Goal: Task Accomplishment & Management: Use online tool/utility

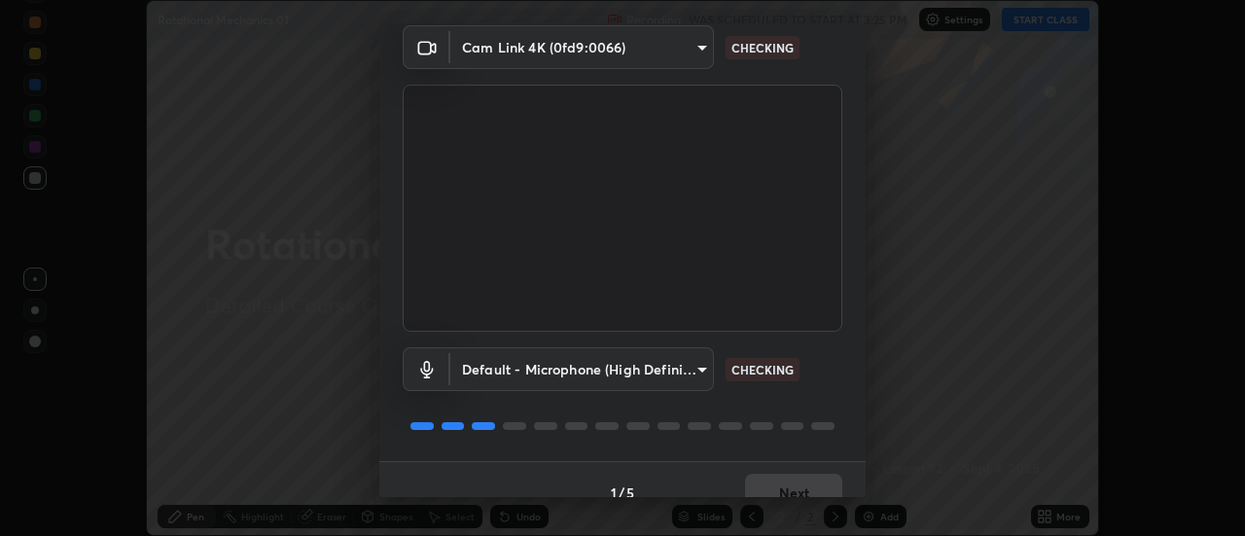
scroll to position [102, 0]
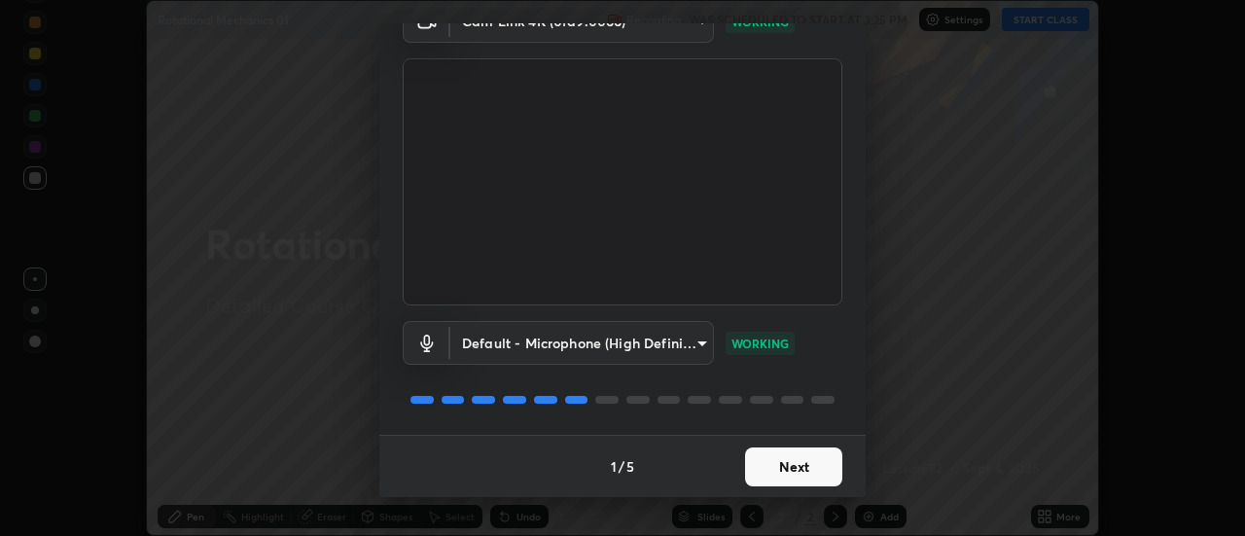
click at [794, 470] on button "Next" at bounding box center [793, 466] width 97 height 39
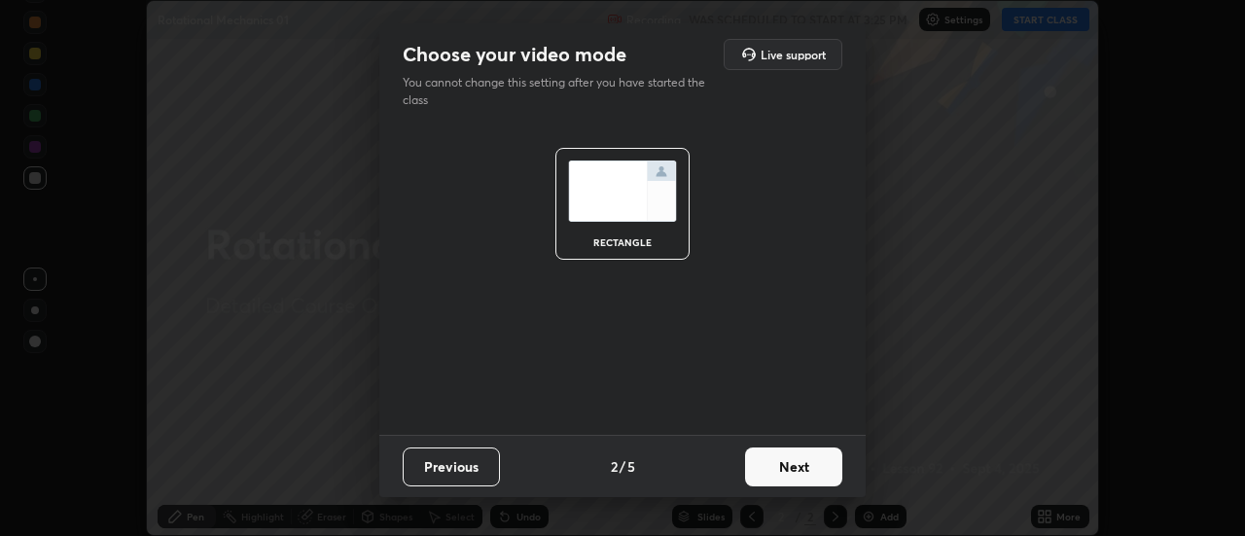
click at [785, 453] on button "Next" at bounding box center [793, 466] width 97 height 39
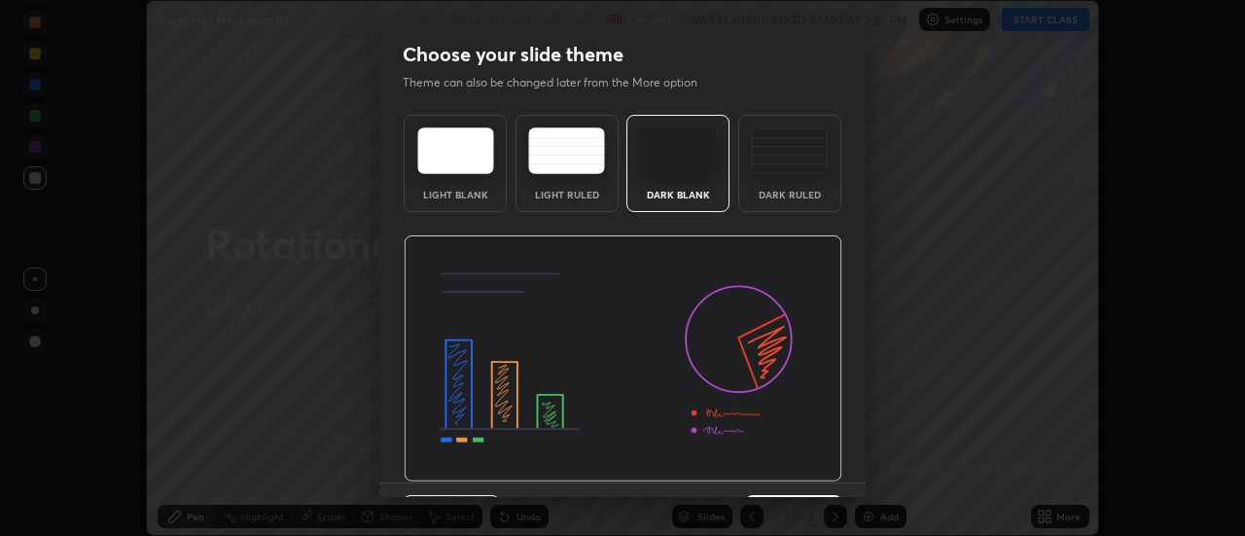
click at [796, 190] on div "Dark Ruled" at bounding box center [790, 195] width 78 height 10
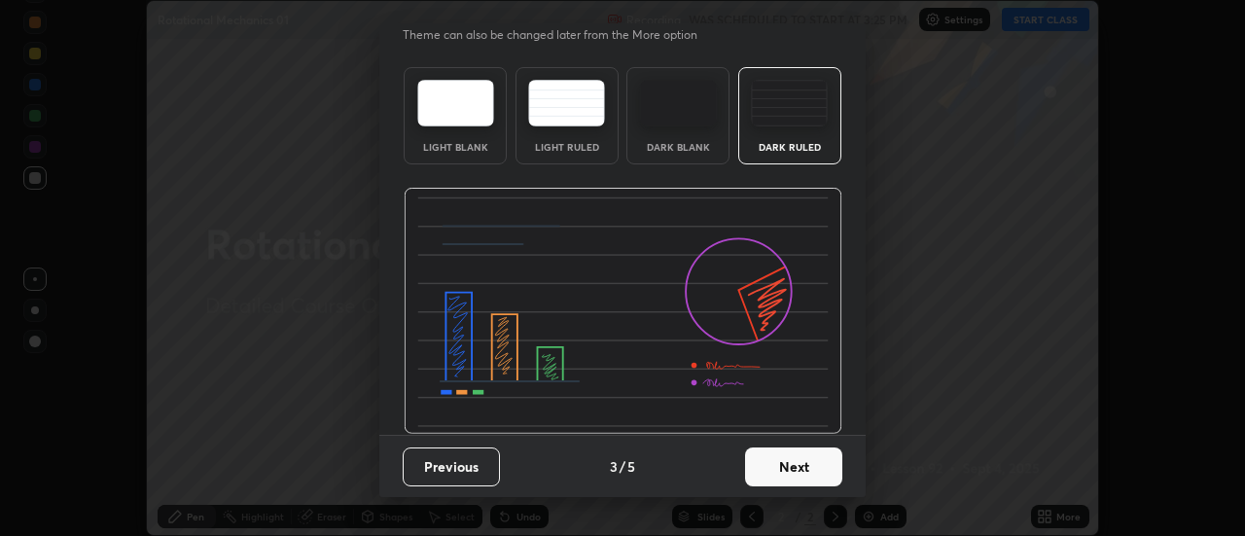
click at [779, 463] on button "Next" at bounding box center [793, 466] width 97 height 39
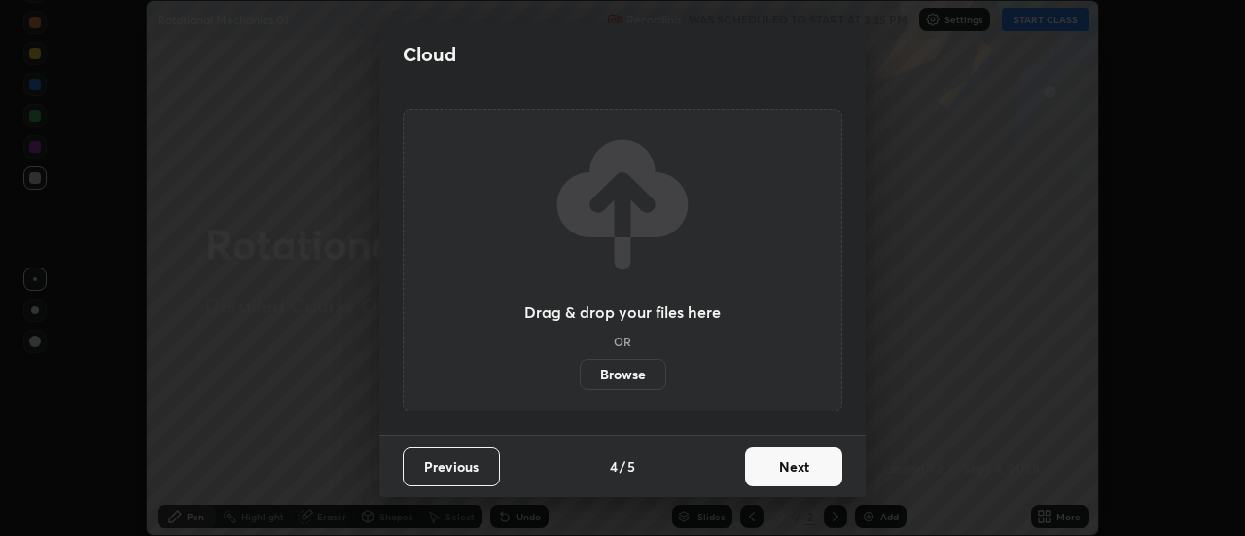
scroll to position [0, 0]
click at [653, 377] on label "Browse" at bounding box center [623, 374] width 87 height 31
click at [580, 377] on input "Browse" at bounding box center [580, 374] width 0 height 31
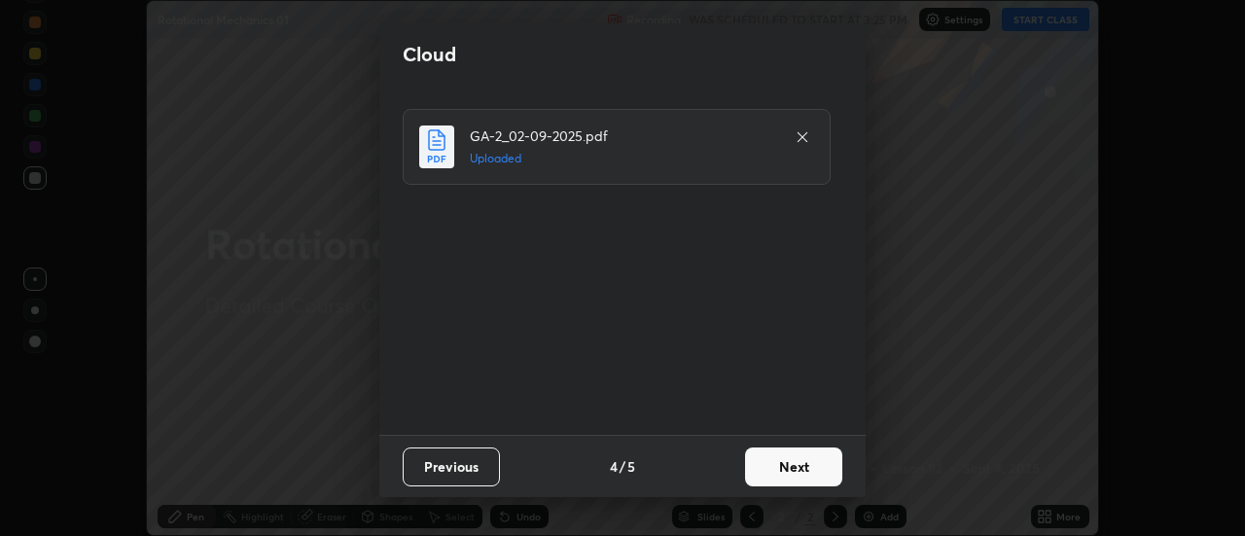
click at [784, 468] on button "Next" at bounding box center [793, 466] width 97 height 39
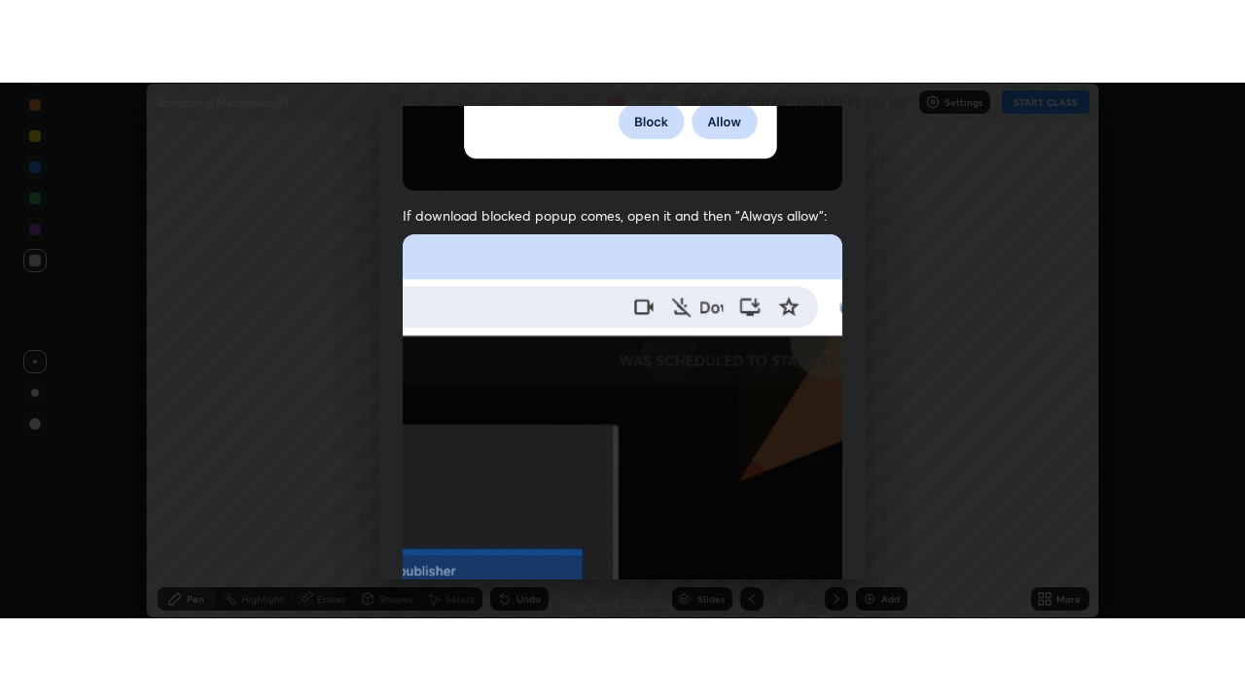
scroll to position [499, 0]
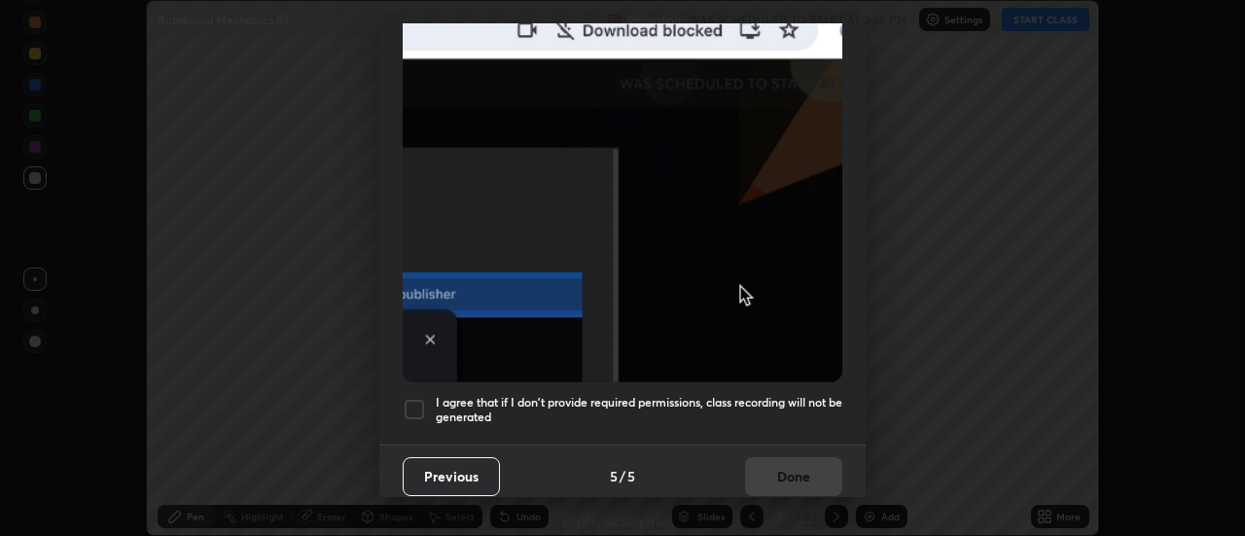
click at [784, 471] on div "Previous 5 / 5 Done" at bounding box center [622, 475] width 486 height 62
click at [720, 401] on h5 "I agree that if I don't provide required permissions, class recording will not …" at bounding box center [639, 410] width 406 height 30
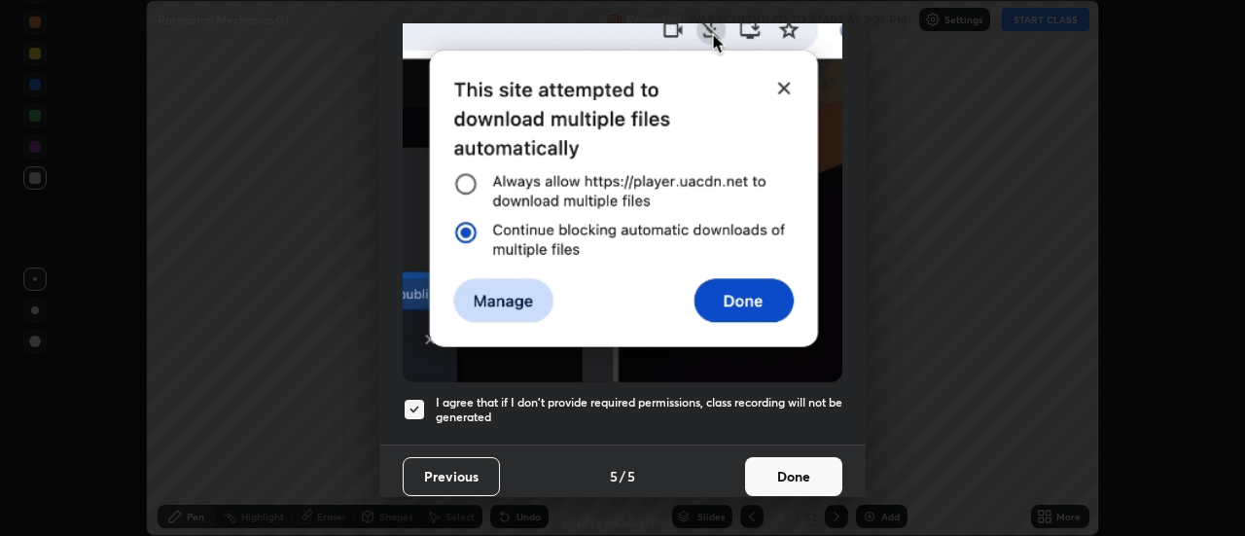
click at [765, 457] on button "Done" at bounding box center [793, 476] width 97 height 39
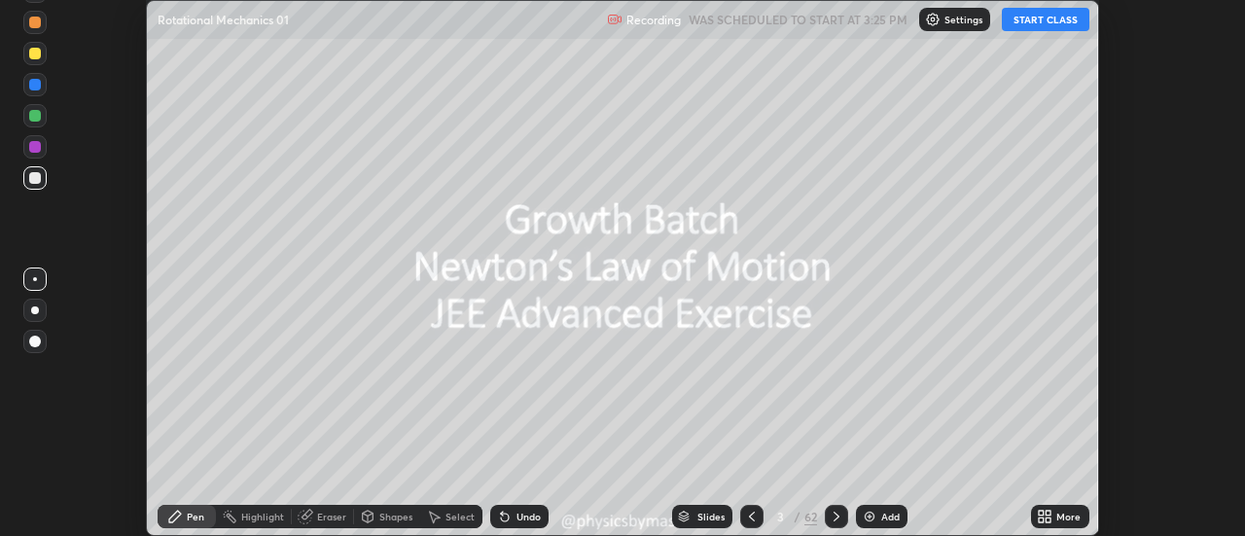
click at [750, 516] on icon at bounding box center [752, 517] width 16 height 16
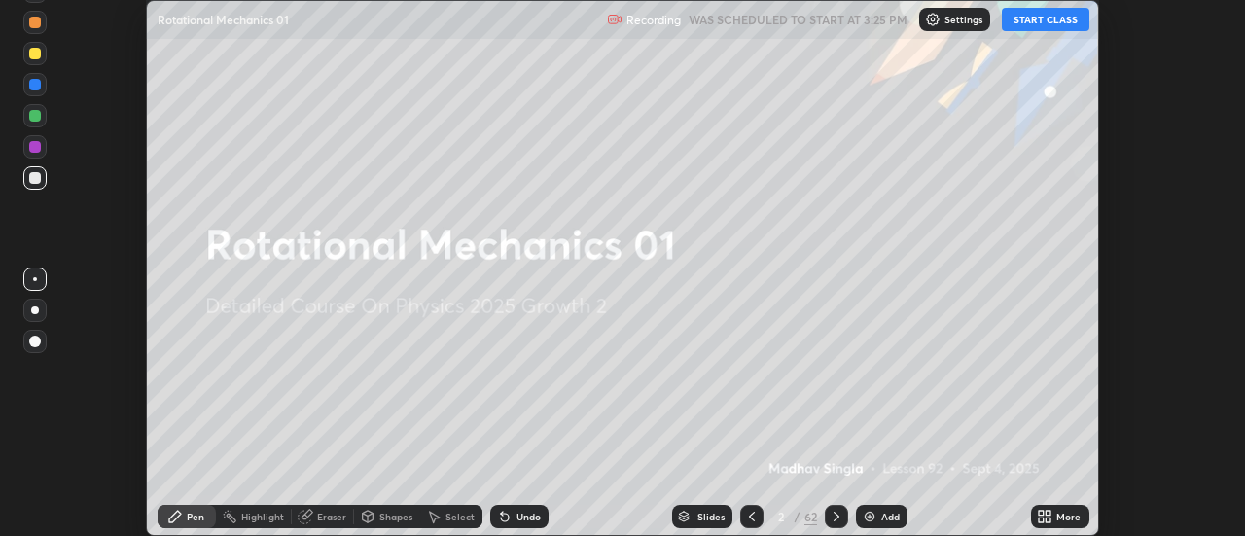
click at [1041, 519] on icon at bounding box center [1041, 519] width 5 height 5
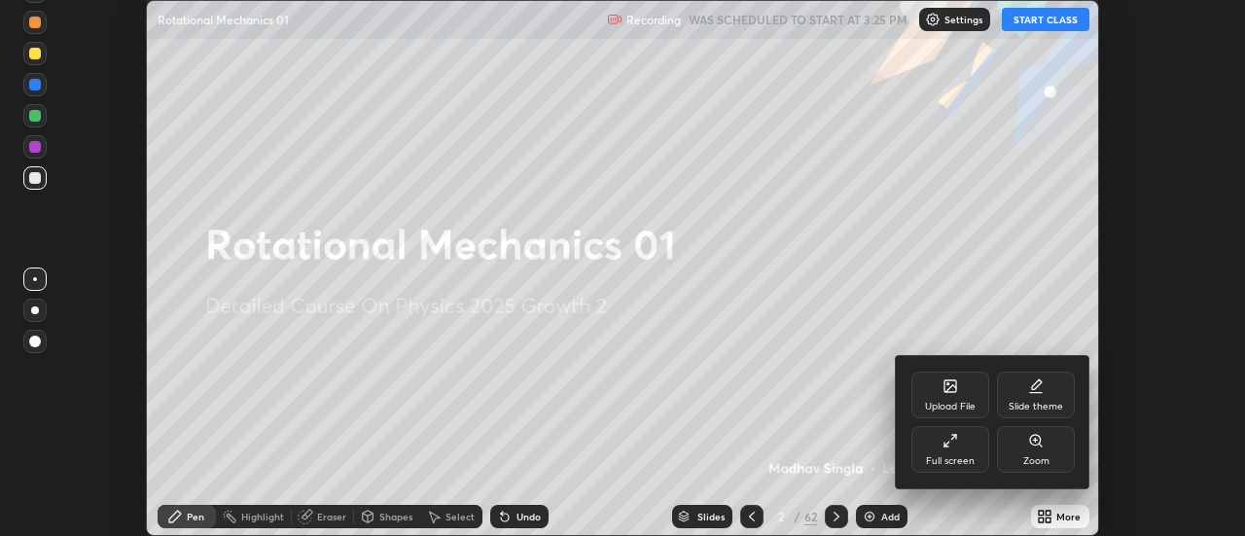
click at [959, 447] on div "Full screen" at bounding box center [950, 449] width 78 height 47
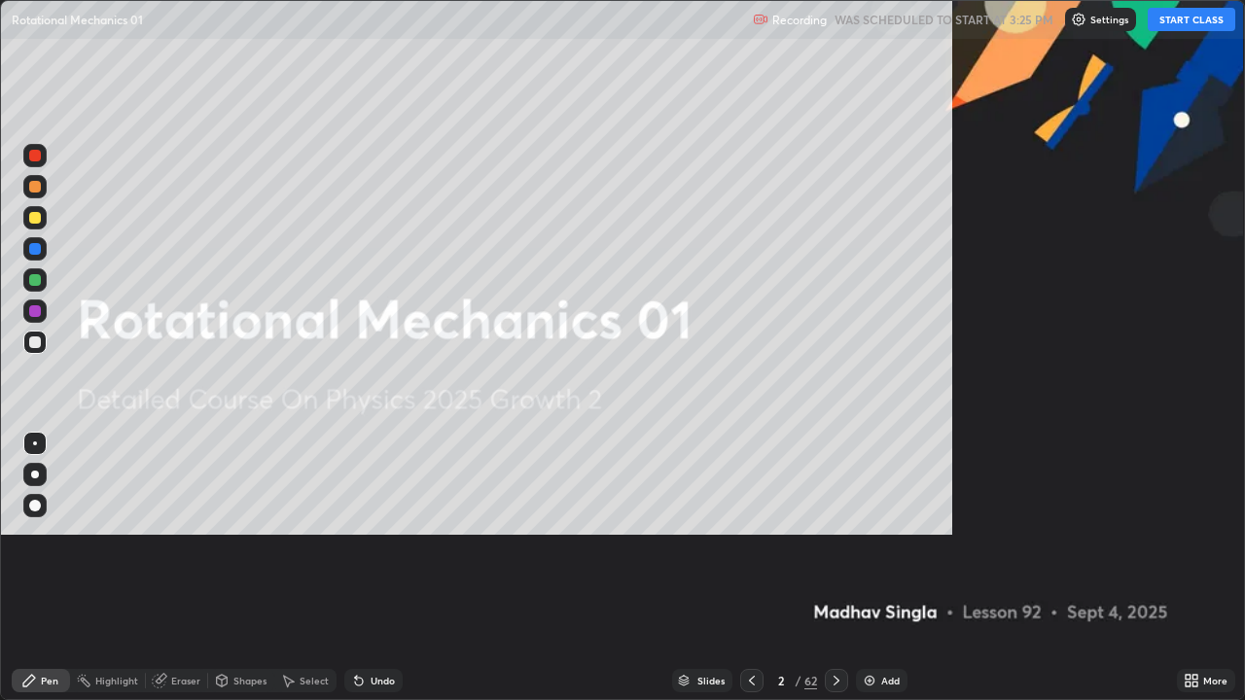
scroll to position [700, 1245]
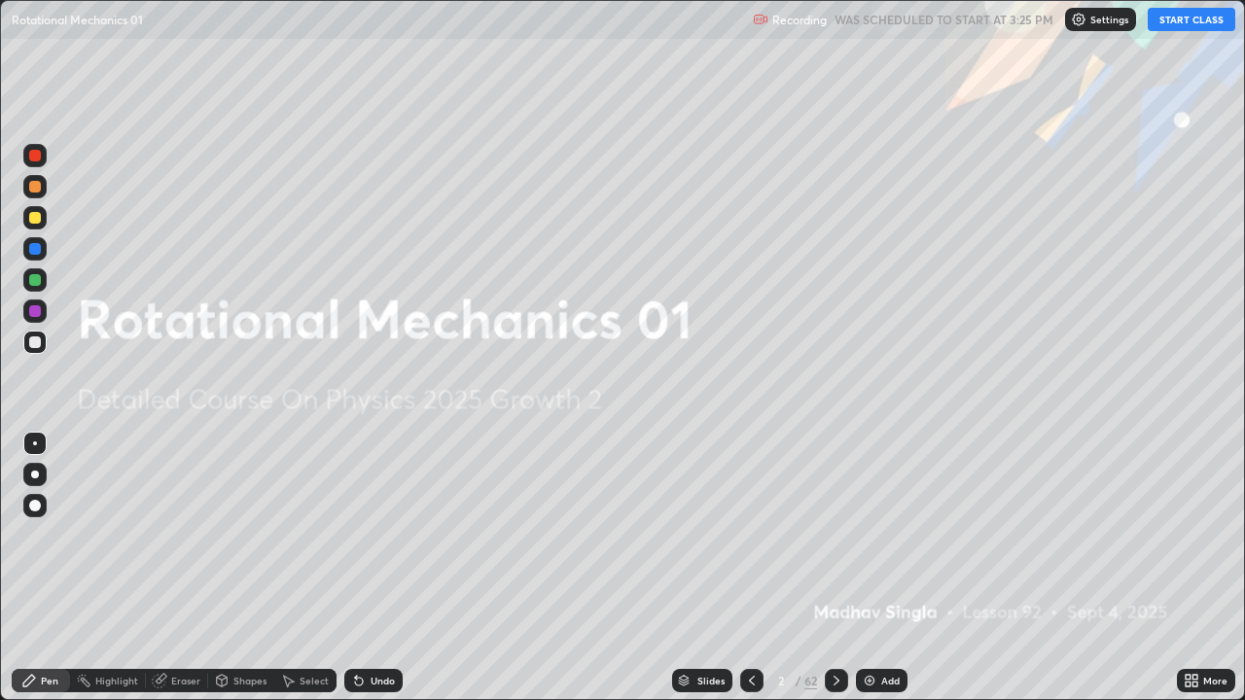
click at [1175, 22] on button "START CLASS" at bounding box center [1191, 19] width 88 height 23
click at [834, 535] on icon at bounding box center [836, 681] width 6 height 10
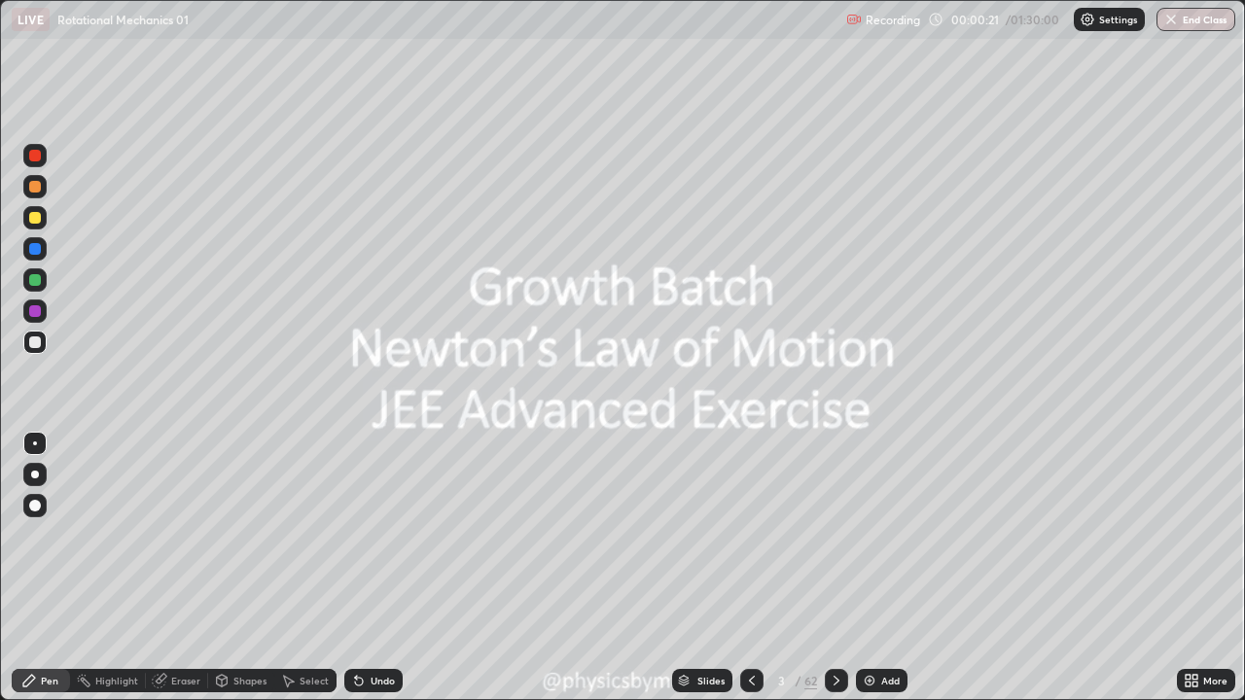
click at [834, 535] on icon at bounding box center [837, 681] width 16 height 16
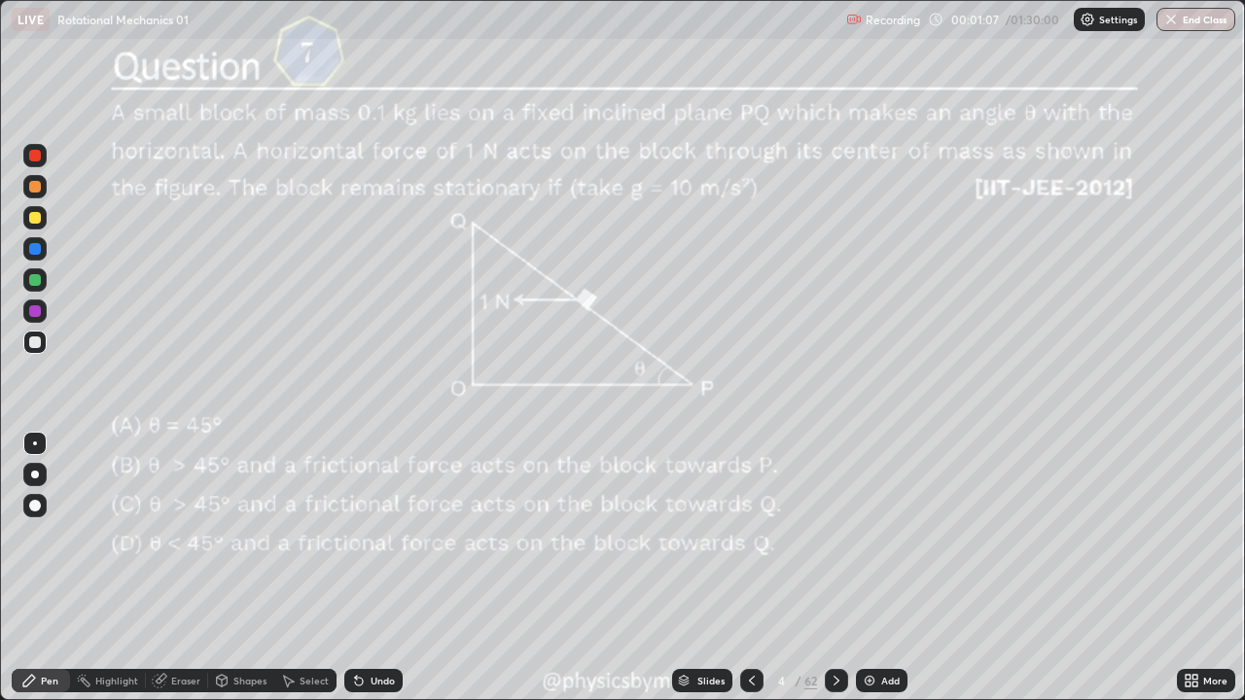
click at [33, 283] on div at bounding box center [35, 280] width 12 height 12
click at [367, 535] on div "Undo" at bounding box center [373, 680] width 58 height 23
click at [174, 535] on div "Eraser" at bounding box center [185, 681] width 29 height 10
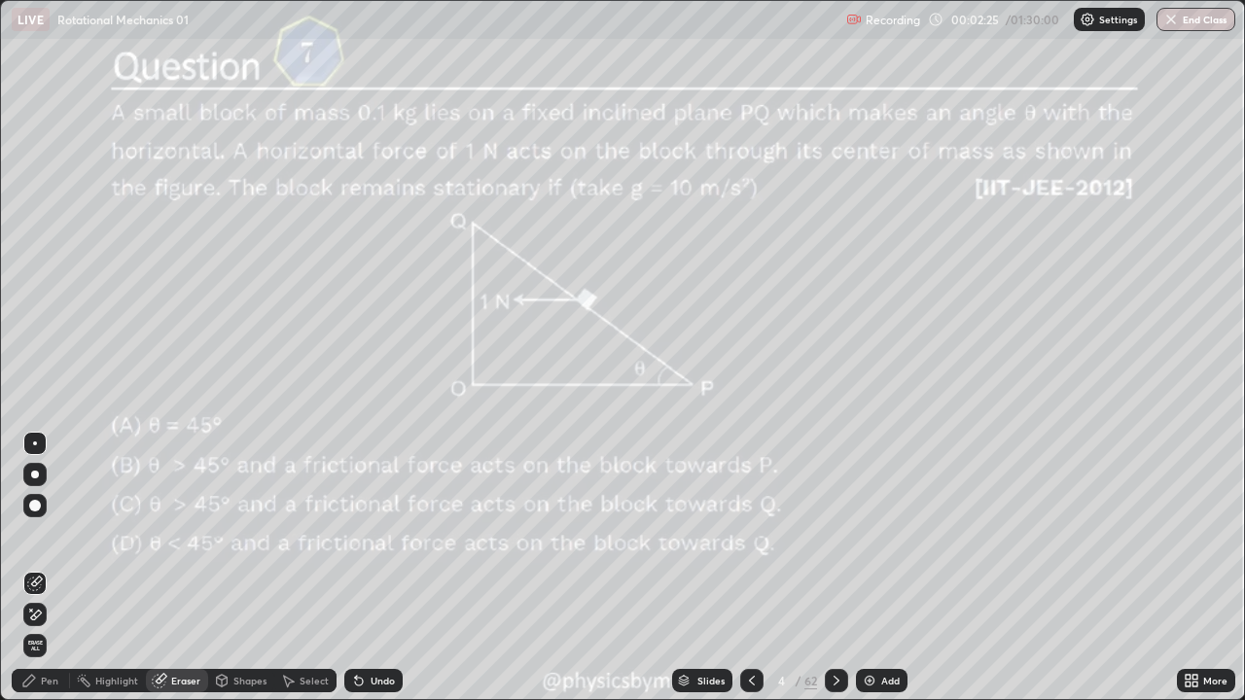
click at [31, 535] on icon at bounding box center [31, 610] width 2 height 2
click at [43, 535] on div "Pen" at bounding box center [50, 681] width 18 height 10
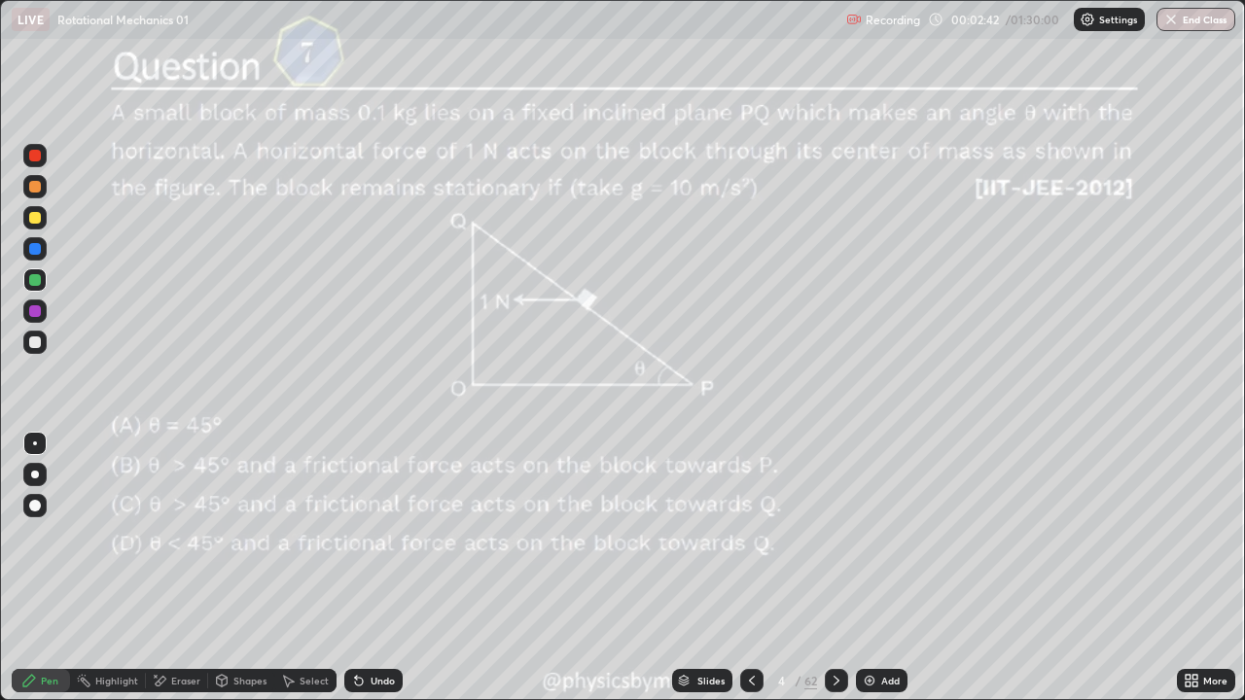
click at [187, 535] on div "Eraser" at bounding box center [185, 681] width 29 height 10
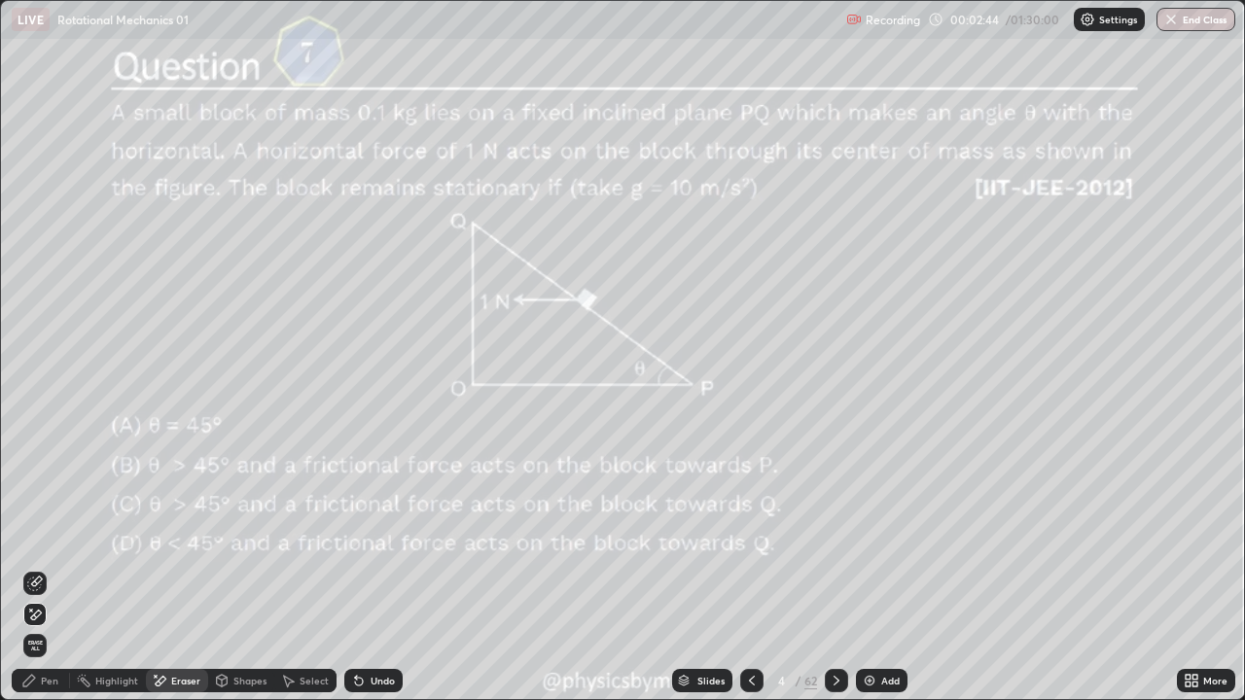
click at [51, 535] on div "Pen" at bounding box center [50, 681] width 18 height 10
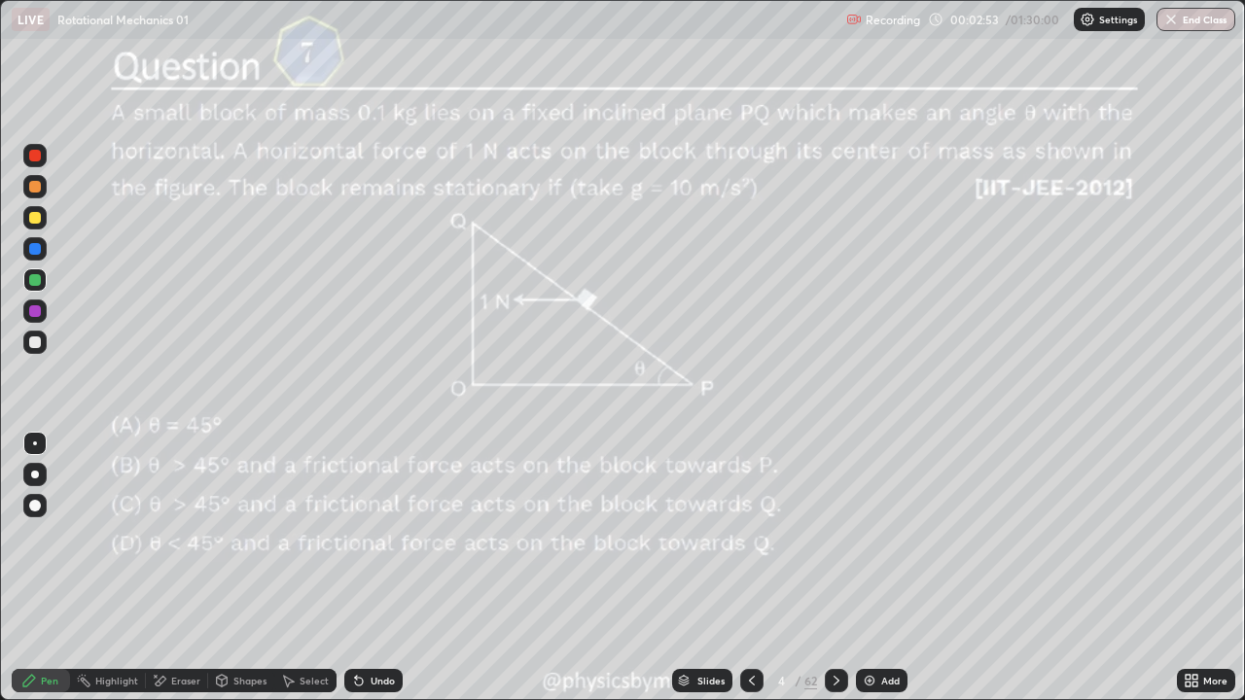
click at [182, 535] on div "Eraser" at bounding box center [185, 681] width 29 height 10
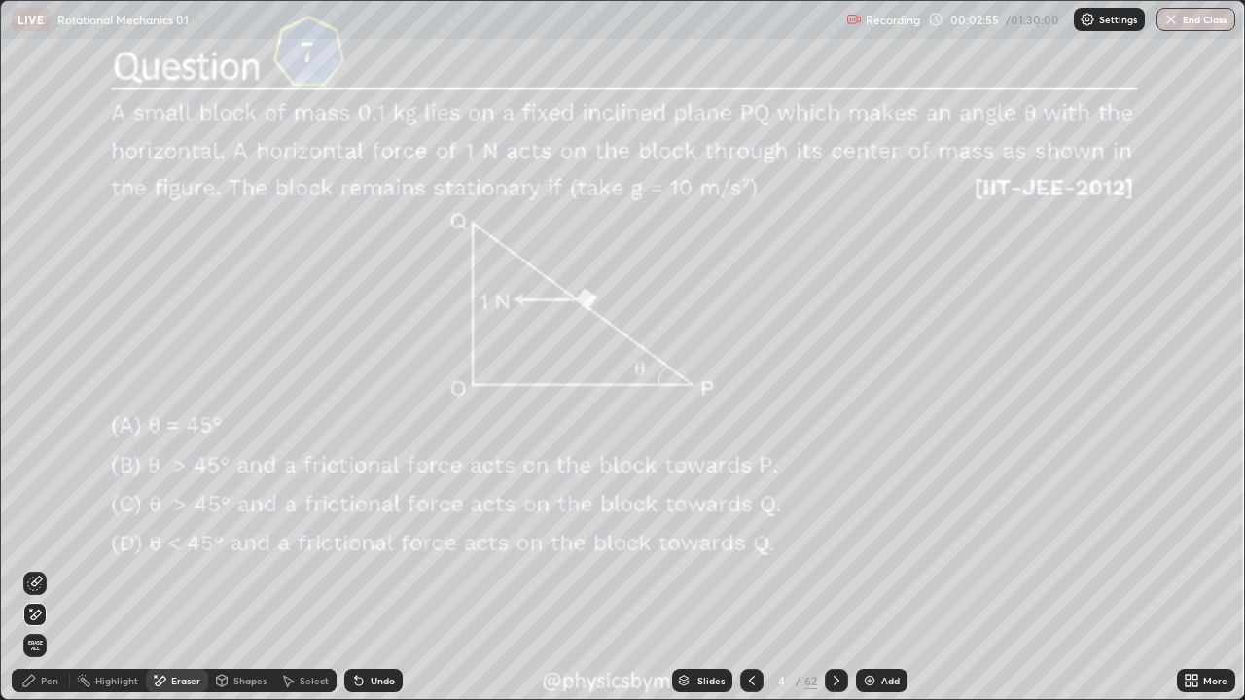
click at [53, 535] on div "Pen" at bounding box center [41, 680] width 58 height 23
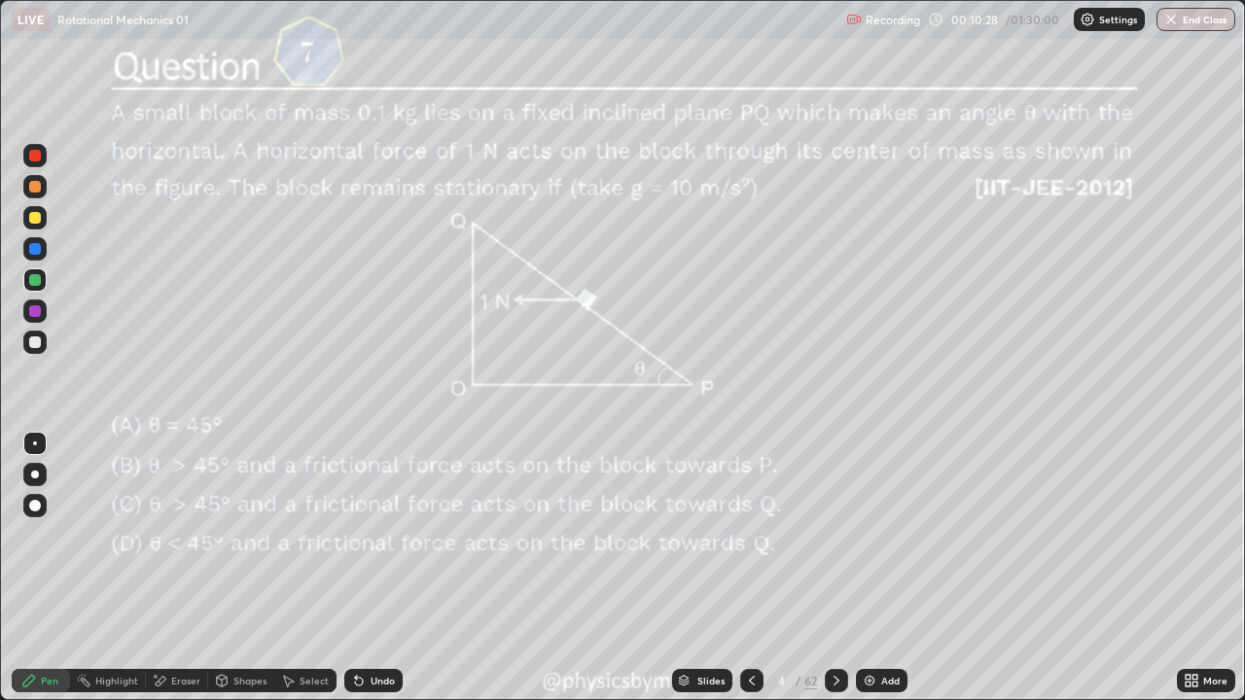
click at [41, 226] on div at bounding box center [34, 217] width 23 height 23
click at [846, 535] on div at bounding box center [836, 680] width 23 height 23
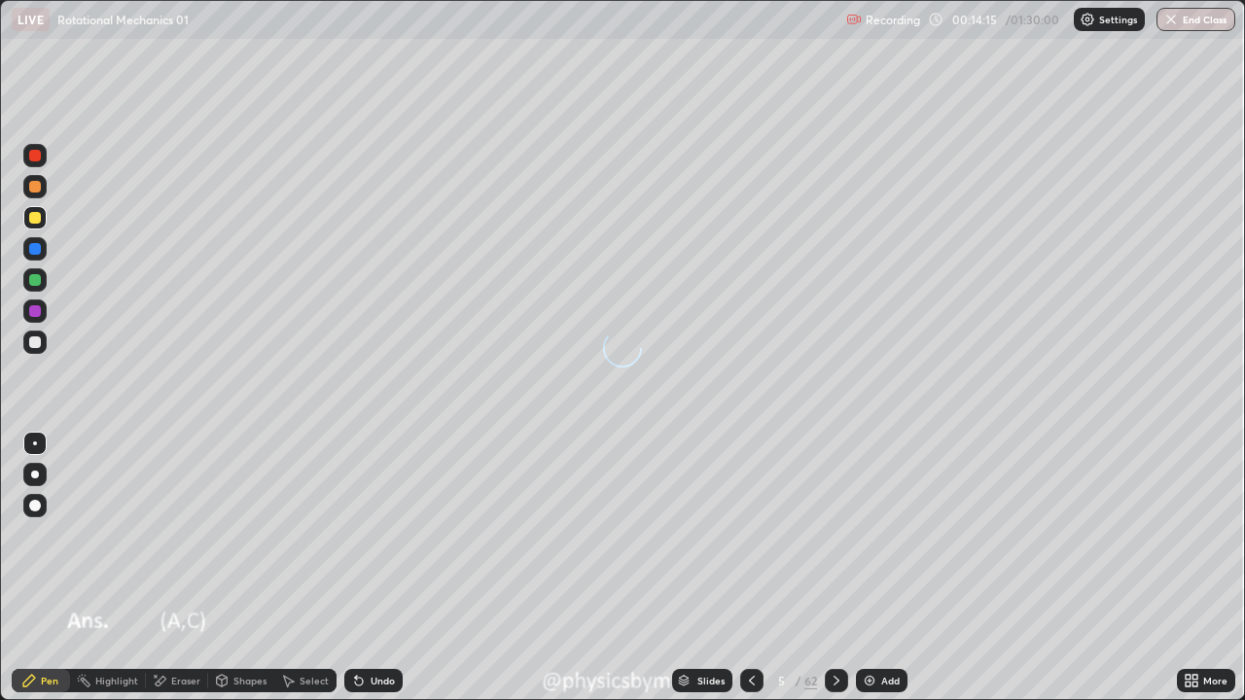
click at [844, 535] on div at bounding box center [836, 680] width 23 height 23
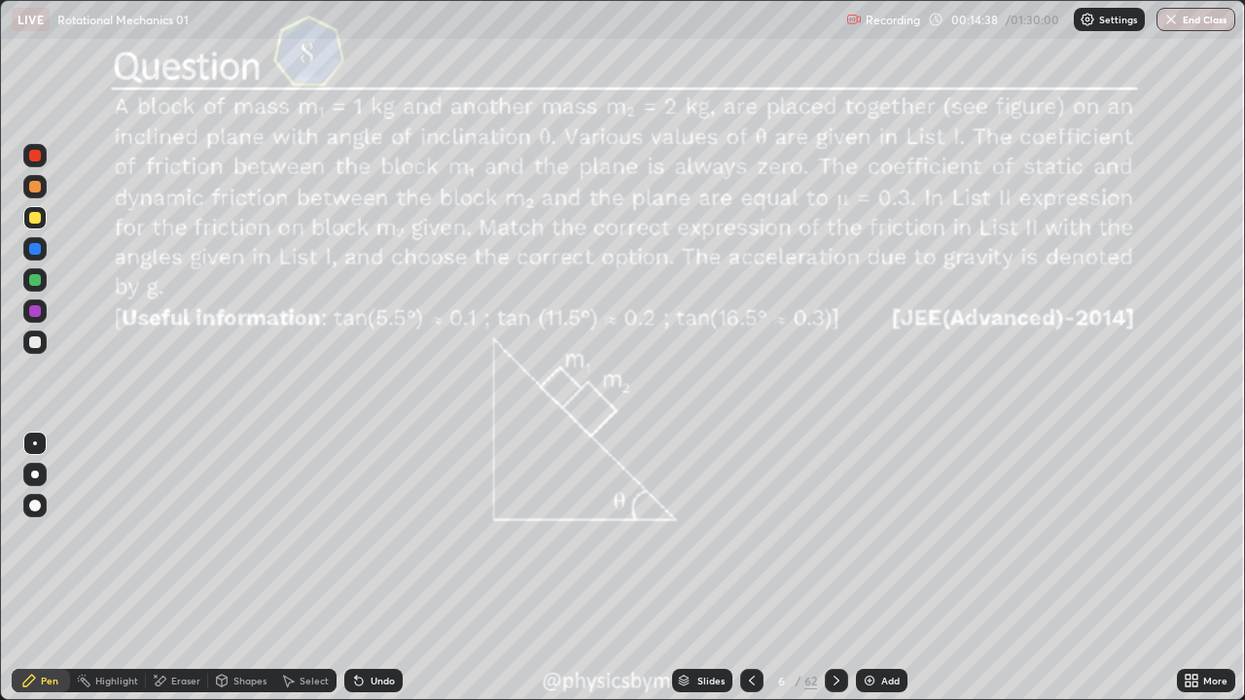
click at [834, 535] on icon at bounding box center [837, 681] width 16 height 16
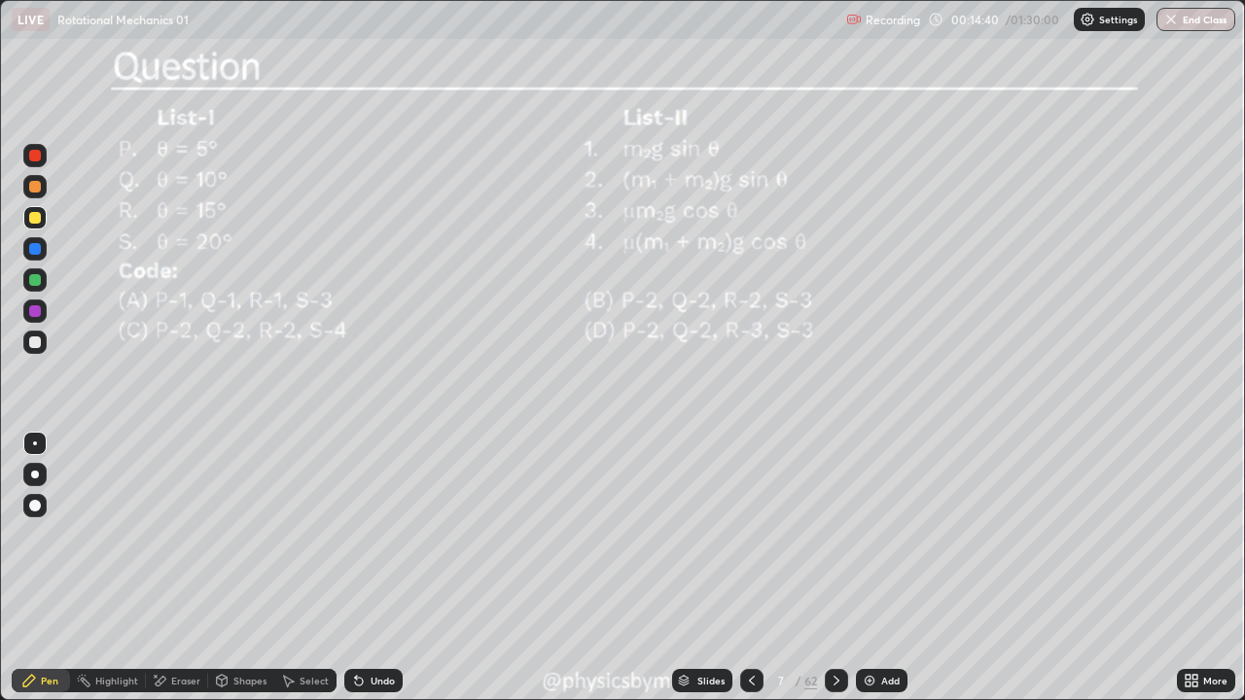
click at [750, 535] on icon at bounding box center [752, 681] width 16 height 16
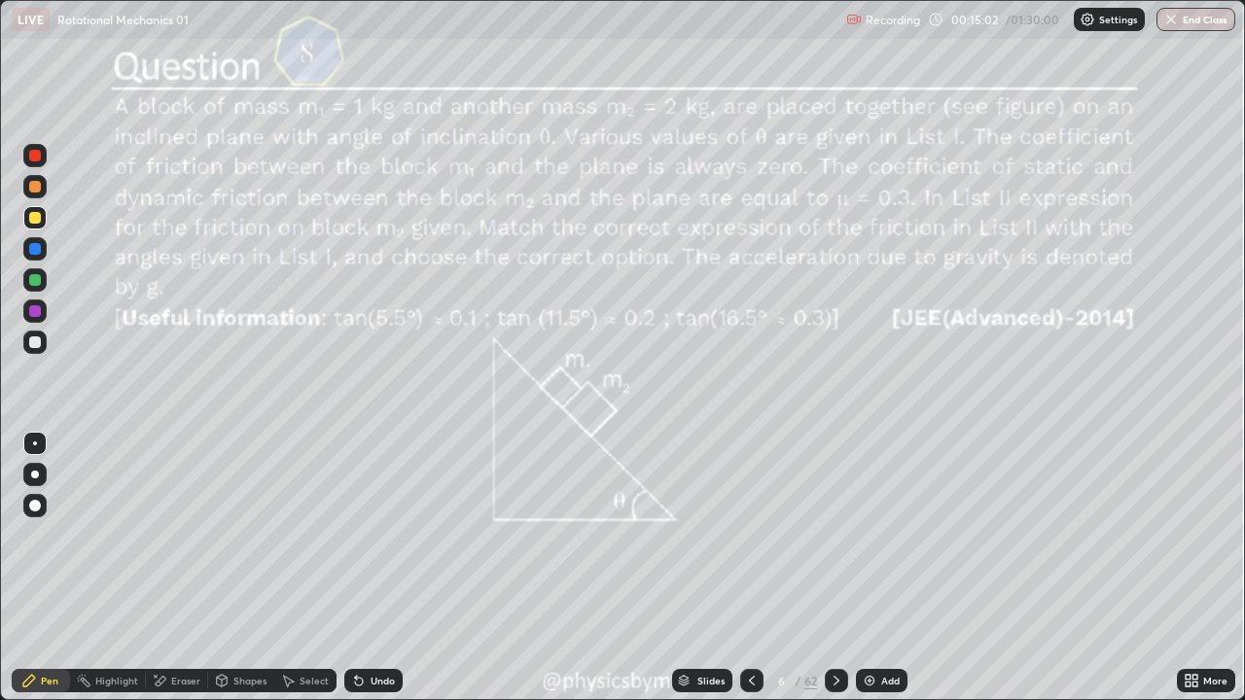
click at [375, 535] on div "Undo" at bounding box center [382, 681] width 24 height 10
click at [373, 535] on div "Undo" at bounding box center [382, 681] width 24 height 10
click at [372, 535] on div "Undo" at bounding box center [373, 680] width 58 height 23
click at [834, 535] on icon at bounding box center [837, 681] width 16 height 16
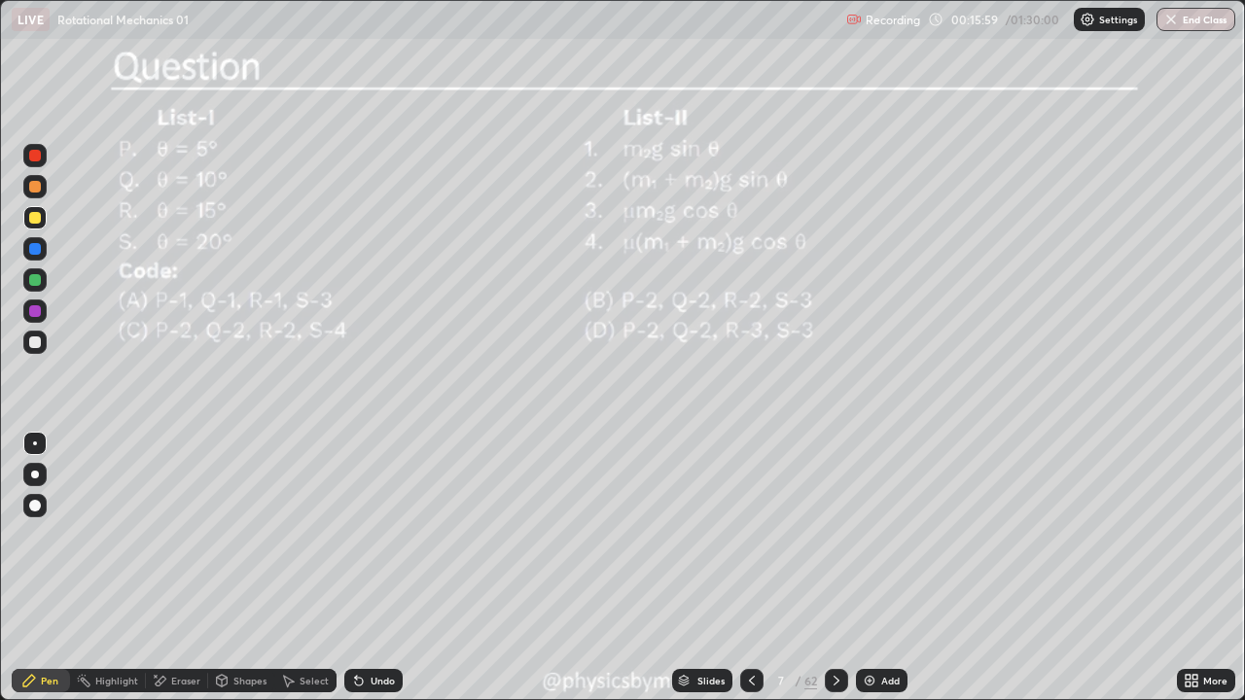
click at [748, 535] on icon at bounding box center [752, 681] width 16 height 16
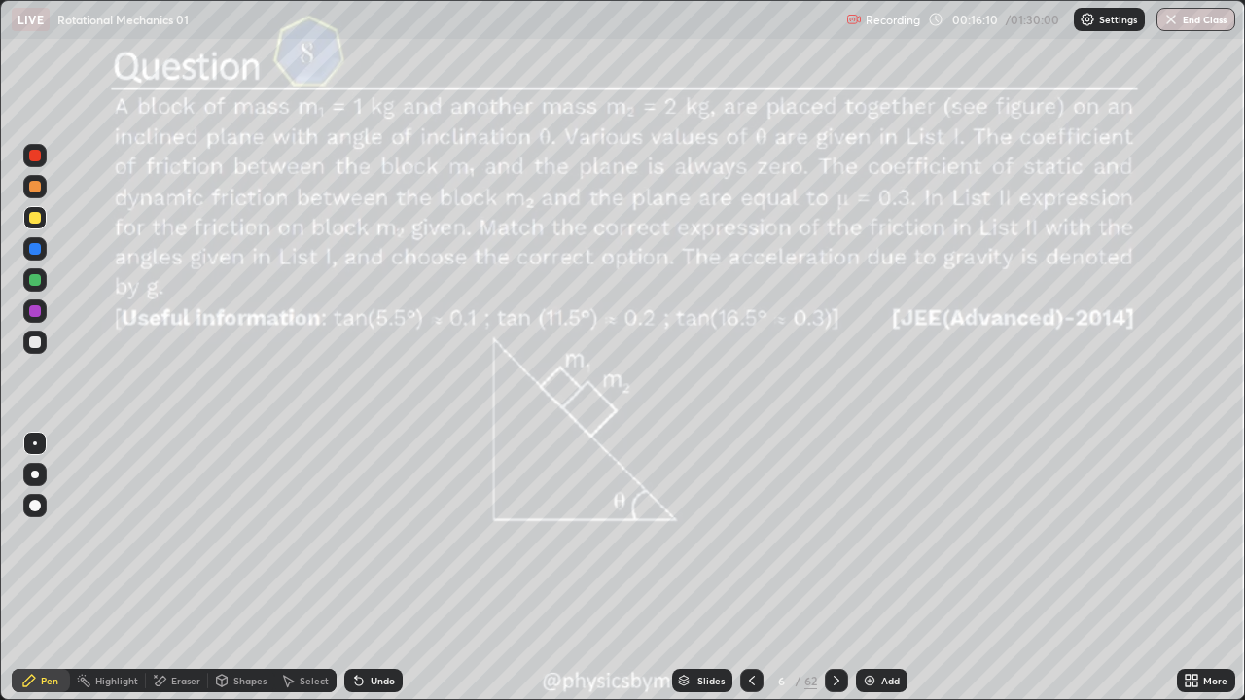
click at [369, 535] on div "Undo" at bounding box center [373, 680] width 58 height 23
click at [384, 535] on div "Undo" at bounding box center [382, 681] width 24 height 10
click at [366, 535] on div "Undo" at bounding box center [373, 680] width 58 height 23
click at [361, 535] on div "Undo" at bounding box center [373, 680] width 58 height 23
click at [331, 535] on div "Select" at bounding box center [305, 680] width 62 height 23
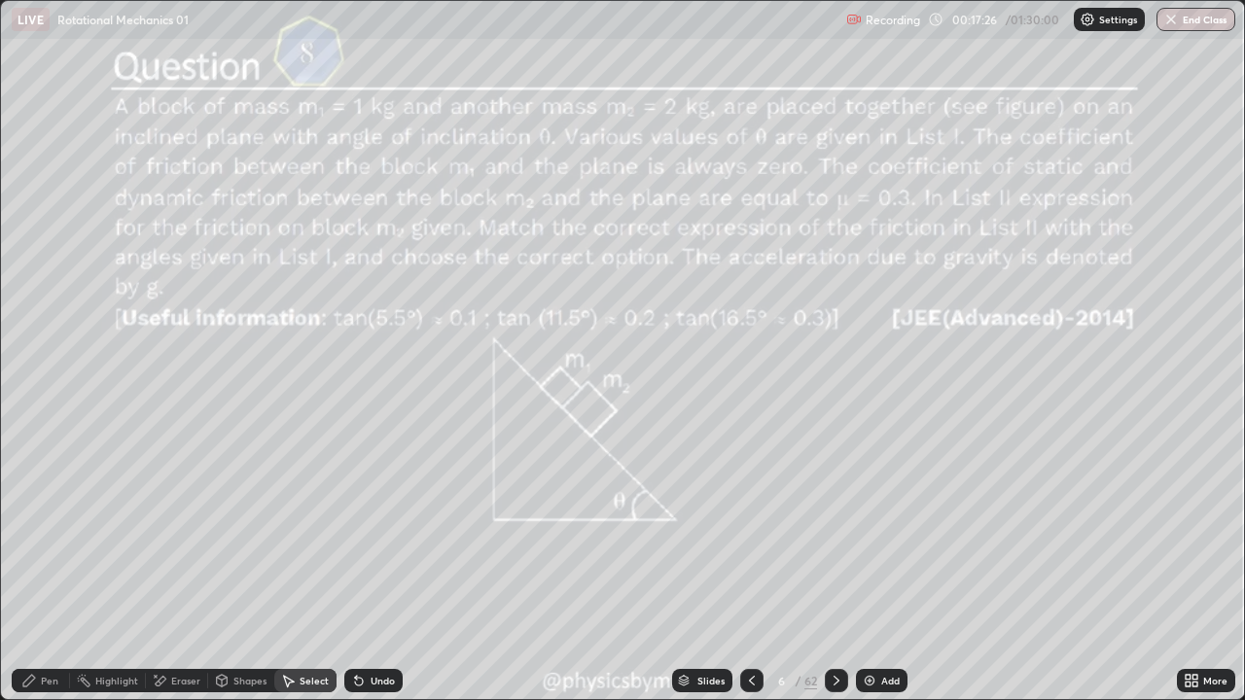
click at [355, 535] on icon at bounding box center [359, 682] width 8 height 8
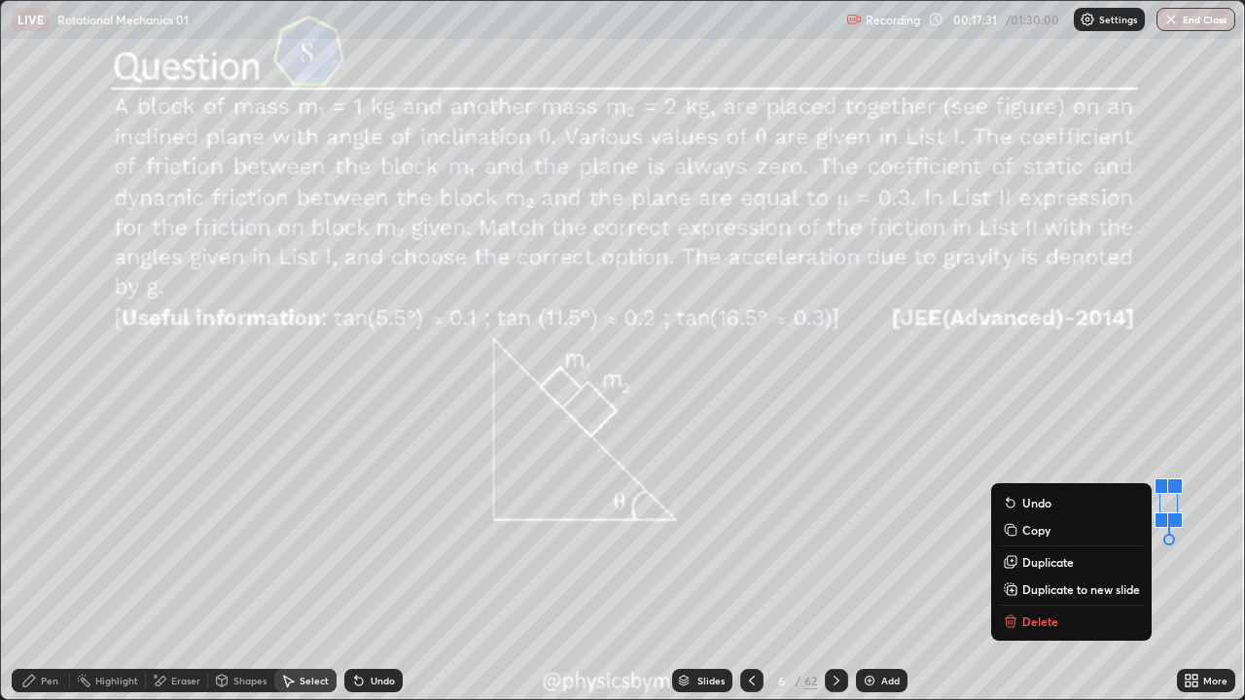
click at [43, 535] on div "Pen" at bounding box center [50, 681] width 18 height 10
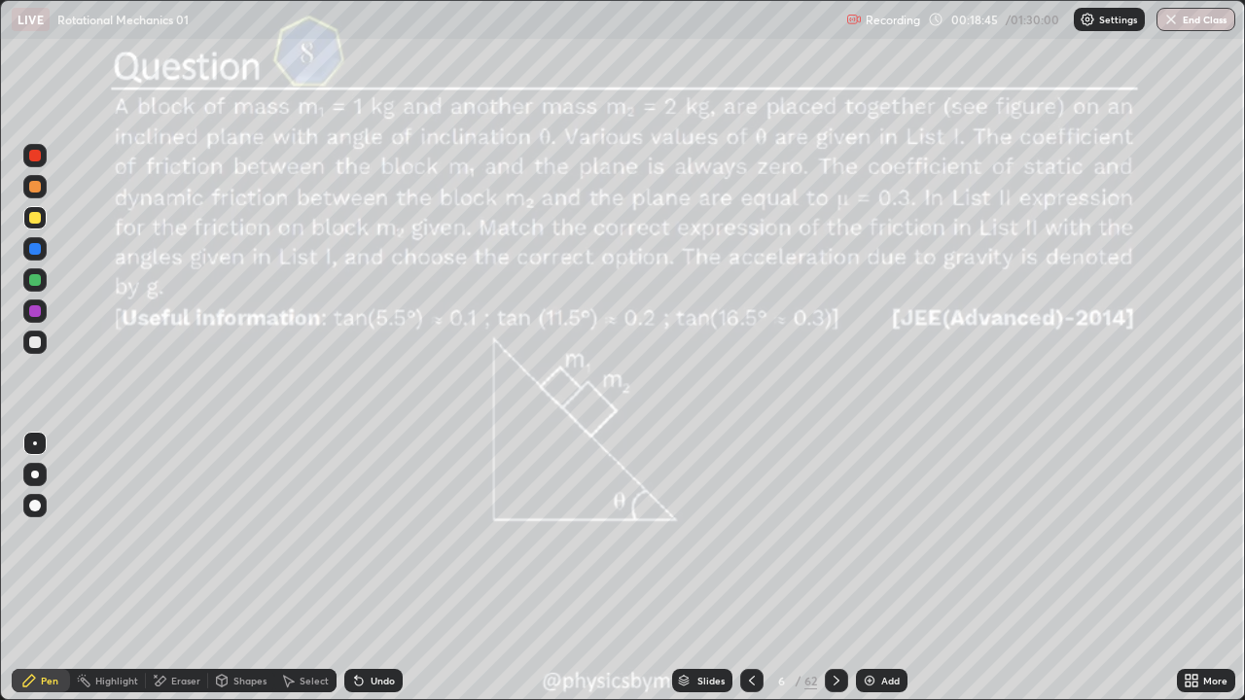
click at [834, 535] on icon at bounding box center [837, 681] width 16 height 16
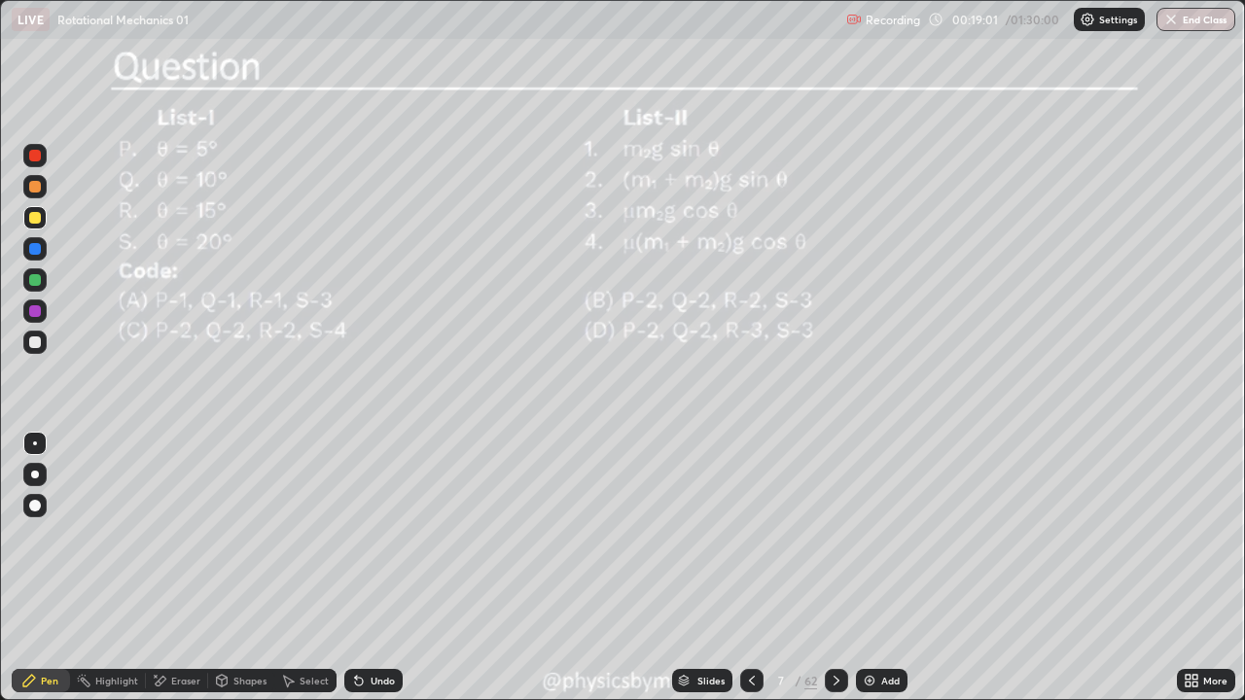
click at [364, 535] on div "Undo" at bounding box center [373, 680] width 58 height 23
click at [750, 535] on icon at bounding box center [752, 681] width 16 height 16
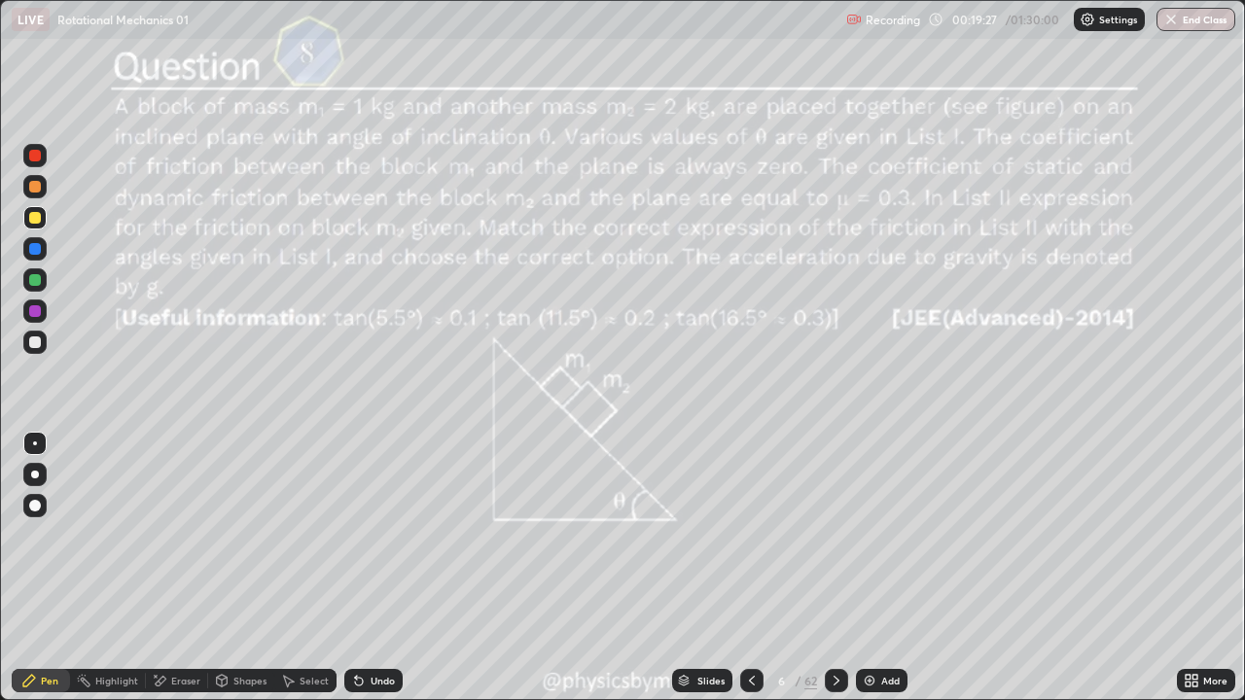
click at [750, 535] on icon at bounding box center [752, 681] width 16 height 16
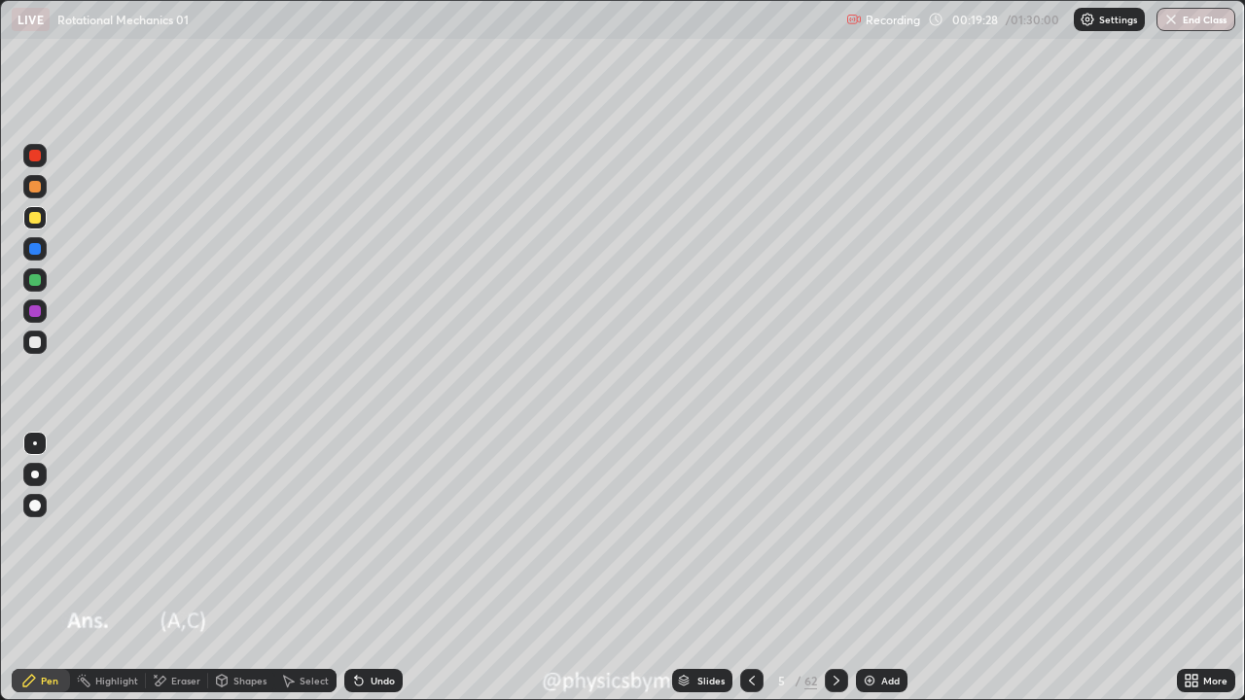
click at [827, 535] on div at bounding box center [836, 680] width 23 height 23
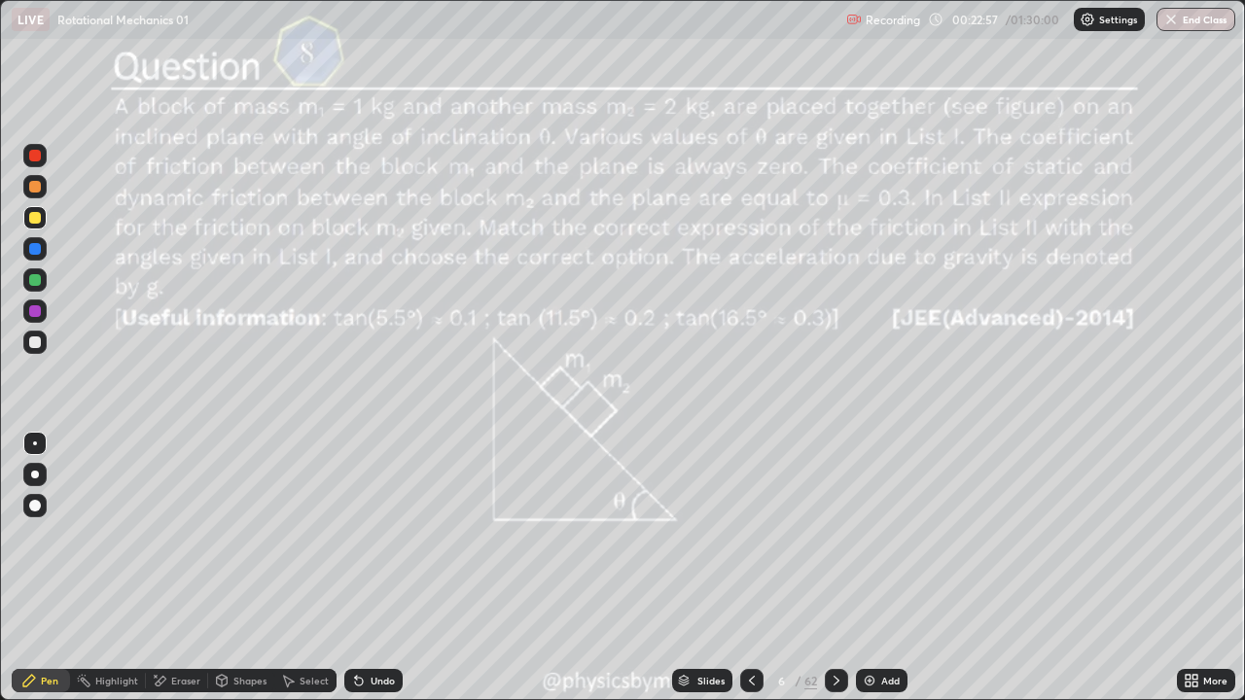
click at [833, 535] on icon at bounding box center [837, 681] width 16 height 16
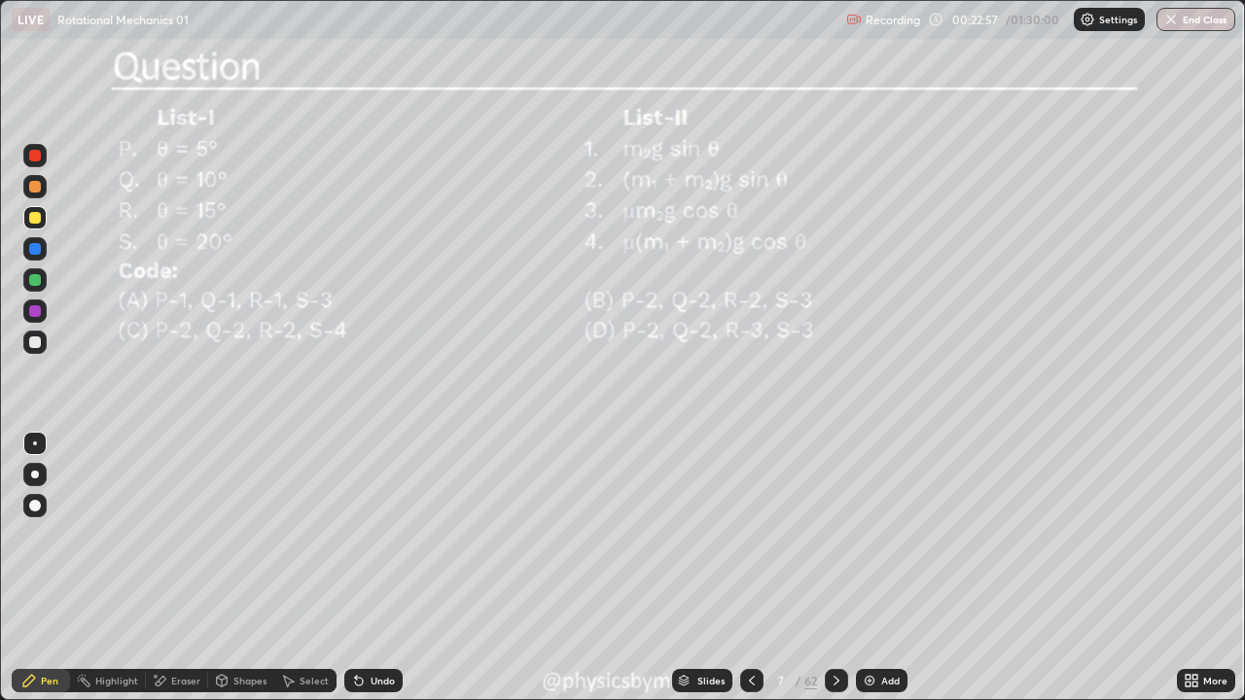
click at [836, 535] on icon at bounding box center [837, 681] width 16 height 16
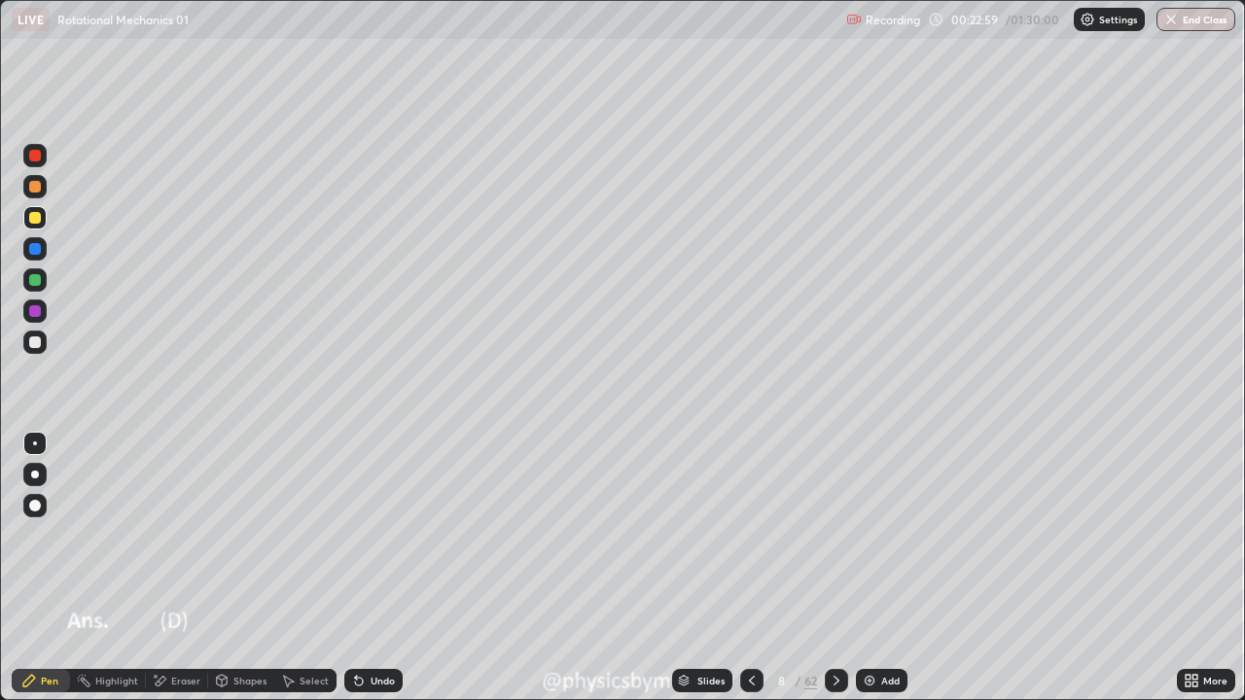
click at [834, 535] on icon at bounding box center [837, 681] width 16 height 16
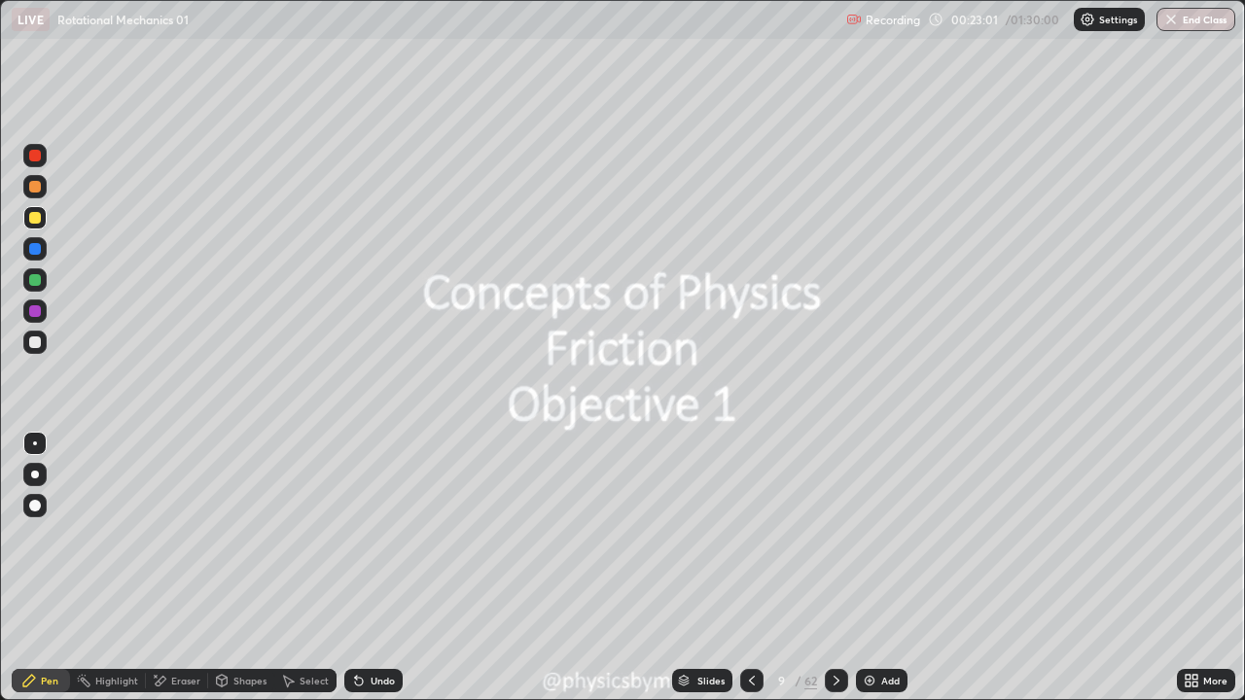
click at [838, 535] on div at bounding box center [836, 680] width 23 height 39
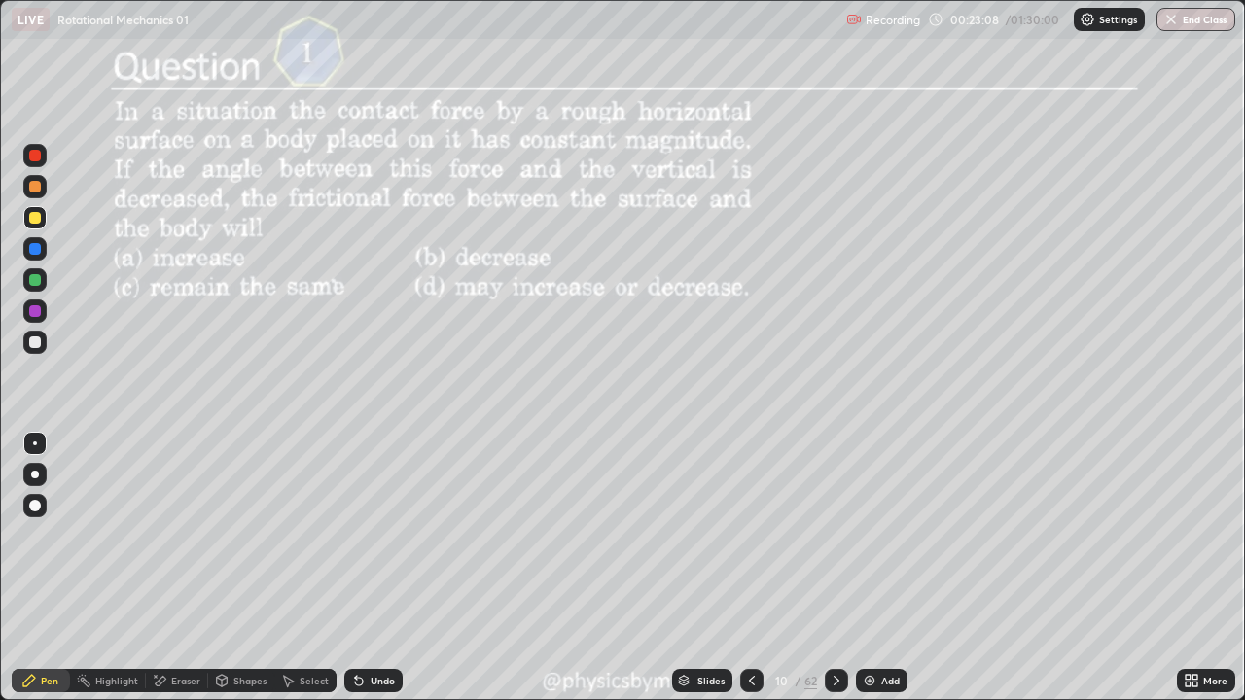
click at [35, 281] on div at bounding box center [35, 280] width 12 height 12
click at [382, 535] on div "Undo" at bounding box center [382, 681] width 24 height 10
click at [39, 341] on div at bounding box center [35, 342] width 12 height 12
click at [364, 535] on div "Undo" at bounding box center [373, 680] width 58 height 23
click at [834, 535] on icon at bounding box center [837, 681] width 16 height 16
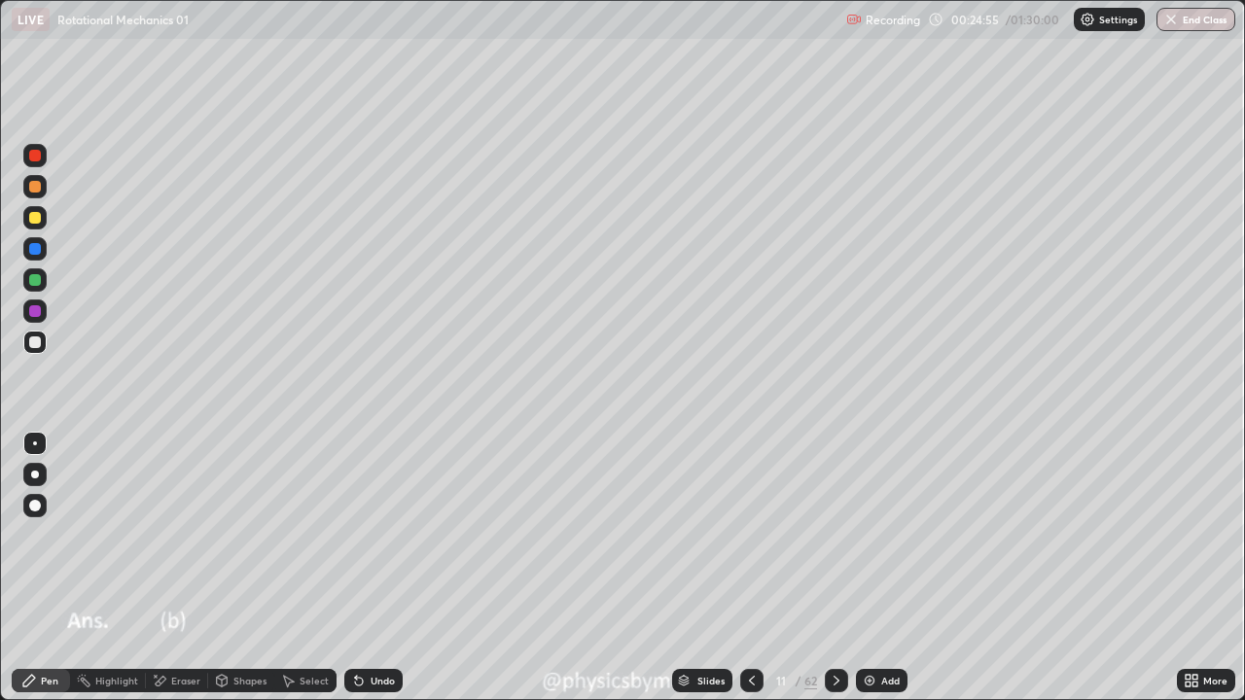
click at [833, 535] on icon at bounding box center [837, 681] width 16 height 16
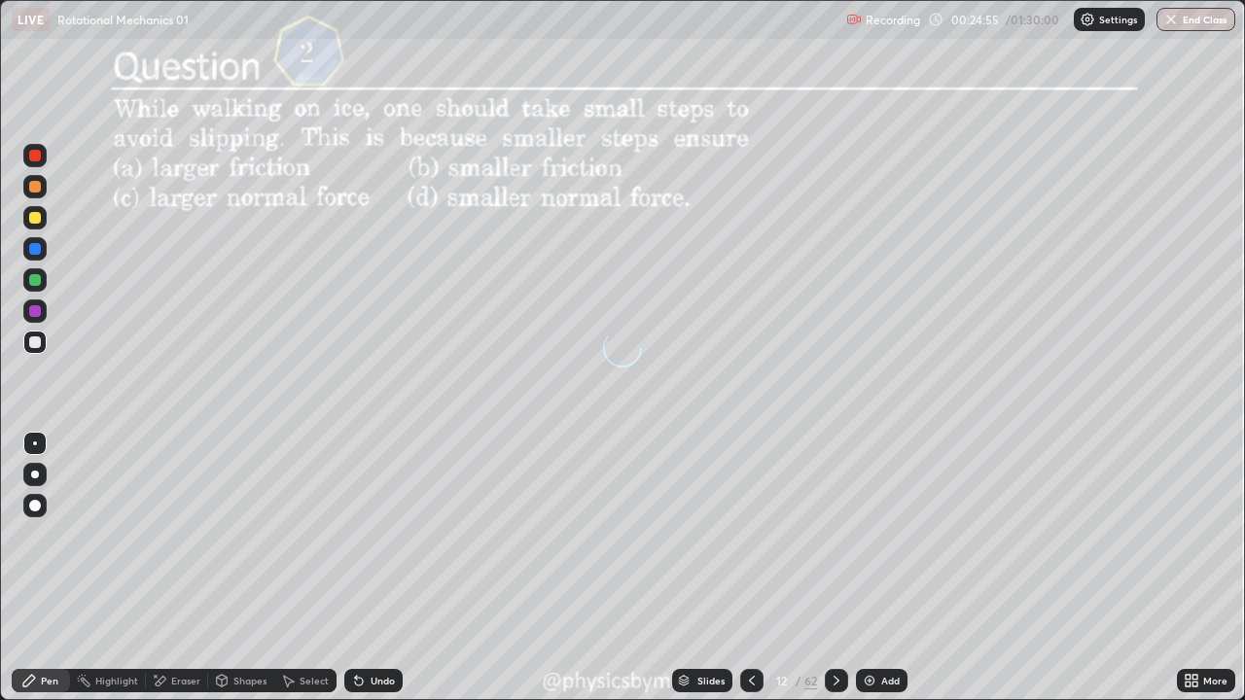
click at [834, 535] on icon at bounding box center [837, 681] width 16 height 16
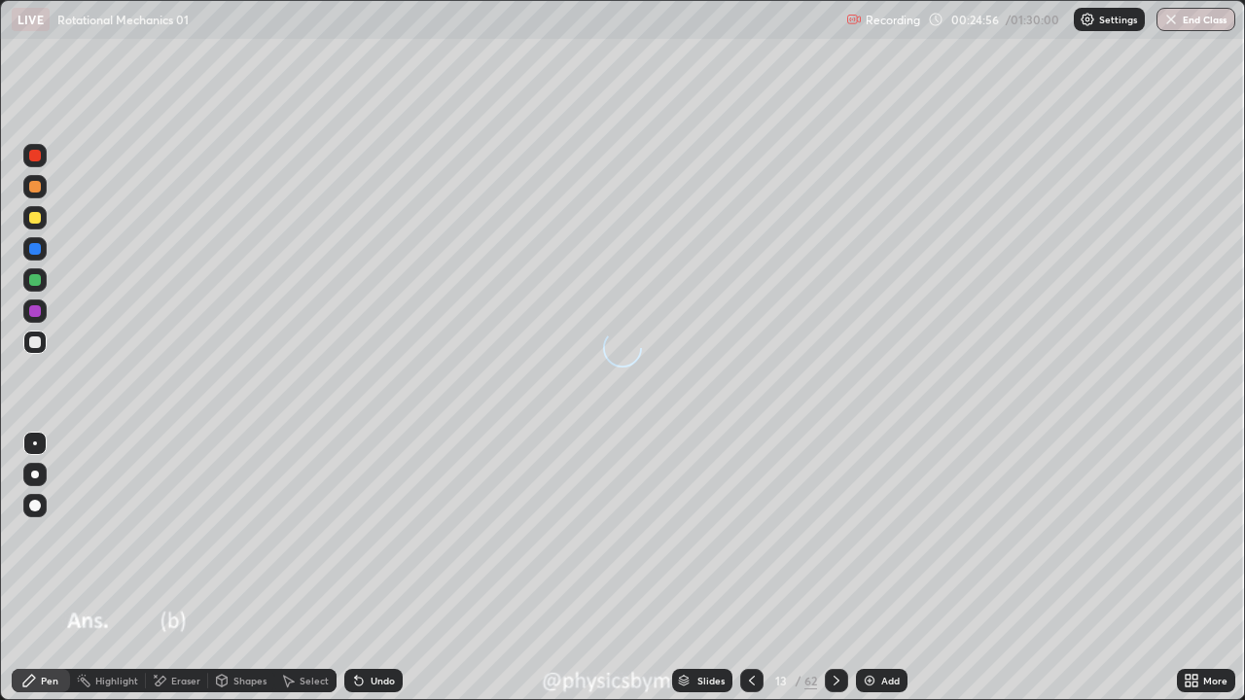
click at [832, 535] on icon at bounding box center [837, 681] width 16 height 16
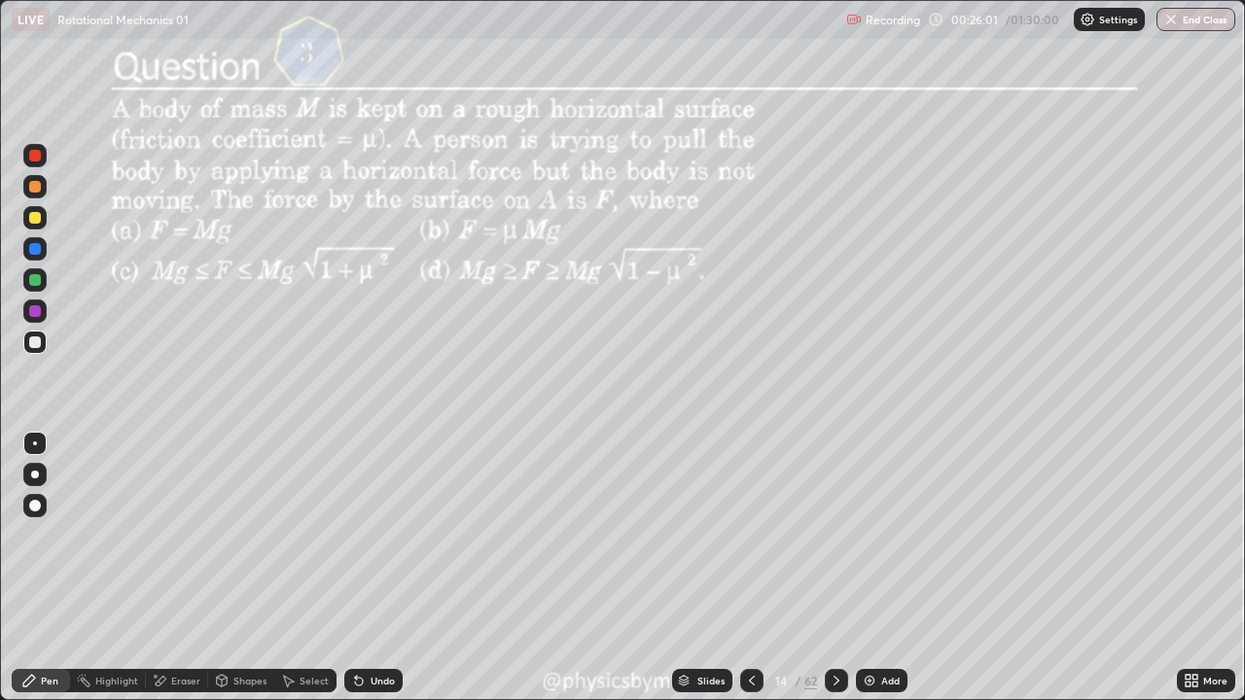
click at [43, 285] on div at bounding box center [34, 279] width 23 height 23
click at [834, 535] on icon at bounding box center [837, 681] width 16 height 16
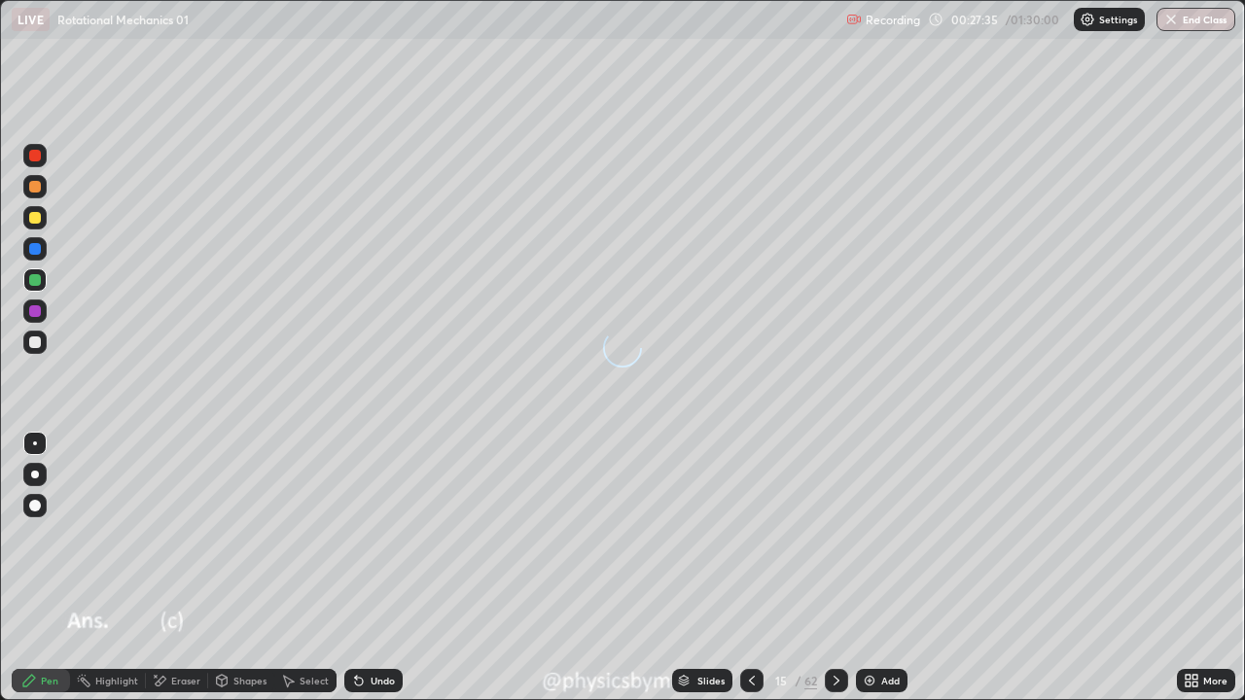
click at [834, 535] on icon at bounding box center [837, 681] width 16 height 16
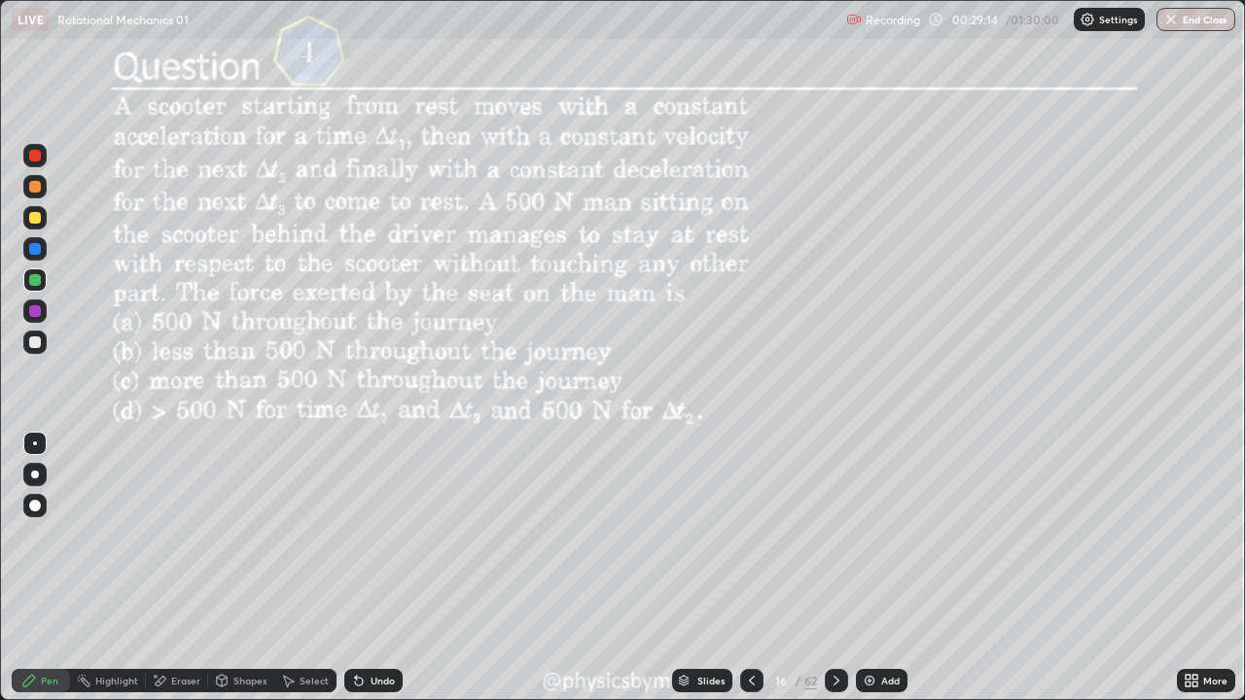
click at [831, 535] on icon at bounding box center [837, 681] width 16 height 16
click at [833, 535] on icon at bounding box center [837, 681] width 16 height 16
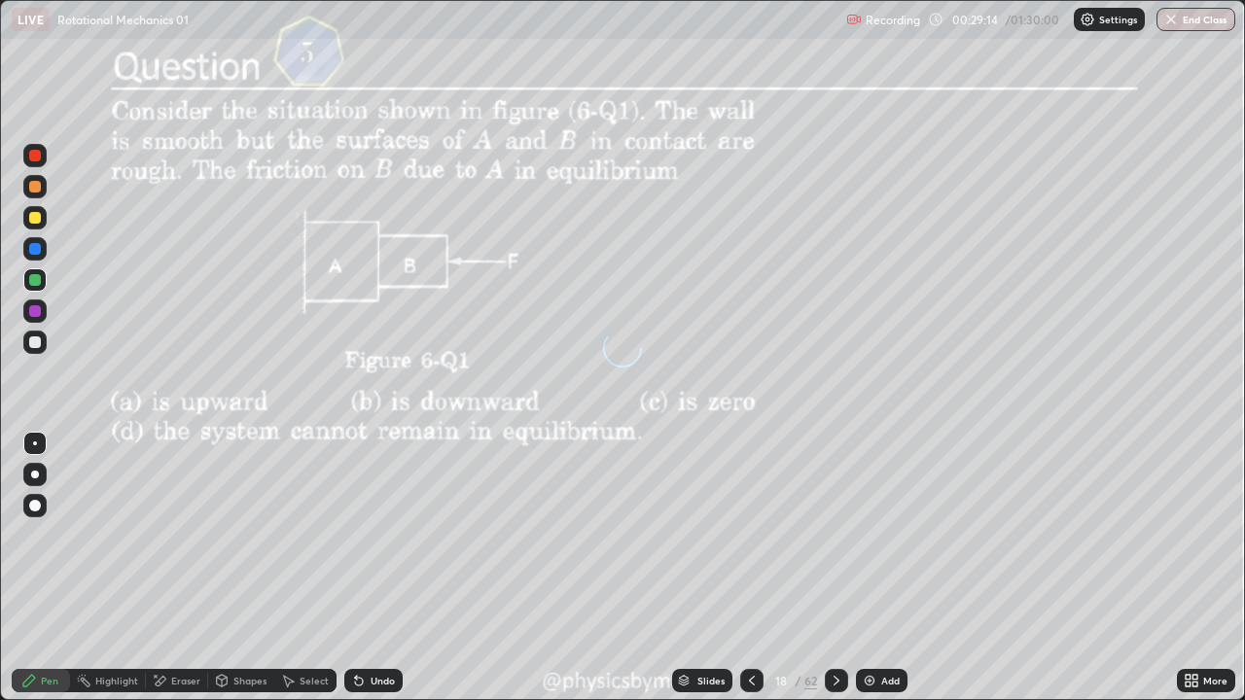
click at [834, 535] on icon at bounding box center [837, 681] width 16 height 16
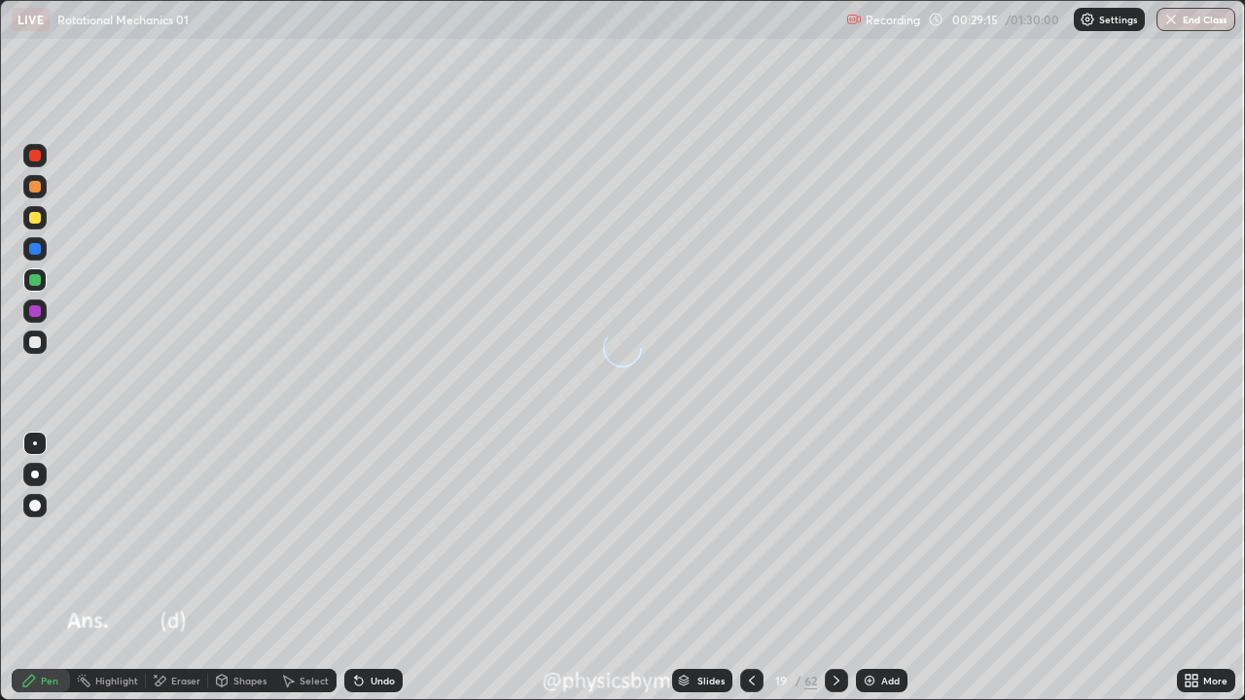
click at [835, 535] on icon at bounding box center [837, 681] width 16 height 16
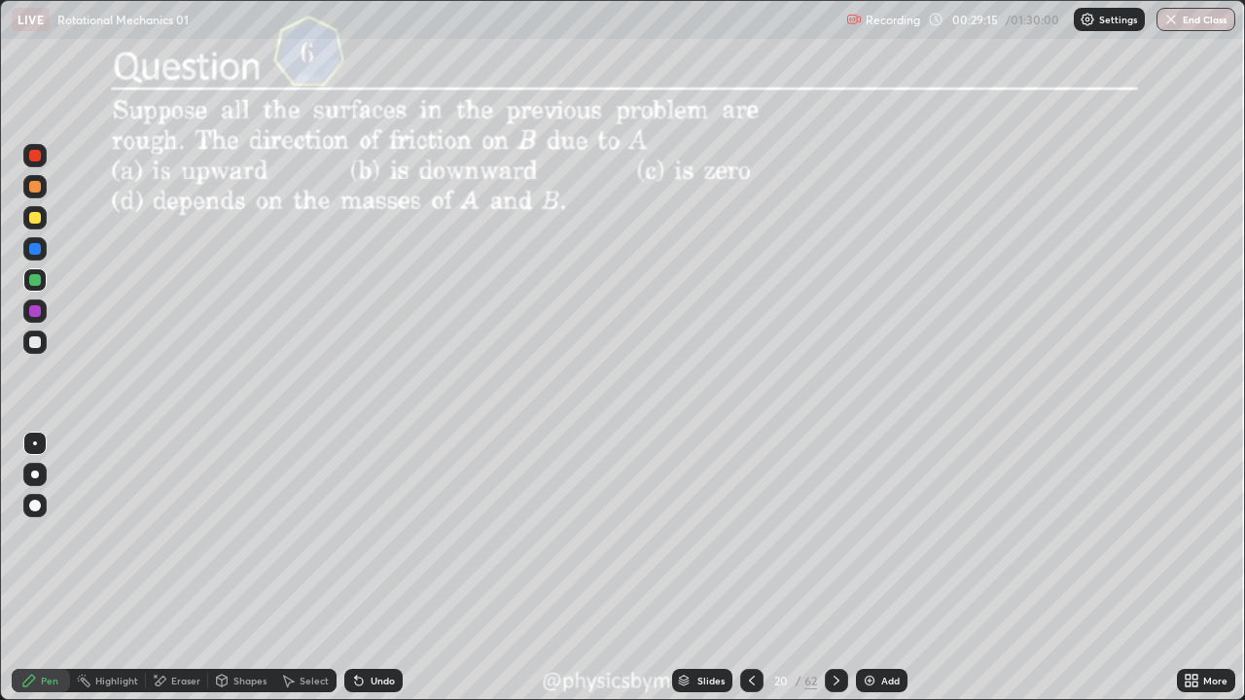
click at [834, 535] on icon at bounding box center [837, 681] width 16 height 16
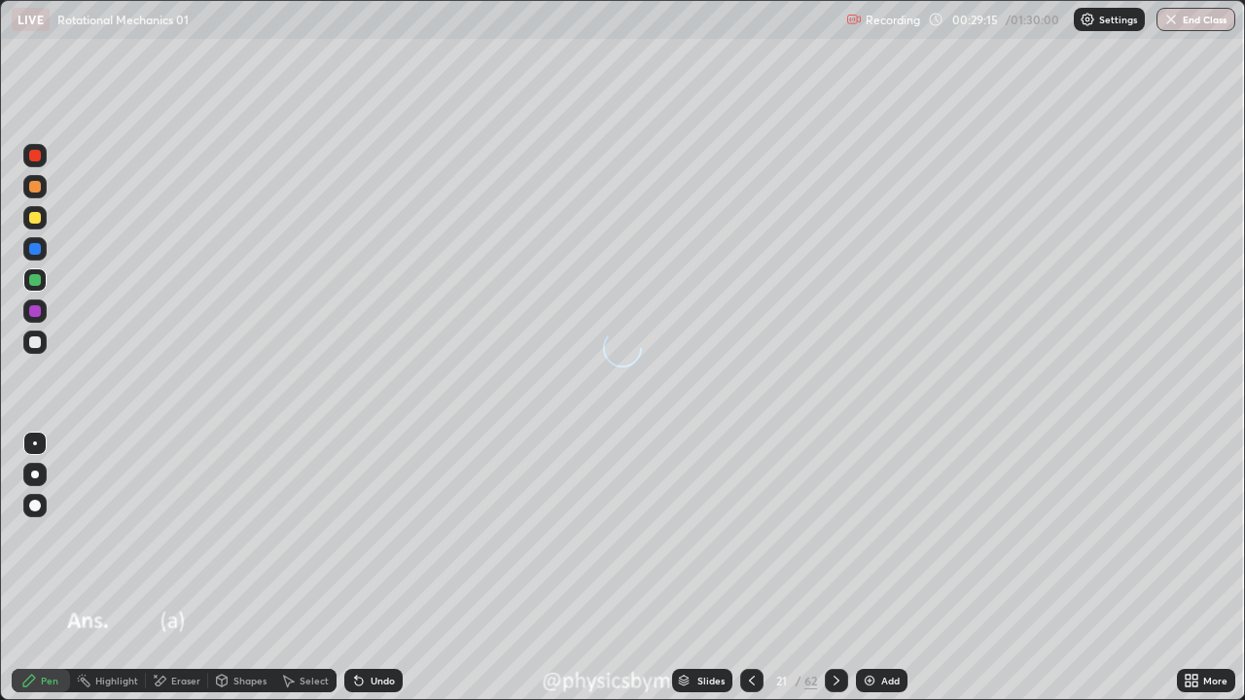
click at [825, 535] on div at bounding box center [836, 680] width 23 height 23
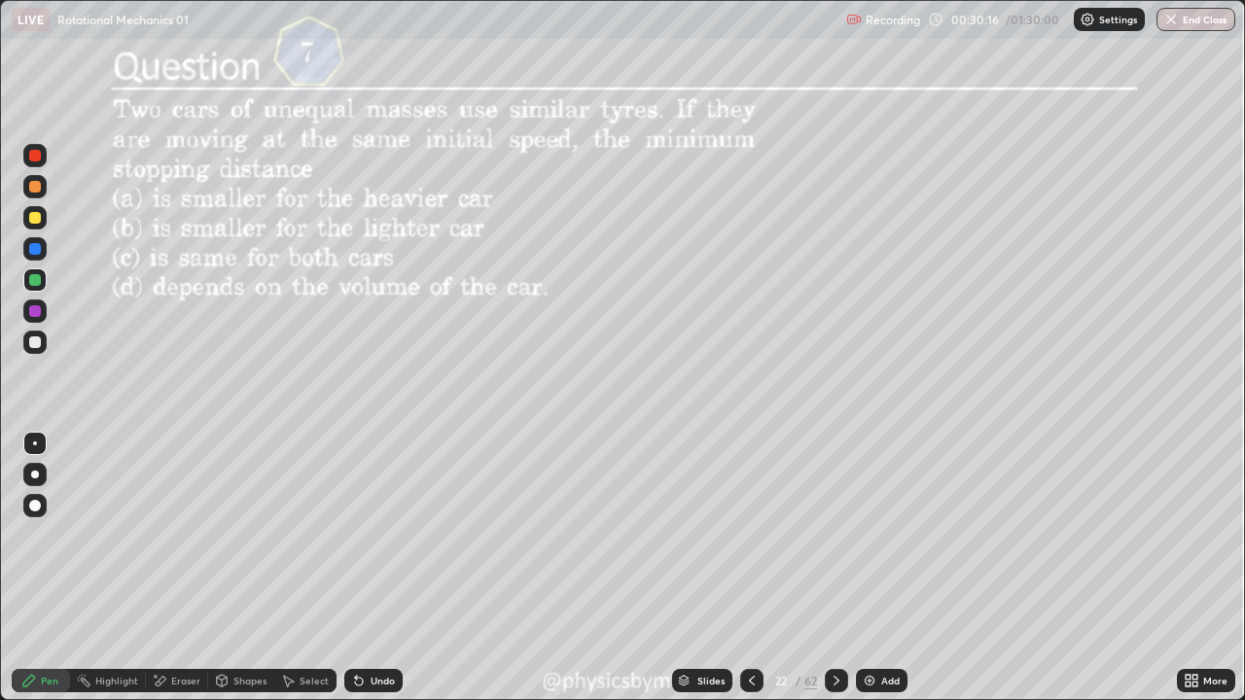
click at [798, 535] on div "/" at bounding box center [797, 681] width 6 height 12
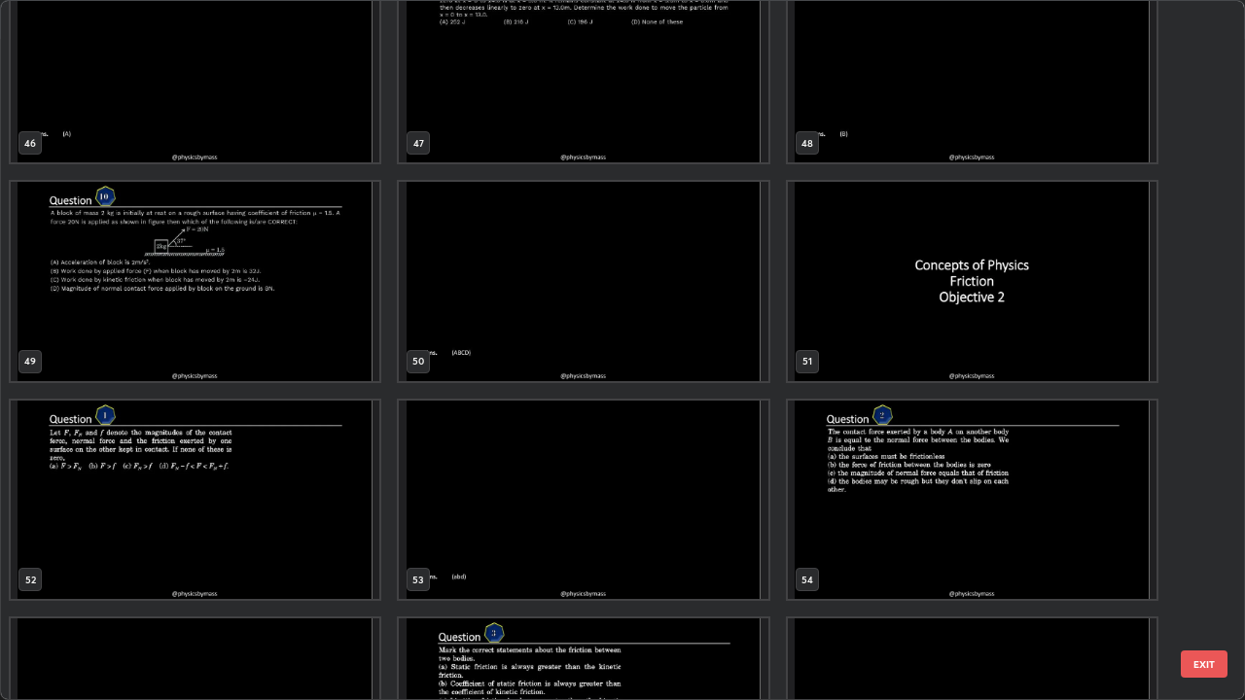
scroll to position [3333, 0]
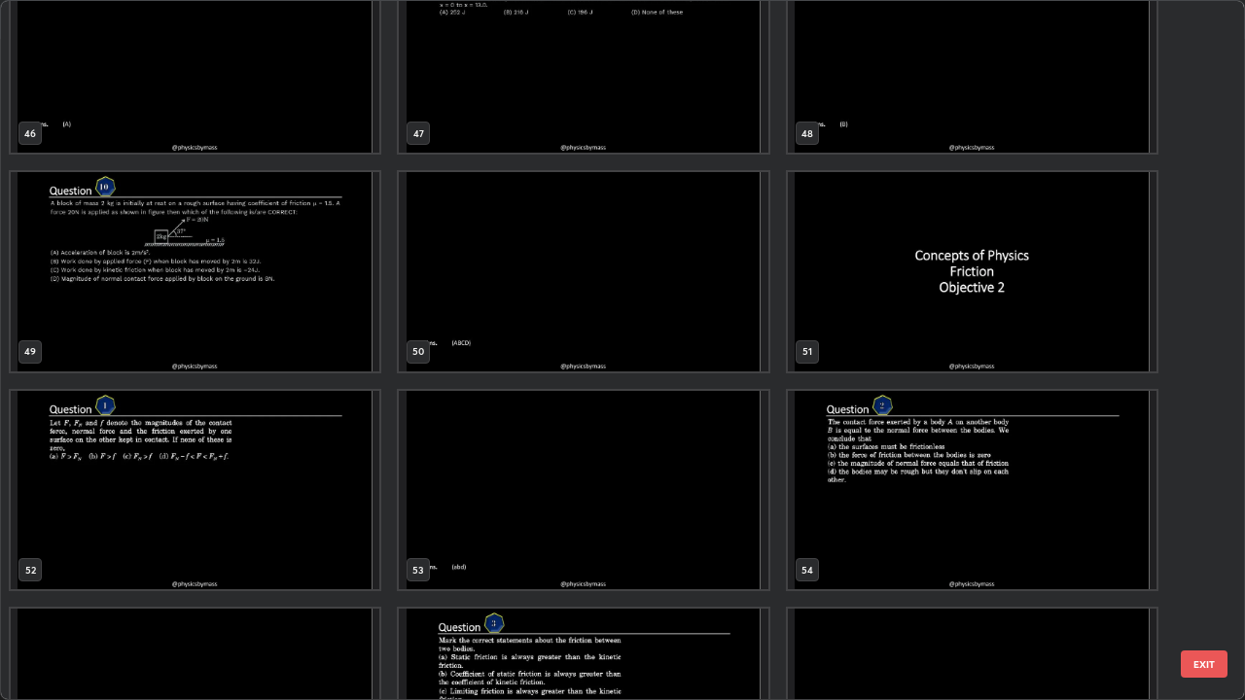
click at [310, 535] on img "grid" at bounding box center [195, 490] width 369 height 199
click at [309, 535] on img "grid" at bounding box center [195, 490] width 369 height 199
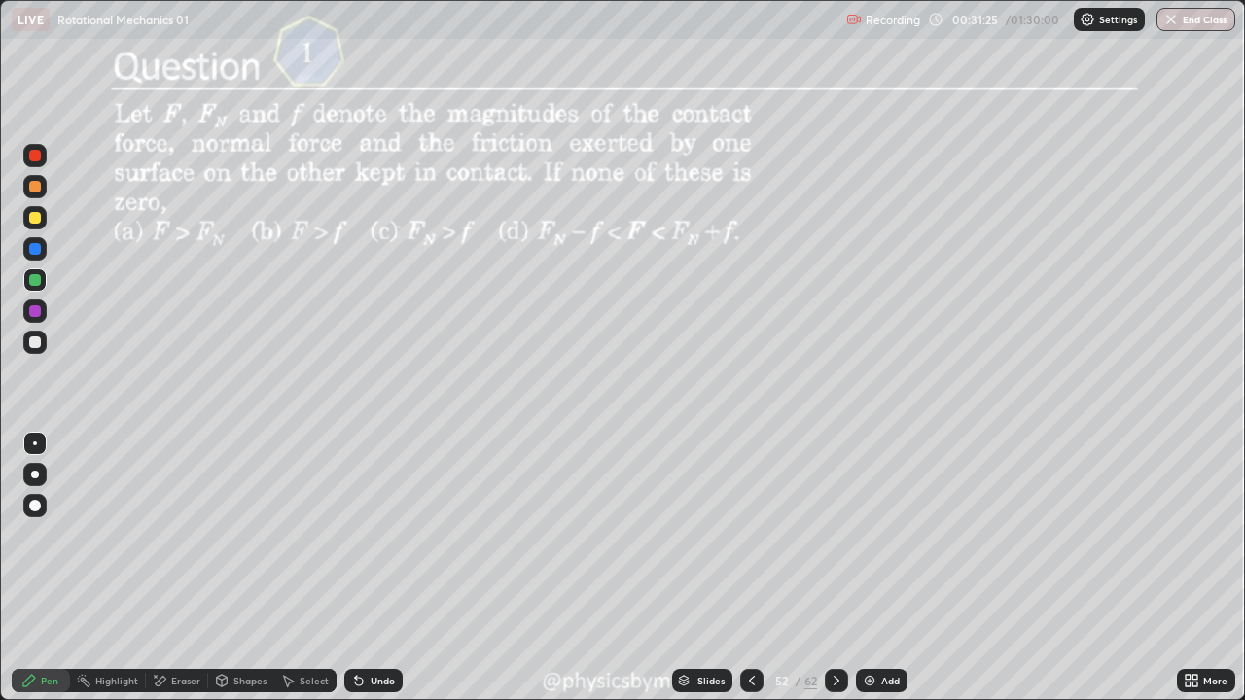
click at [834, 535] on icon at bounding box center [837, 681] width 16 height 16
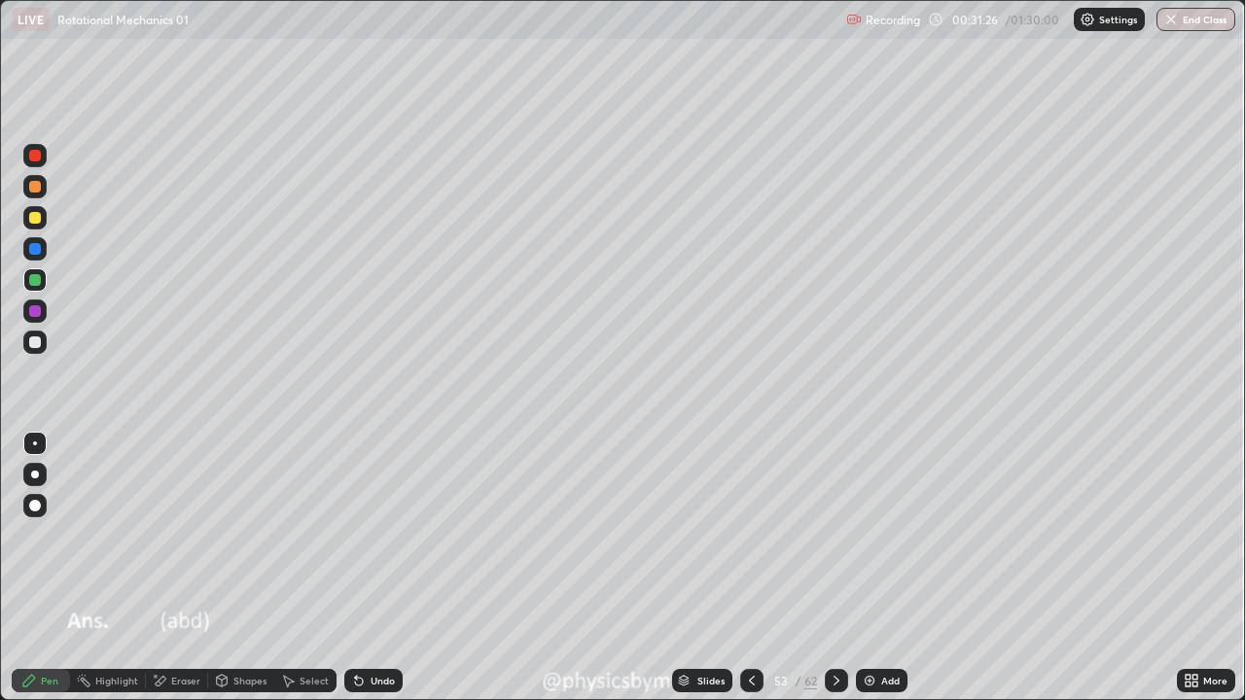
click at [834, 535] on icon at bounding box center [837, 681] width 16 height 16
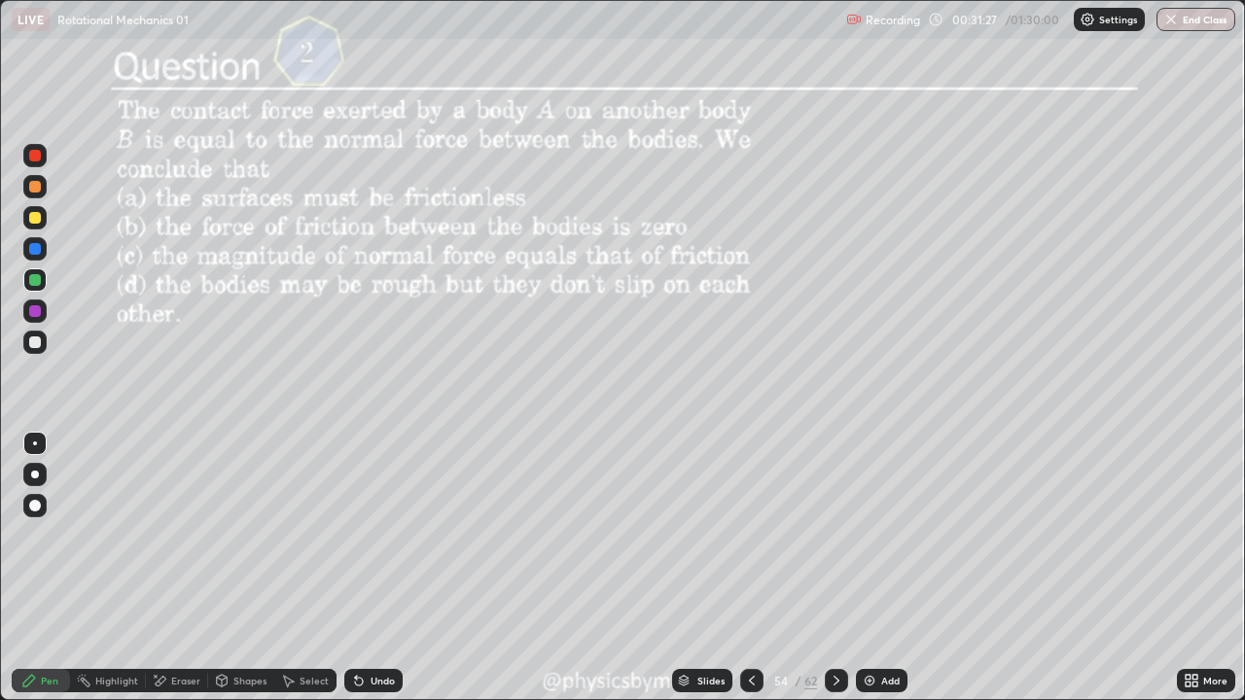
click at [834, 535] on icon at bounding box center [837, 681] width 16 height 16
click at [832, 535] on icon at bounding box center [837, 681] width 16 height 16
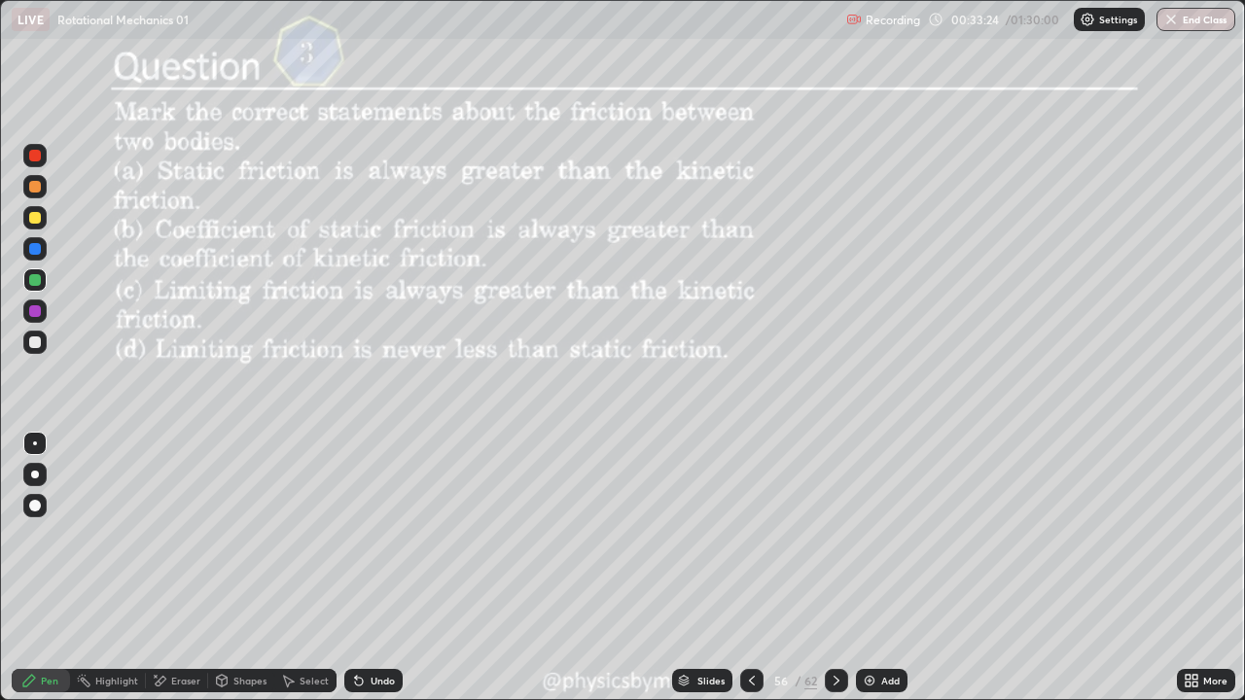
click at [834, 535] on icon at bounding box center [837, 681] width 16 height 16
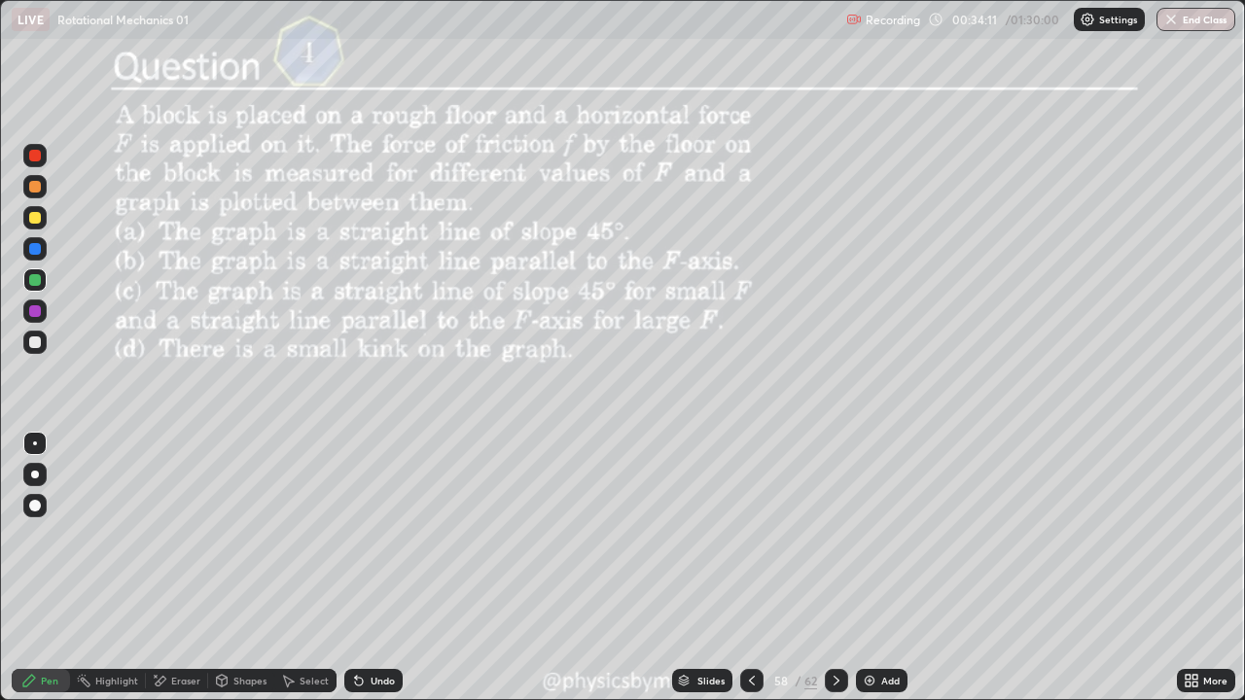
click at [746, 535] on icon at bounding box center [752, 681] width 16 height 16
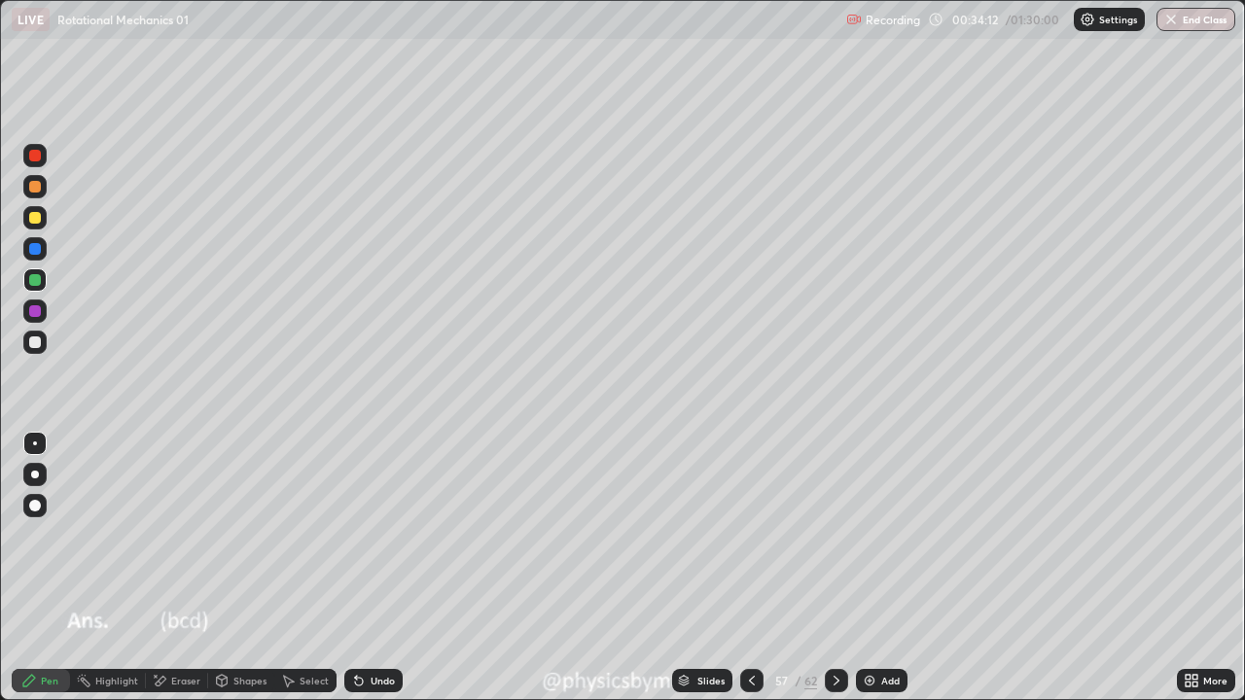
click at [783, 535] on div "57" at bounding box center [780, 681] width 19 height 12
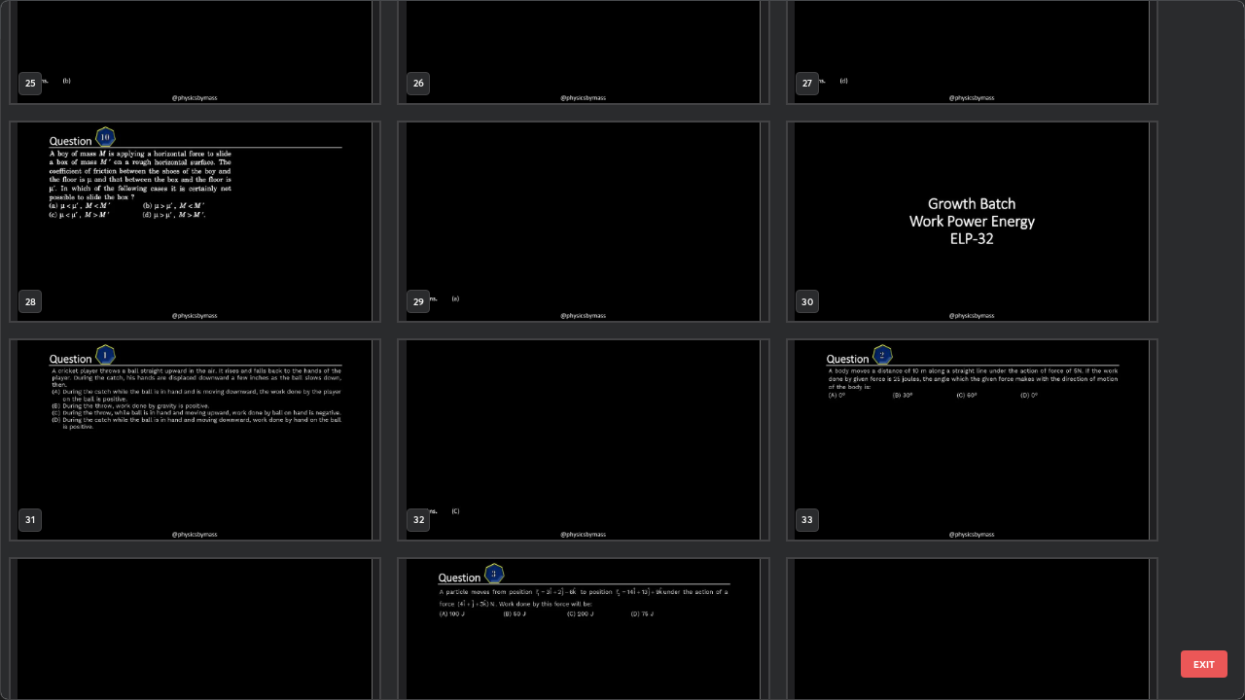
scroll to position [1825, 0]
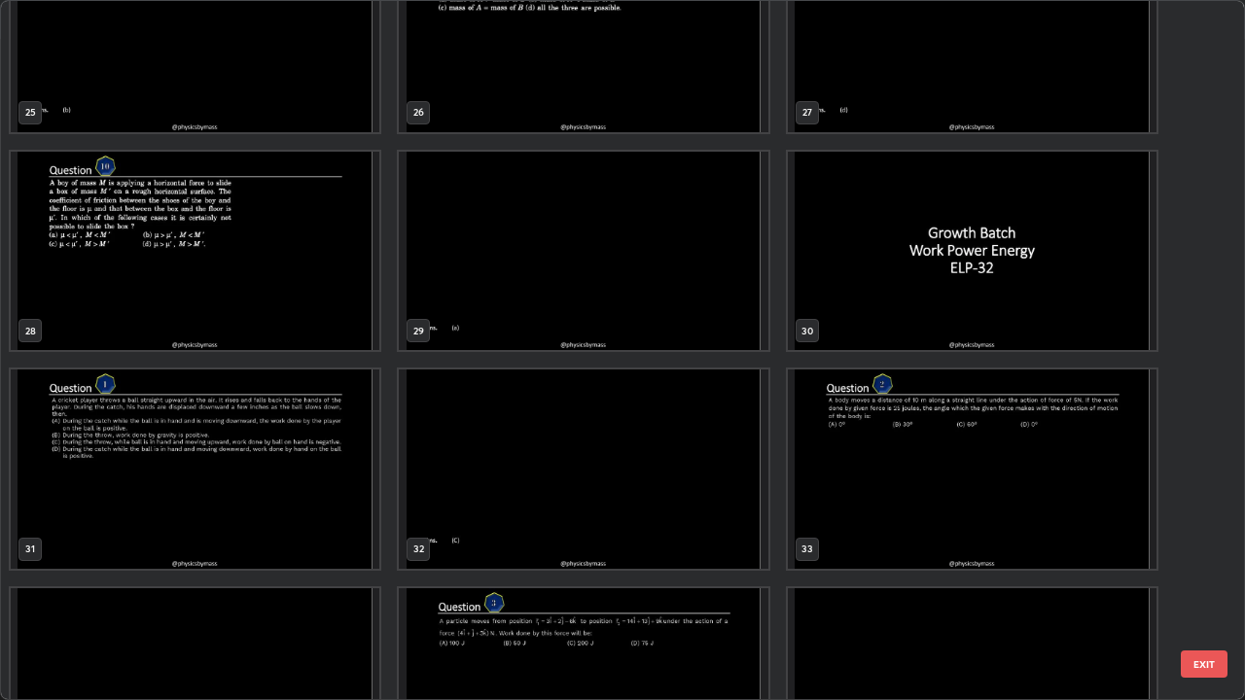
click at [278, 484] on img "grid" at bounding box center [195, 469] width 369 height 199
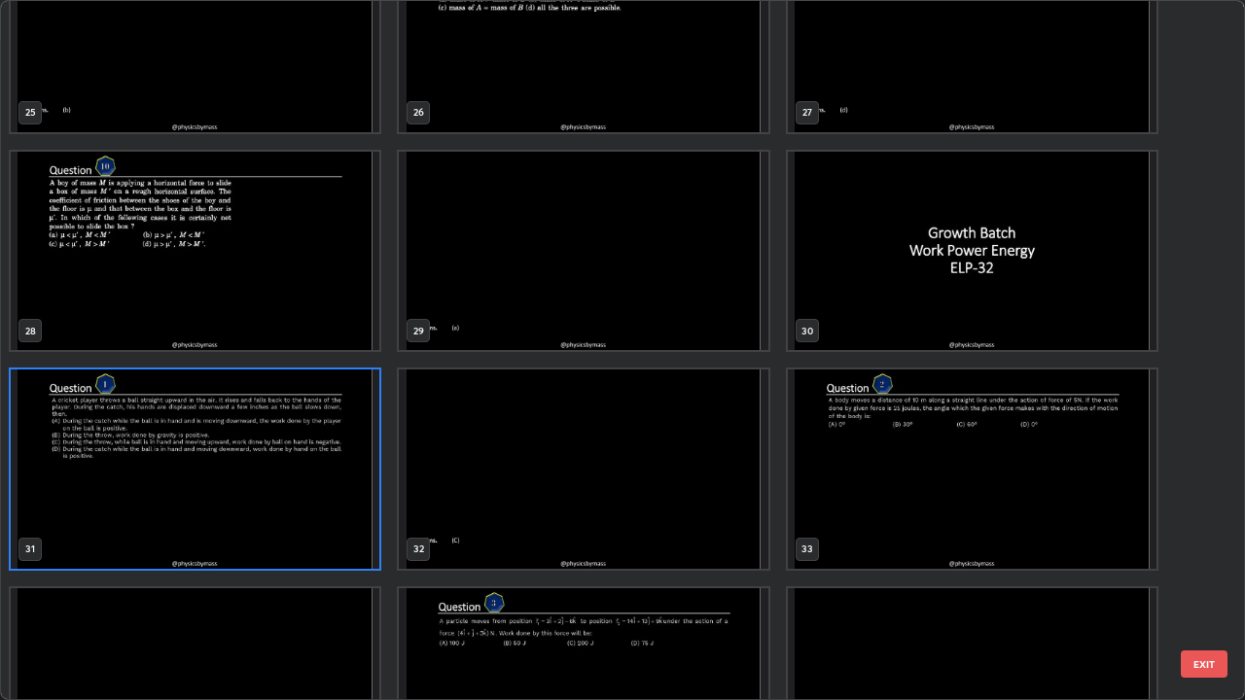
click at [286, 472] on img "grid" at bounding box center [195, 469] width 369 height 199
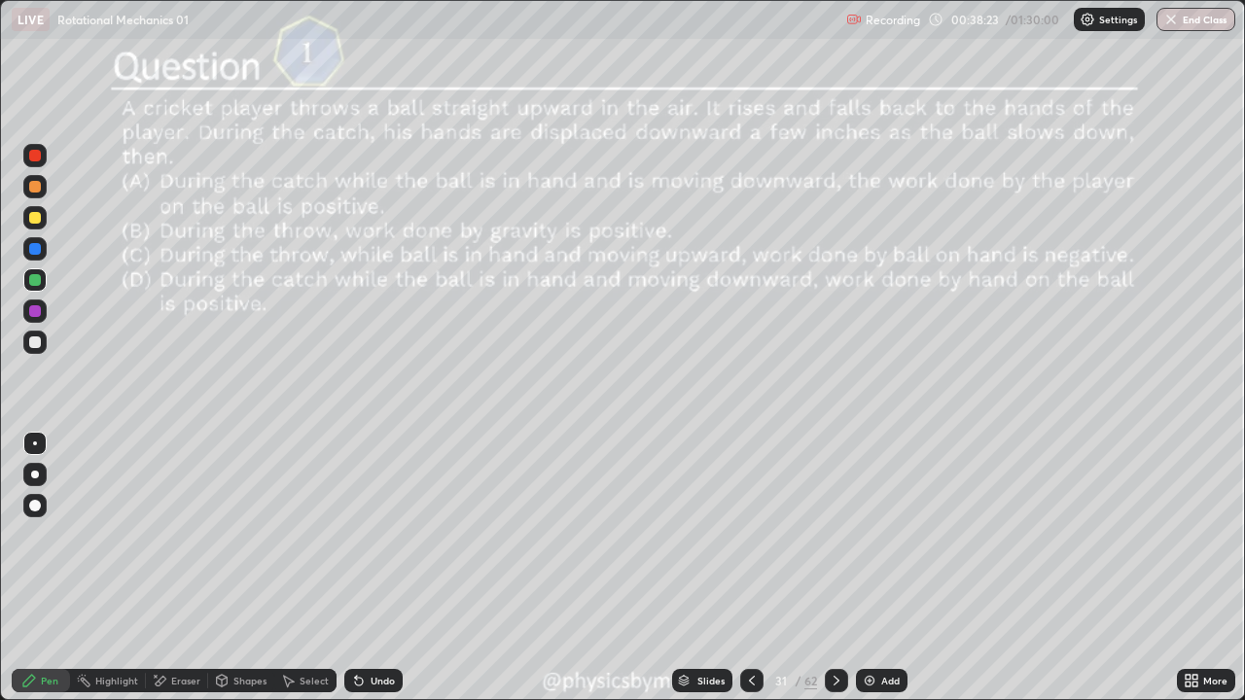
click at [834, 535] on icon at bounding box center [837, 681] width 16 height 16
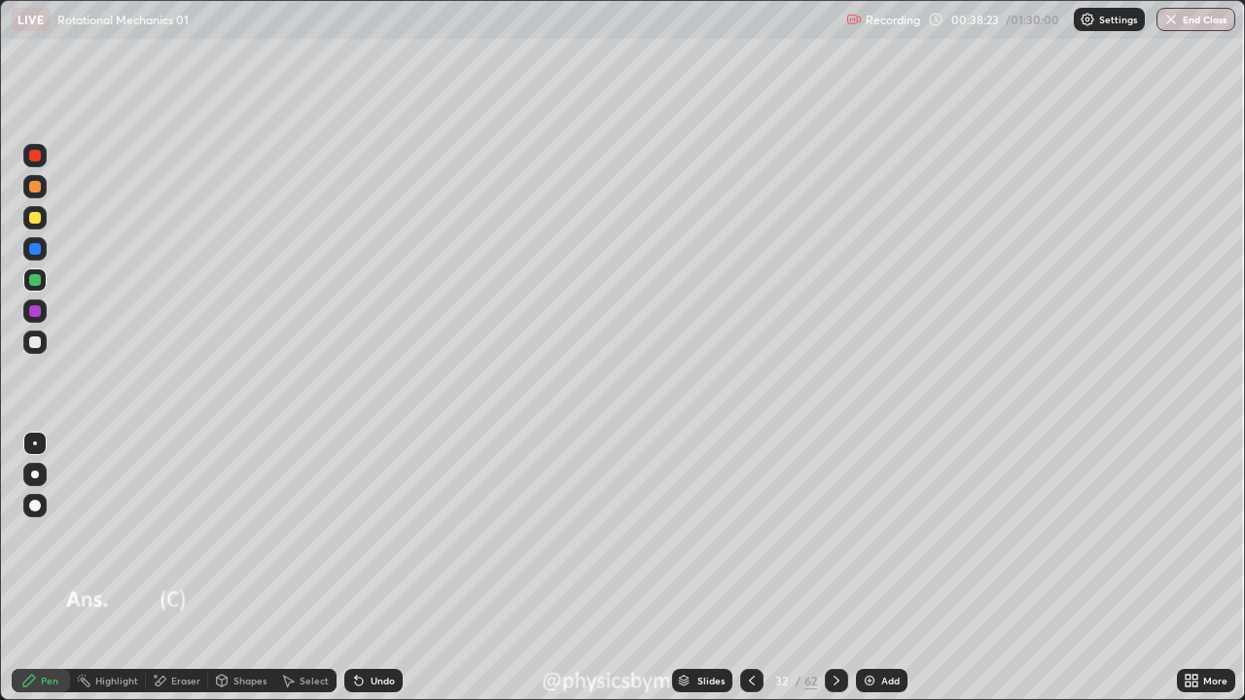
click at [834, 535] on icon at bounding box center [837, 681] width 16 height 16
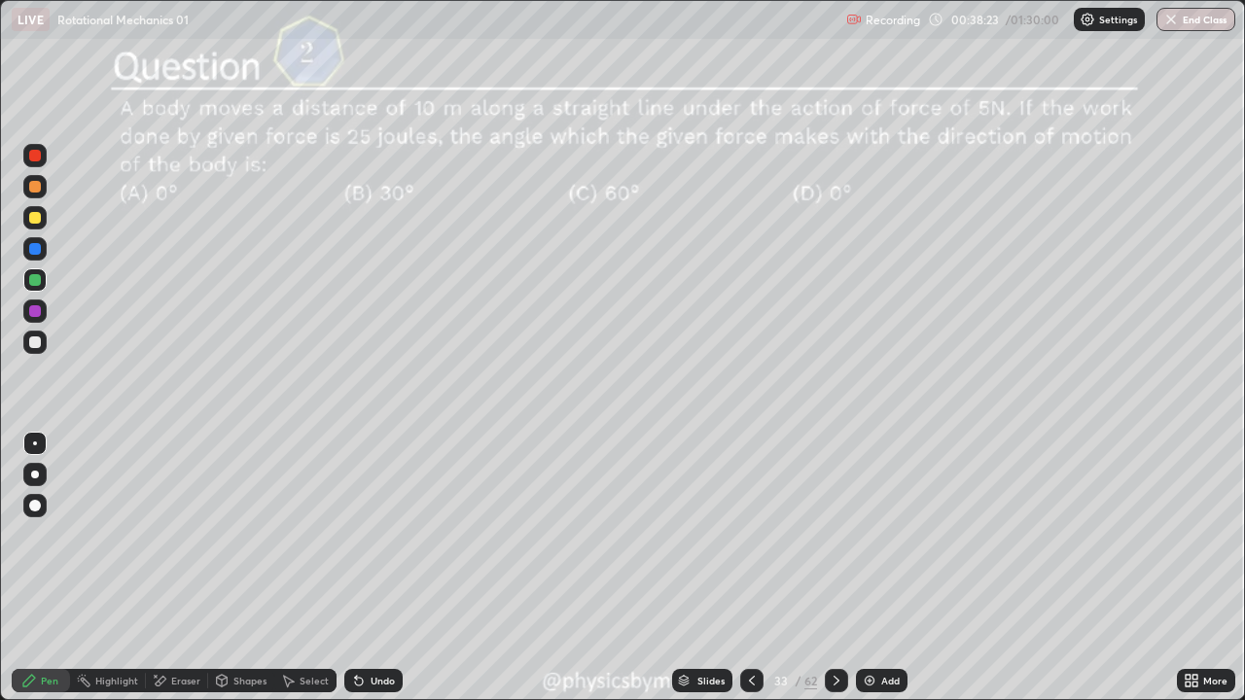
click at [834, 535] on icon at bounding box center [837, 681] width 16 height 16
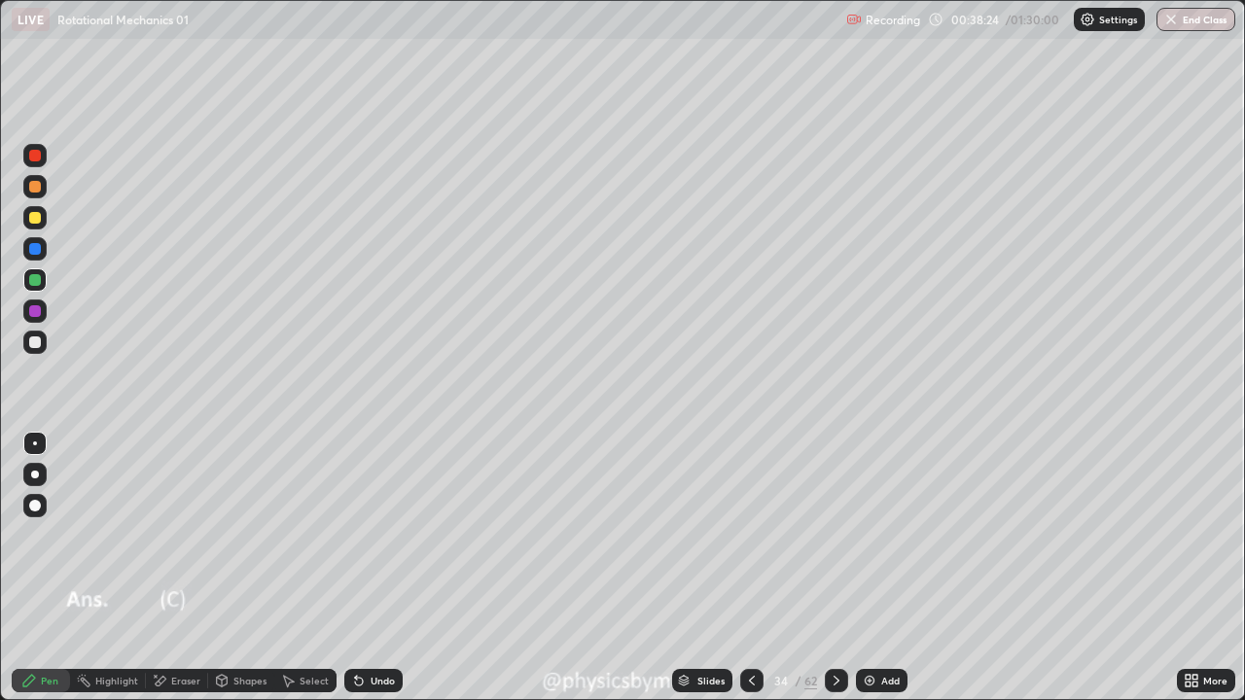
click at [834, 535] on icon at bounding box center [837, 681] width 16 height 16
click at [832, 535] on icon at bounding box center [837, 681] width 16 height 16
click at [834, 535] on icon at bounding box center [837, 681] width 16 height 16
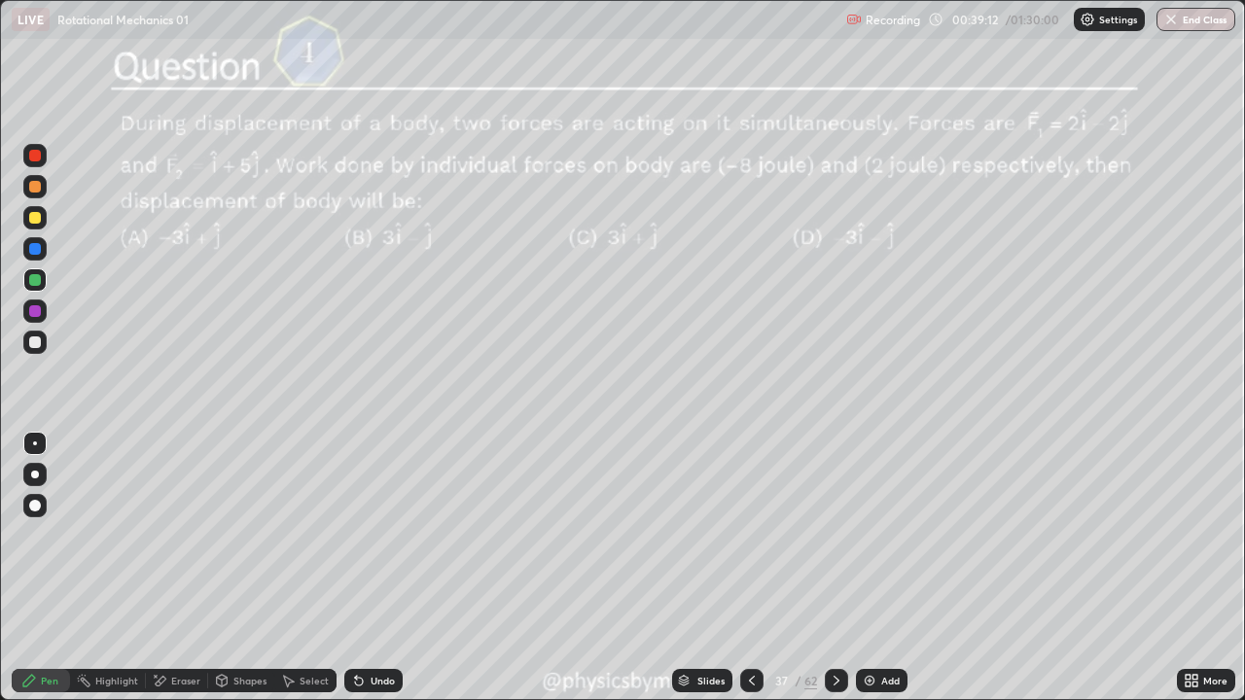
click at [34, 346] on div at bounding box center [35, 342] width 12 height 12
click at [832, 535] on icon at bounding box center [837, 681] width 16 height 16
click at [835, 535] on icon at bounding box center [837, 681] width 16 height 16
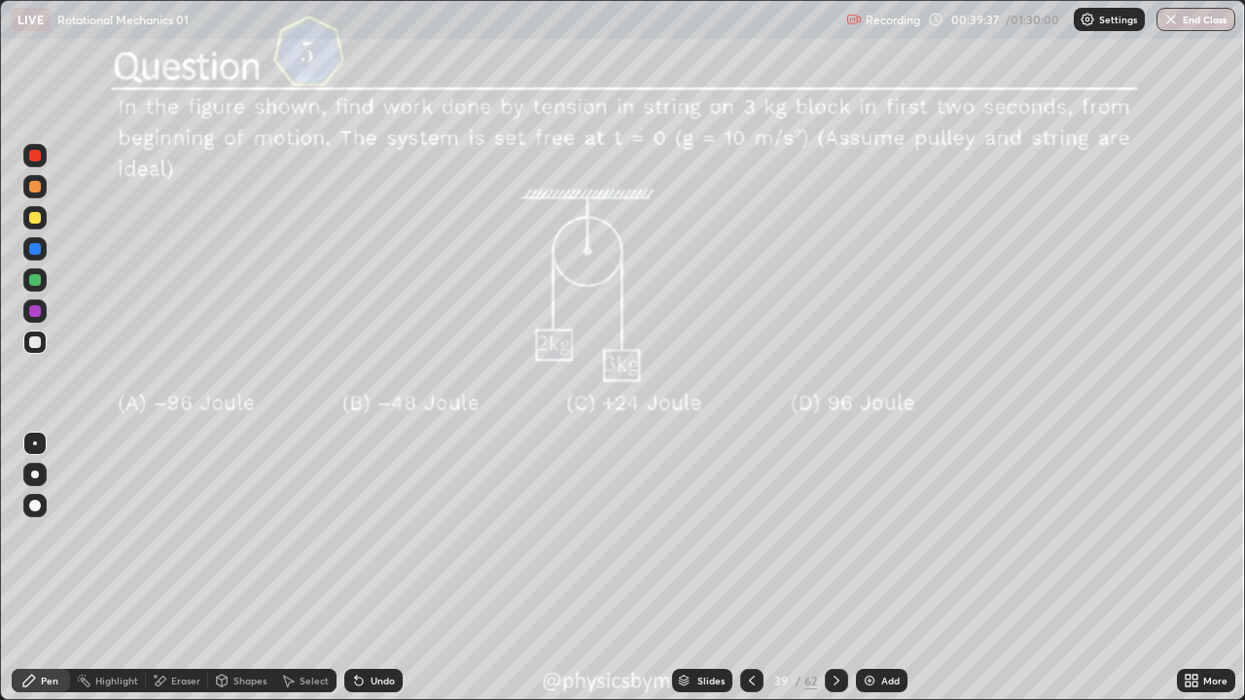
click at [835, 535] on icon at bounding box center [836, 681] width 6 height 10
click at [836, 535] on icon at bounding box center [836, 681] width 6 height 10
click at [33, 281] on div at bounding box center [35, 280] width 12 height 12
click at [833, 535] on icon at bounding box center [837, 681] width 16 height 16
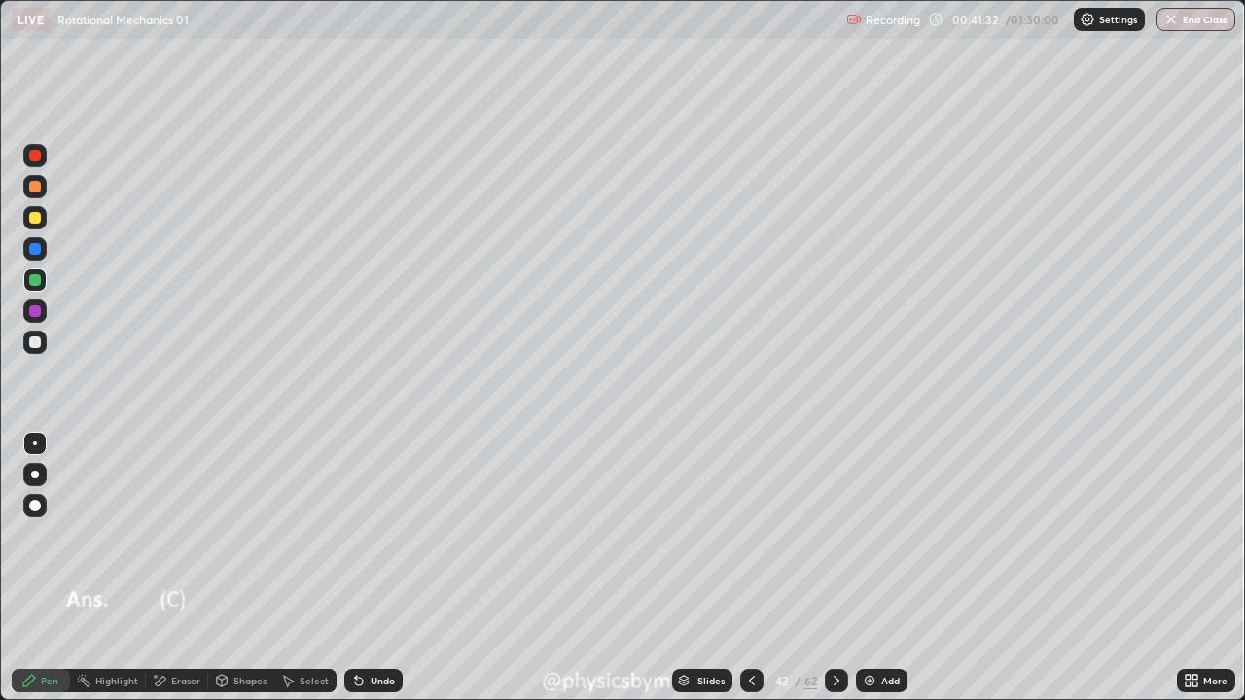
click at [833, 535] on icon at bounding box center [836, 681] width 6 height 10
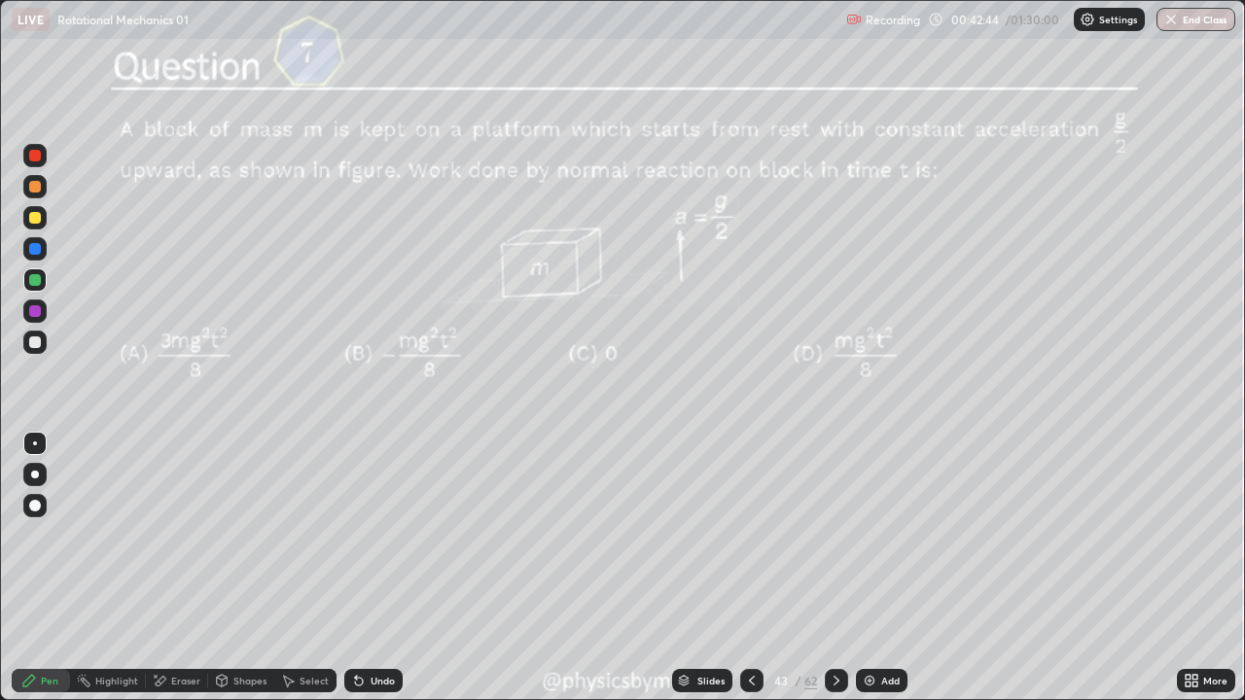
click at [834, 535] on div at bounding box center [836, 680] width 23 height 23
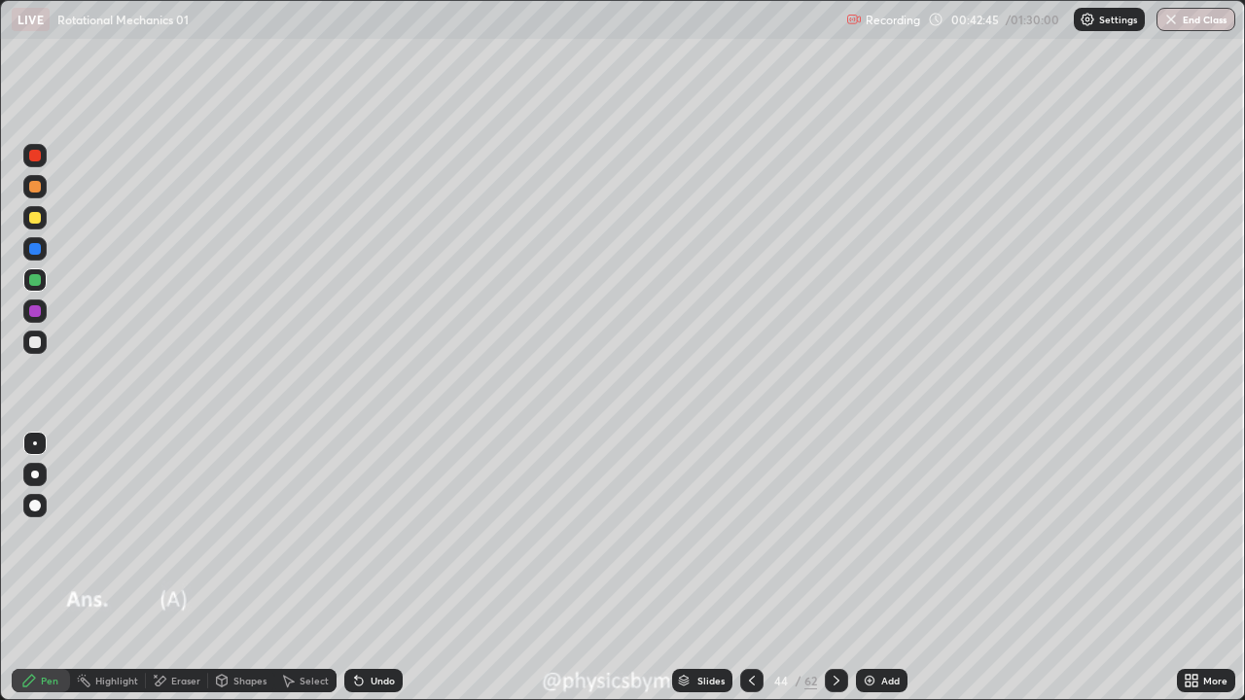
click at [836, 535] on icon at bounding box center [836, 681] width 6 height 10
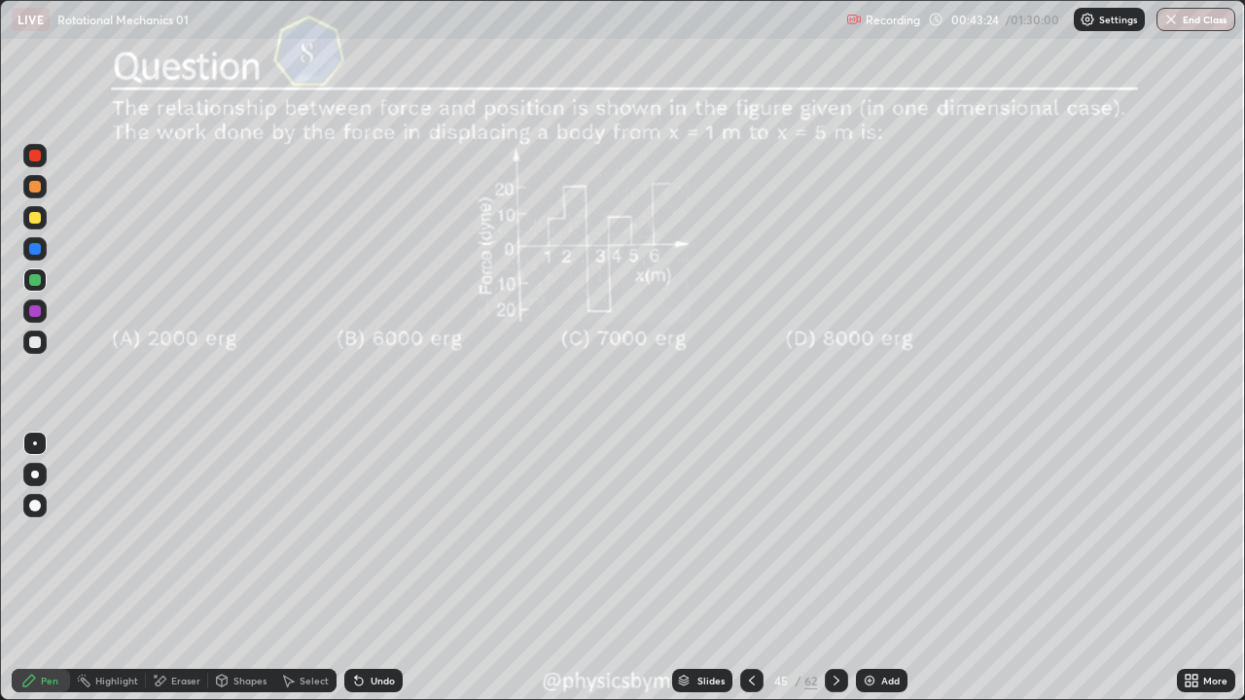
click at [377, 535] on div "Undo" at bounding box center [373, 680] width 58 height 23
click at [374, 535] on div "Undo" at bounding box center [373, 680] width 58 height 23
click at [381, 535] on div "Undo" at bounding box center [382, 681] width 24 height 10
click at [382, 535] on div "Undo" at bounding box center [382, 681] width 24 height 10
click at [383, 535] on div "Undo" at bounding box center [373, 680] width 58 height 23
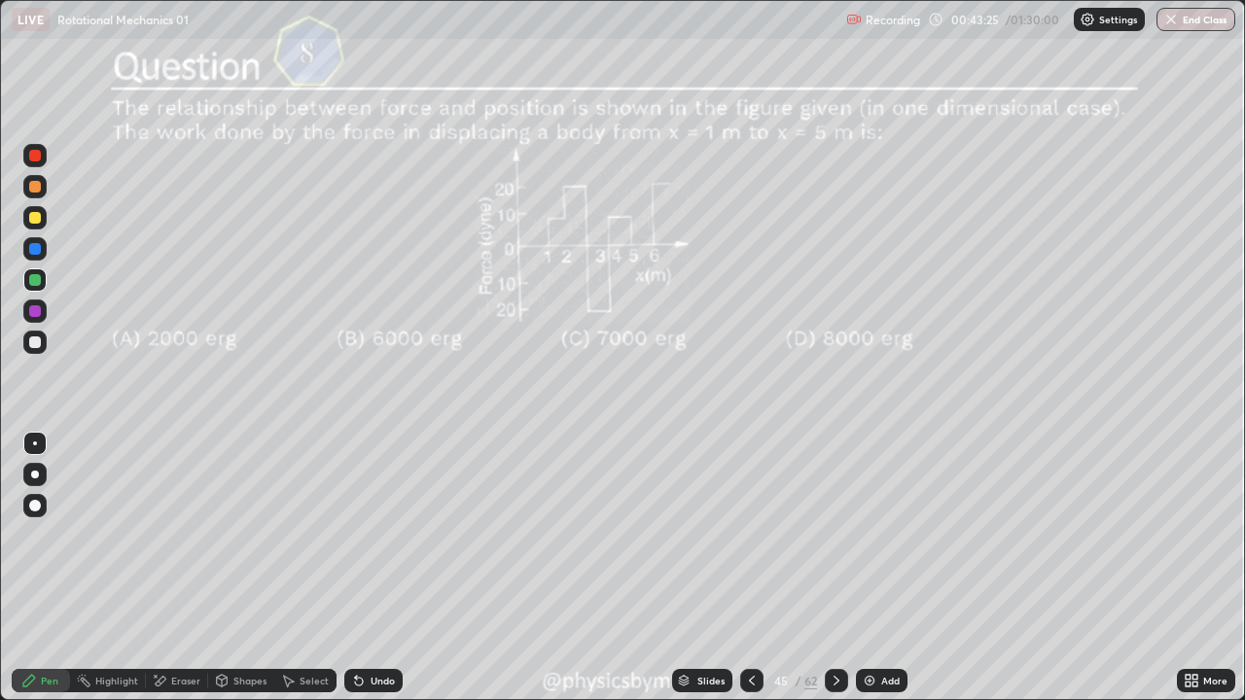
click at [384, 535] on div "Undo" at bounding box center [373, 680] width 58 height 23
click at [388, 535] on div "Undo" at bounding box center [382, 681] width 24 height 10
click at [385, 535] on div "Undo" at bounding box center [382, 681] width 24 height 10
click at [375, 535] on div "Undo" at bounding box center [382, 681] width 24 height 10
click at [834, 535] on icon at bounding box center [837, 681] width 16 height 16
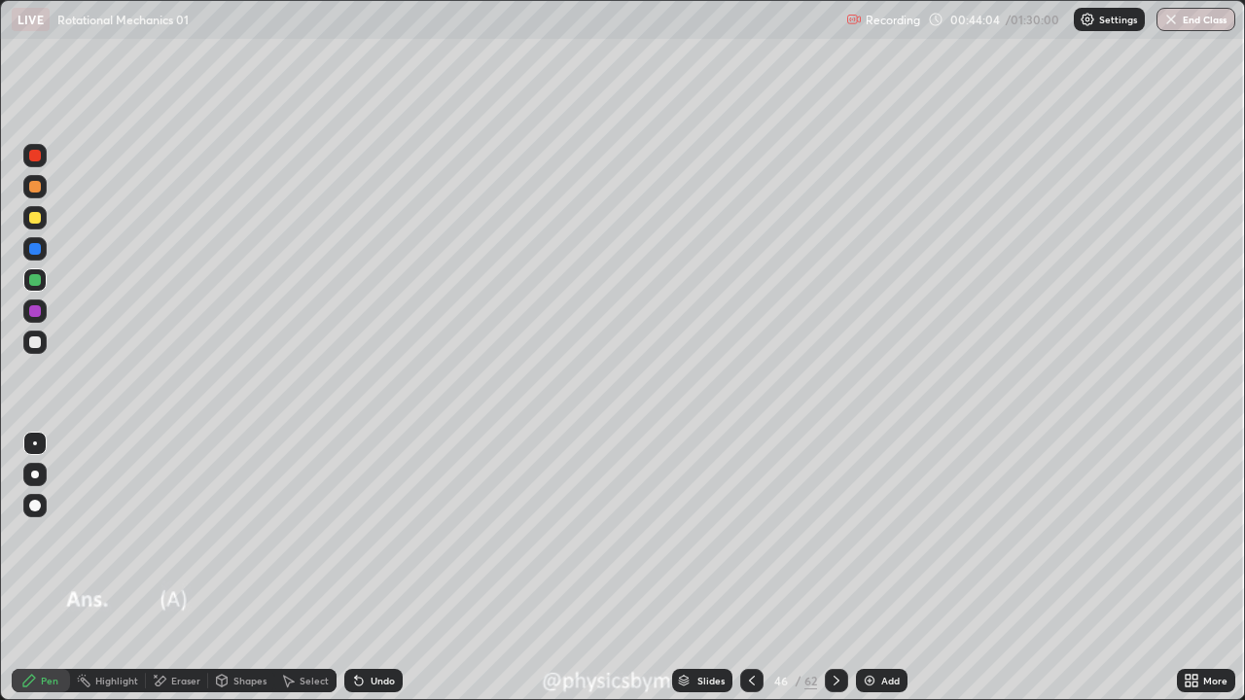
click at [834, 535] on icon at bounding box center [837, 681] width 16 height 16
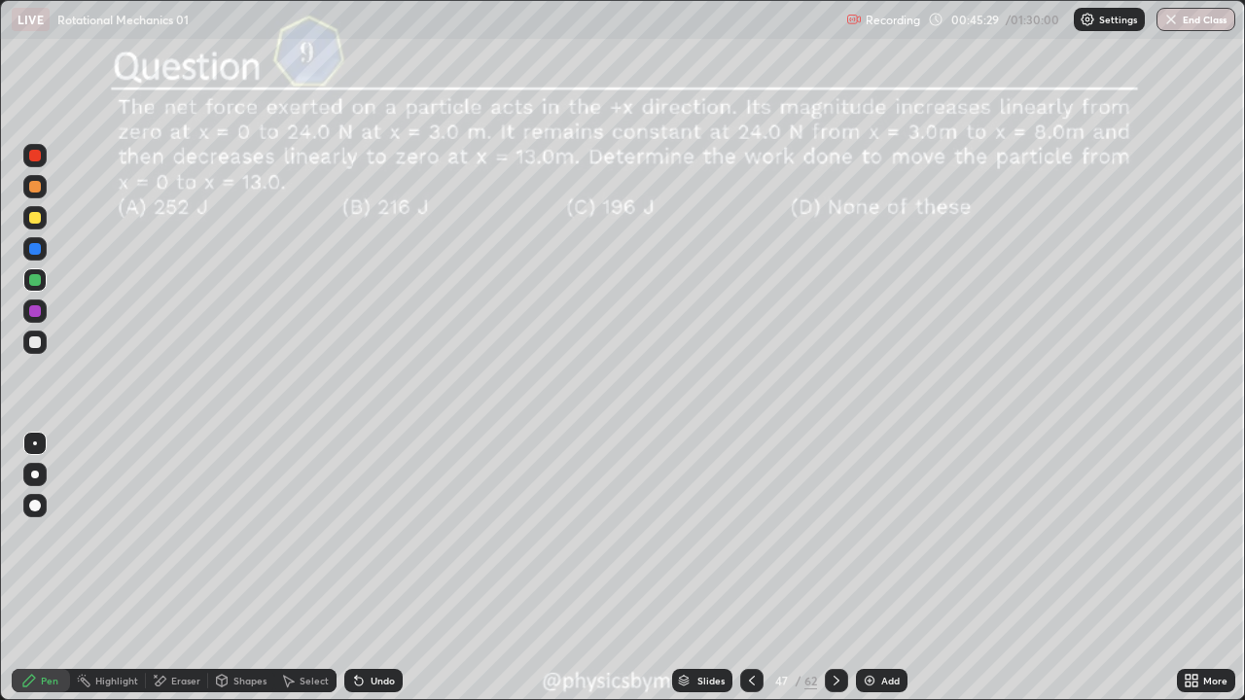
click at [35, 219] on div at bounding box center [35, 218] width 12 height 12
click at [231, 535] on div "Shapes" at bounding box center [241, 680] width 66 height 23
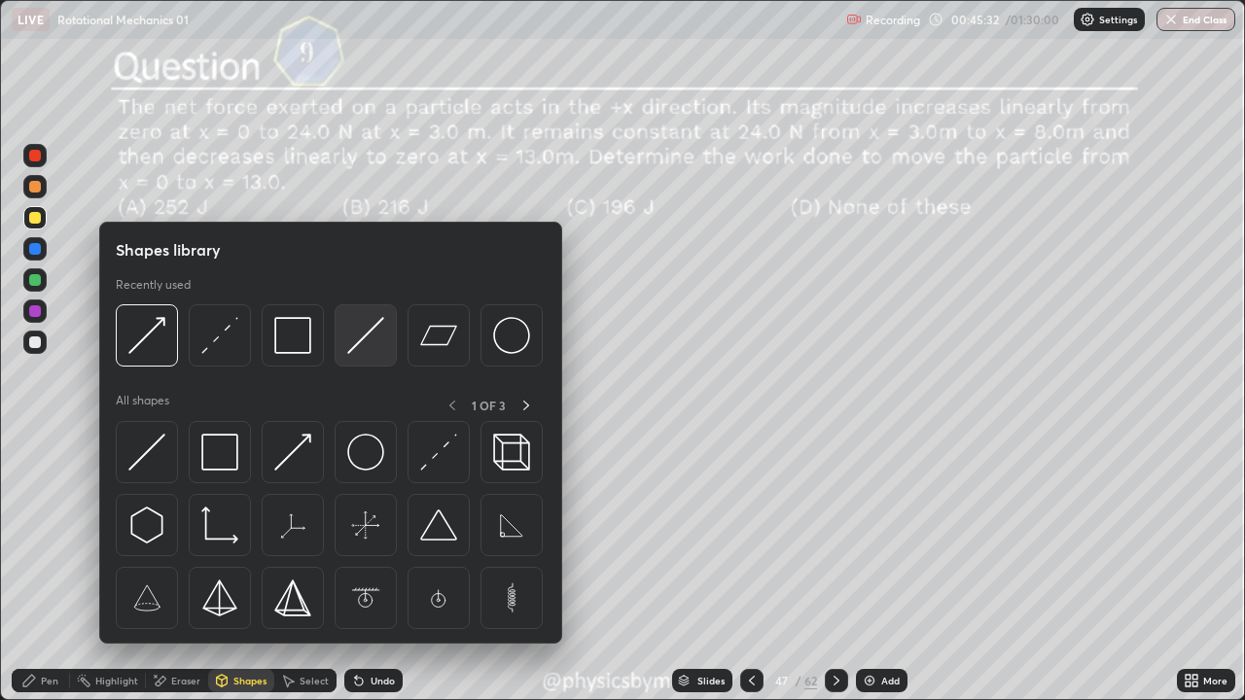
click at [365, 342] on img at bounding box center [365, 335] width 37 height 37
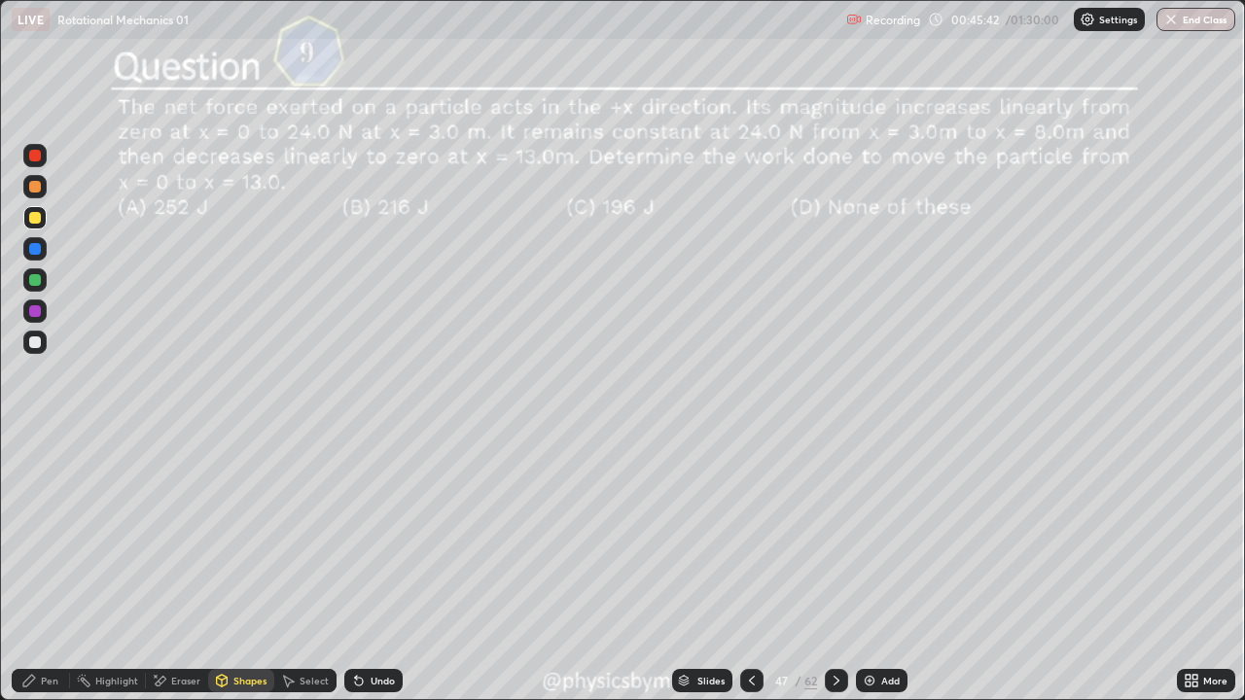
click at [43, 535] on div "Pen" at bounding box center [50, 681] width 18 height 10
click at [804, 535] on div "62" at bounding box center [810, 681] width 13 height 18
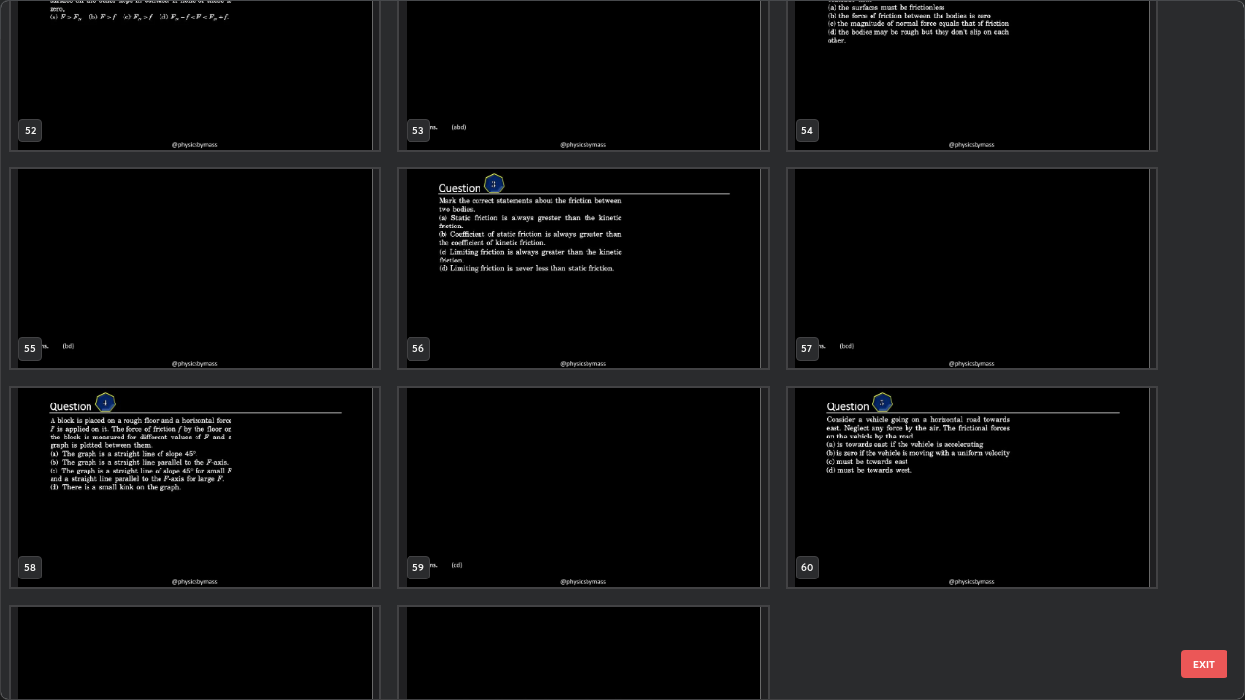
scroll to position [3889, 0]
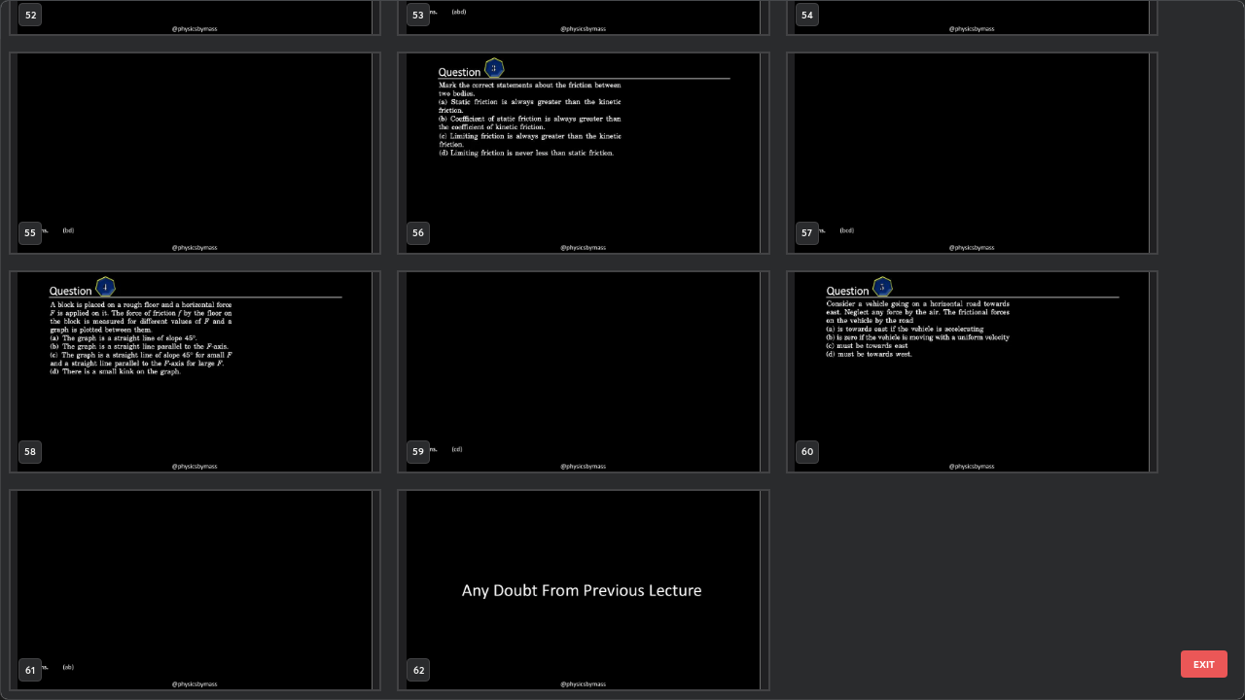
click at [711, 535] on img "grid" at bounding box center [583, 590] width 369 height 199
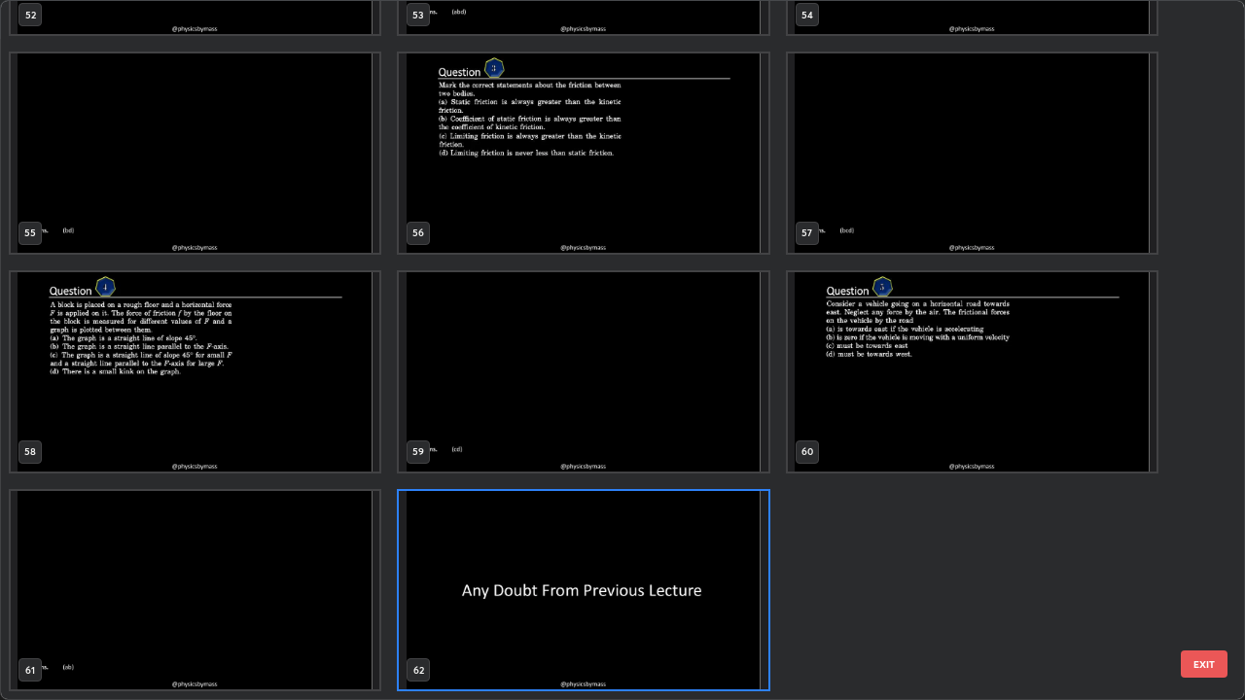
click at [711, 535] on img "grid" at bounding box center [583, 590] width 369 height 199
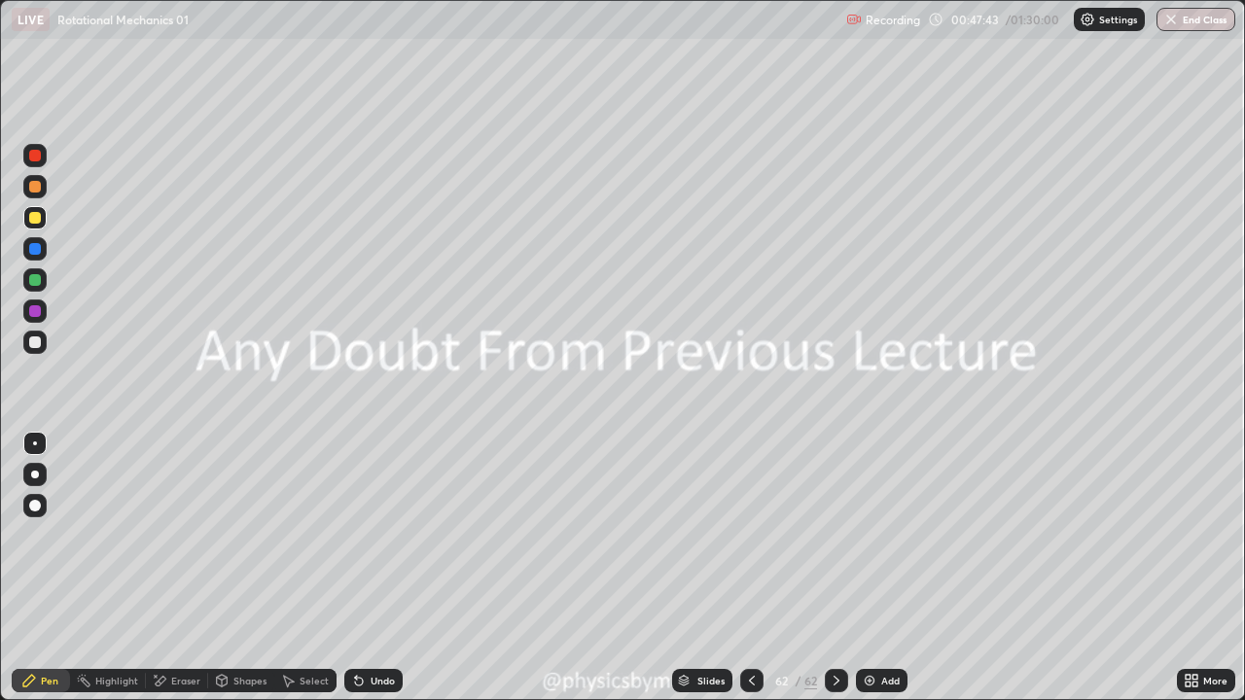
click at [795, 535] on div "/" at bounding box center [797, 681] width 6 height 12
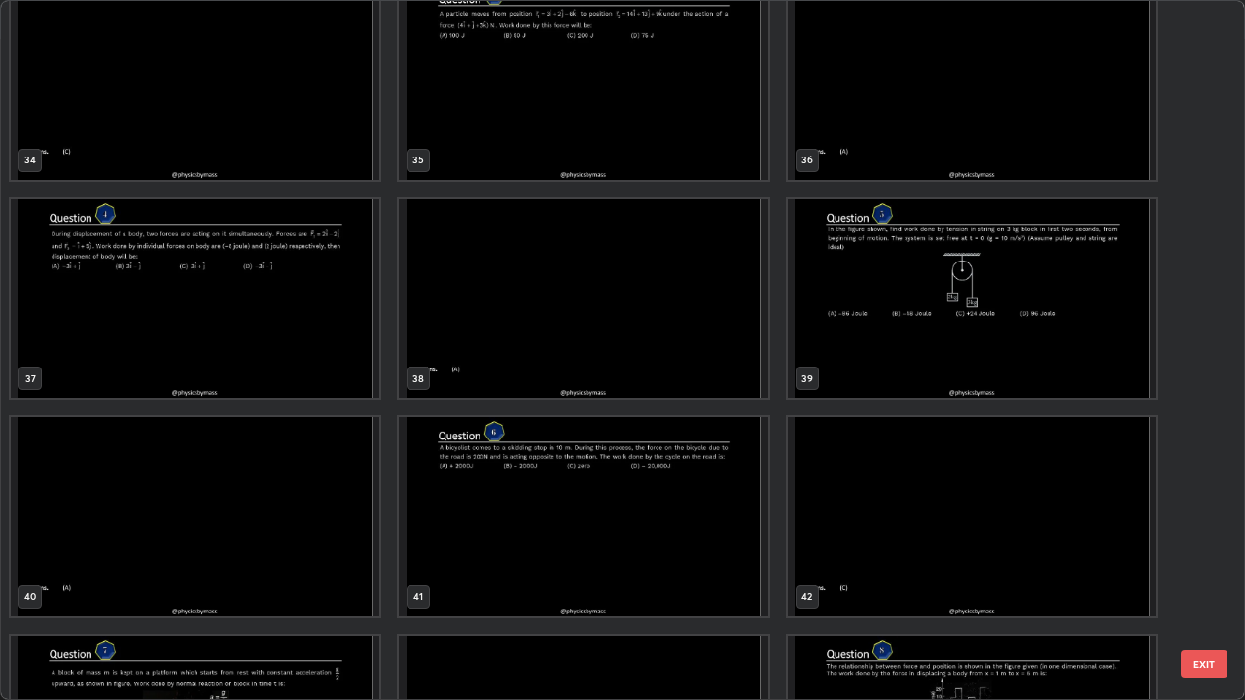
scroll to position [2432, 0]
click at [321, 363] on img "grid" at bounding box center [195, 299] width 369 height 199
click at [318, 366] on img "grid" at bounding box center [195, 299] width 369 height 199
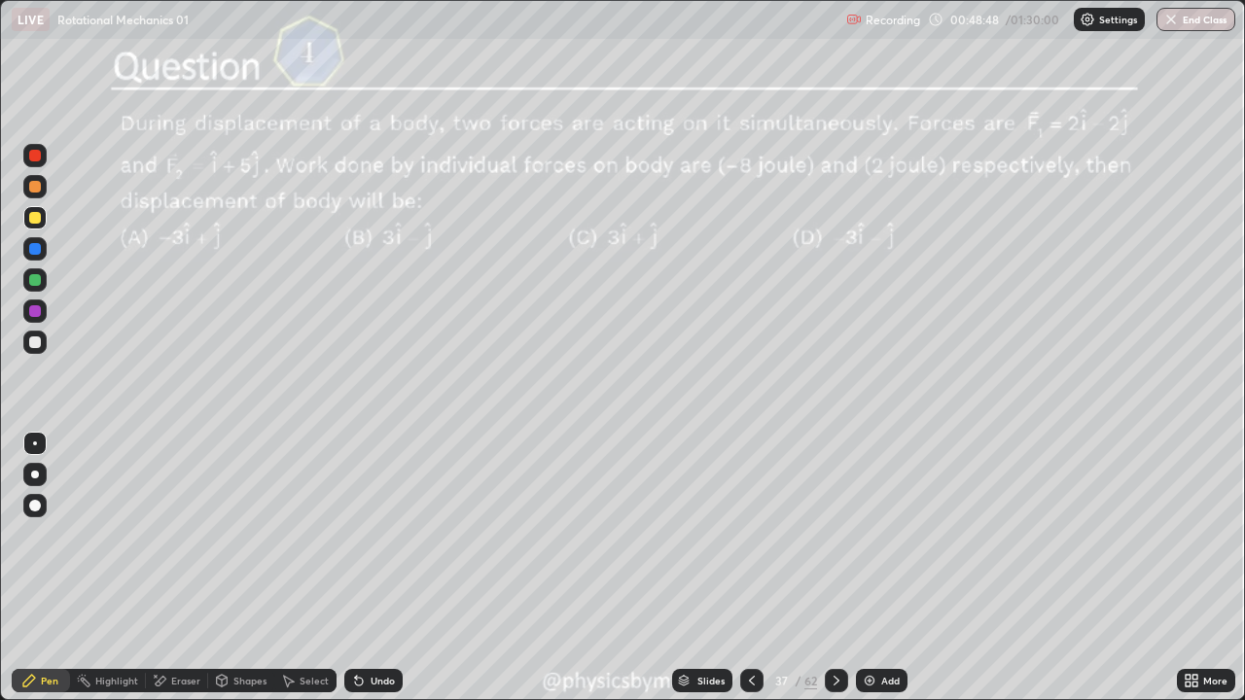
click at [780, 535] on div "37" at bounding box center [780, 681] width 19 height 12
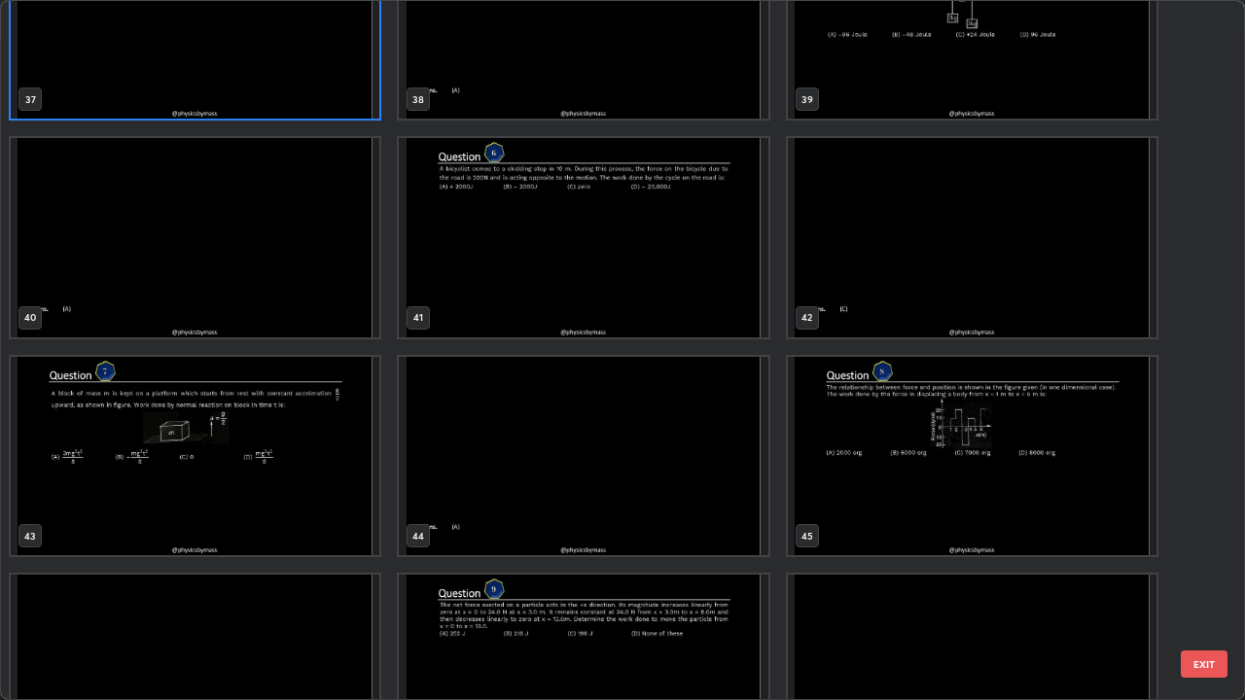
scroll to position [2763, 0]
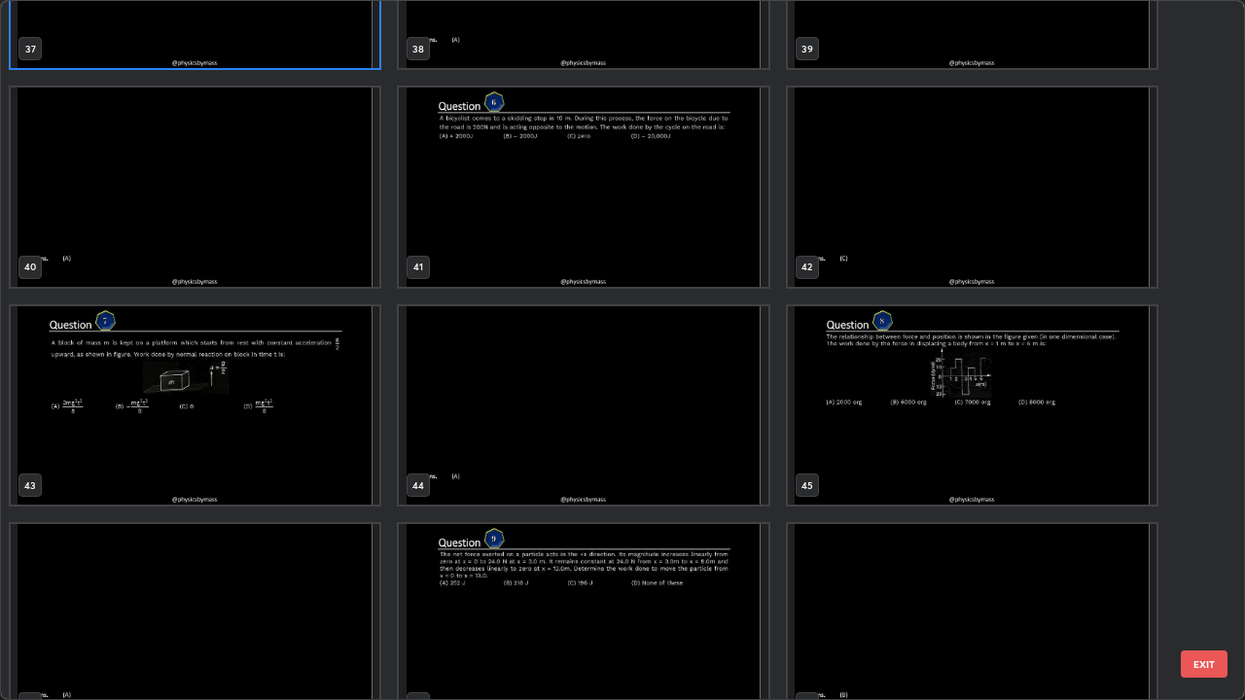
click at [847, 438] on img "grid" at bounding box center [972, 405] width 369 height 199
click at [843, 437] on img "grid" at bounding box center [972, 405] width 369 height 199
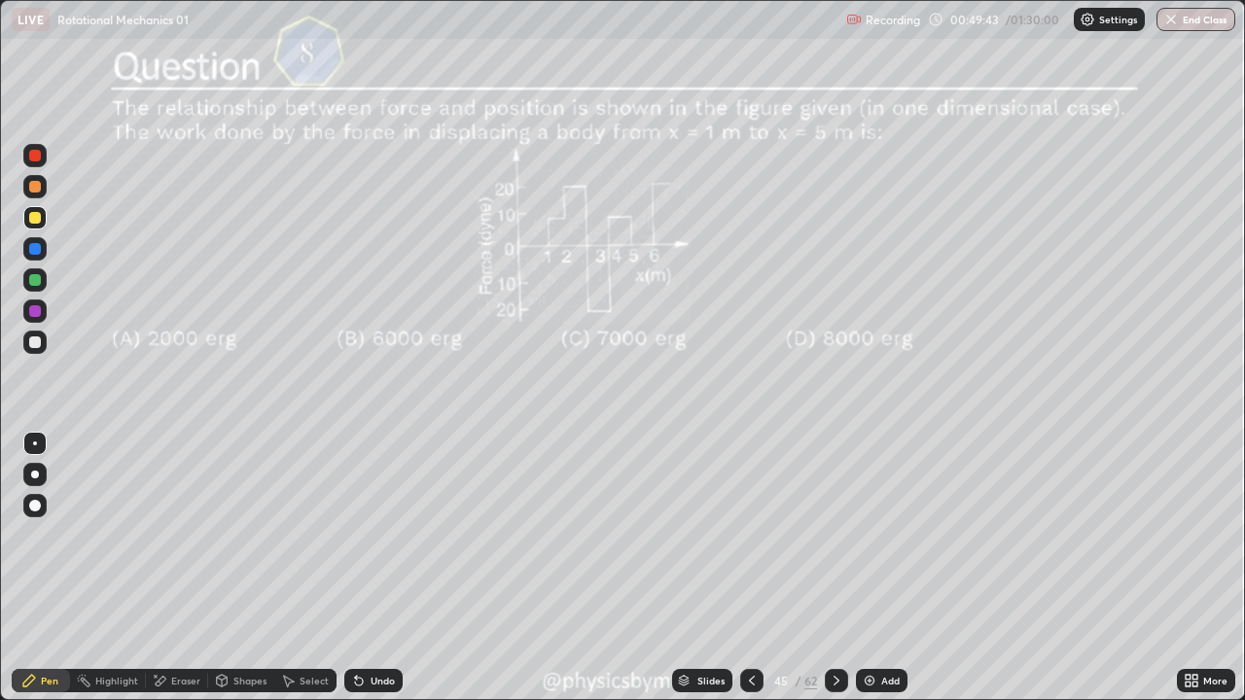
click at [783, 535] on div "45" at bounding box center [780, 681] width 19 height 12
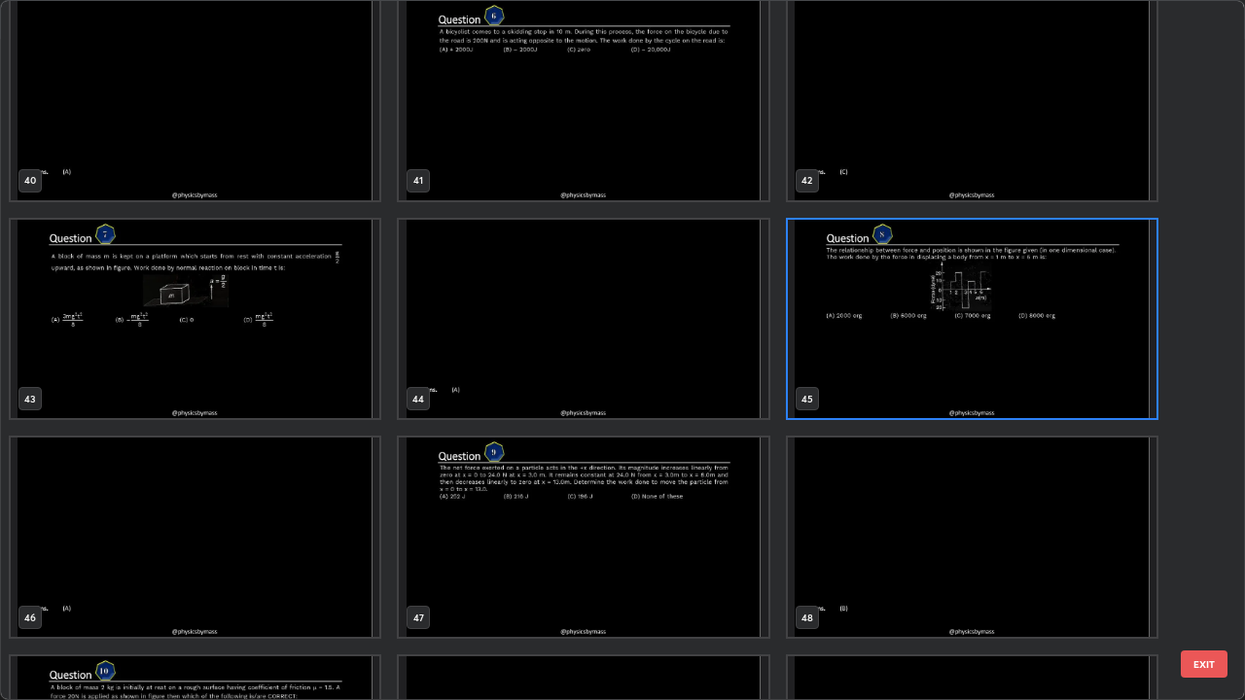
scroll to position [2848, 0]
click at [301, 355] on img "grid" at bounding box center [195, 320] width 369 height 199
click at [304, 363] on img "grid" at bounding box center [195, 320] width 369 height 199
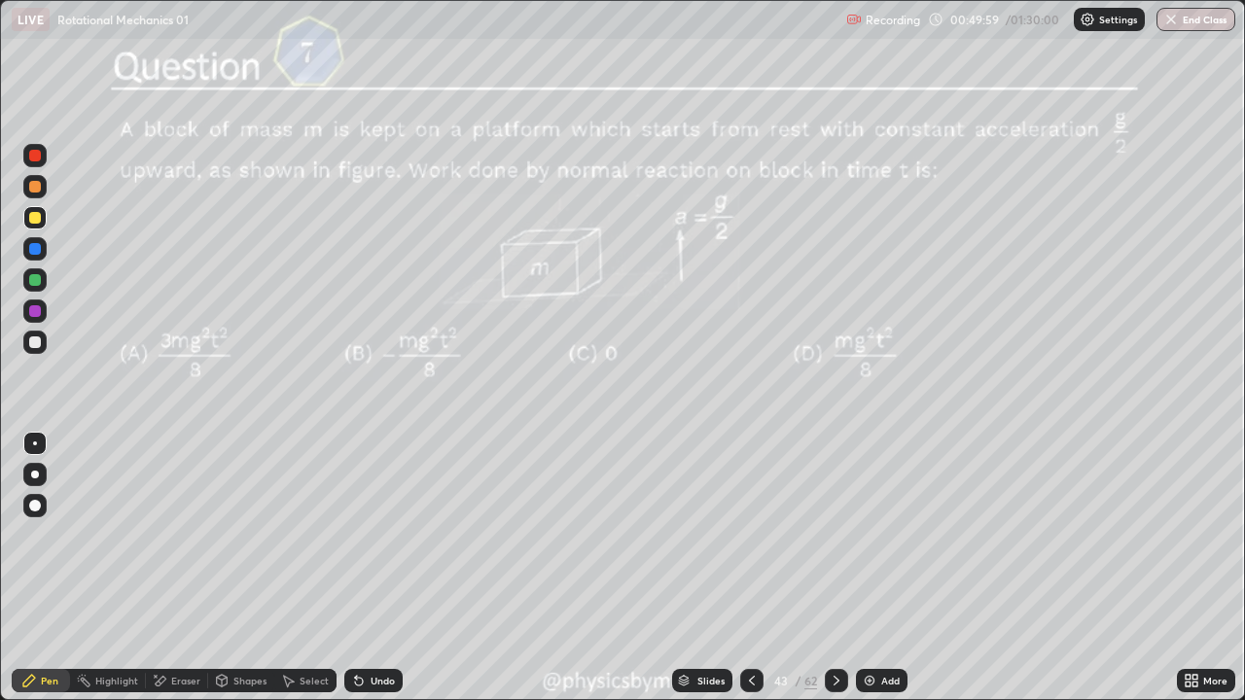
click at [0, 515] on div "Setting up your live class" at bounding box center [622, 350] width 1245 height 700
click at [771, 535] on div "43" at bounding box center [780, 681] width 19 height 12
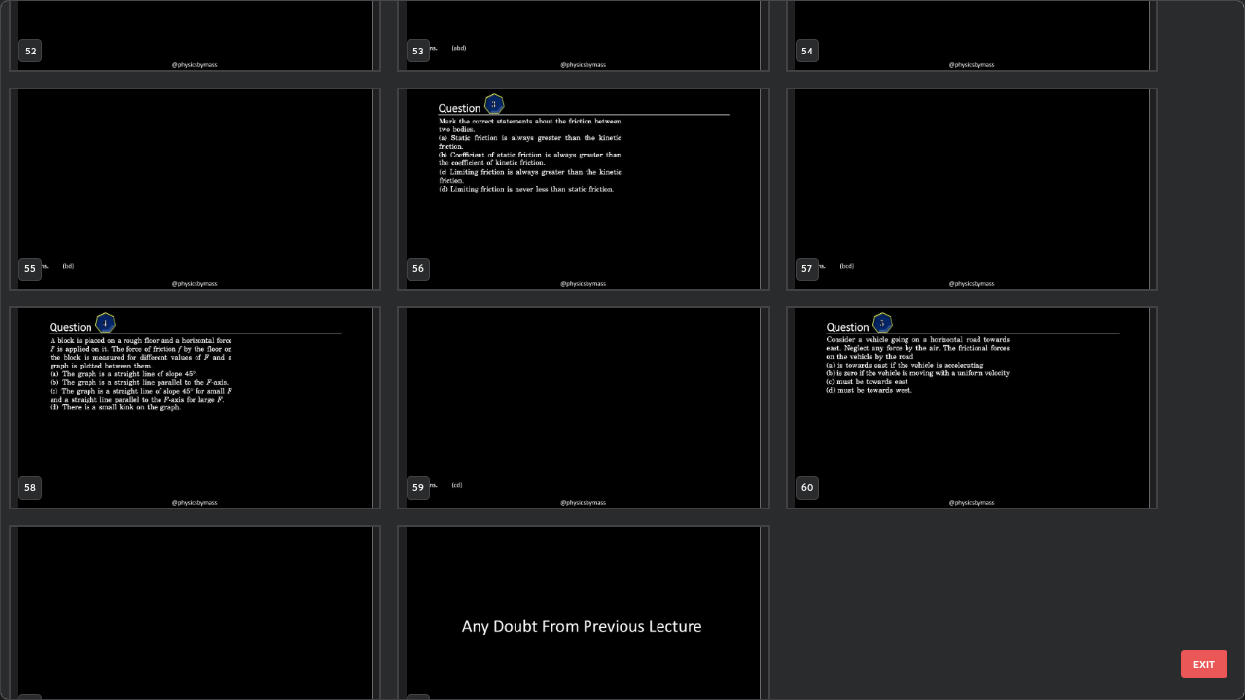
scroll to position [3889, 0]
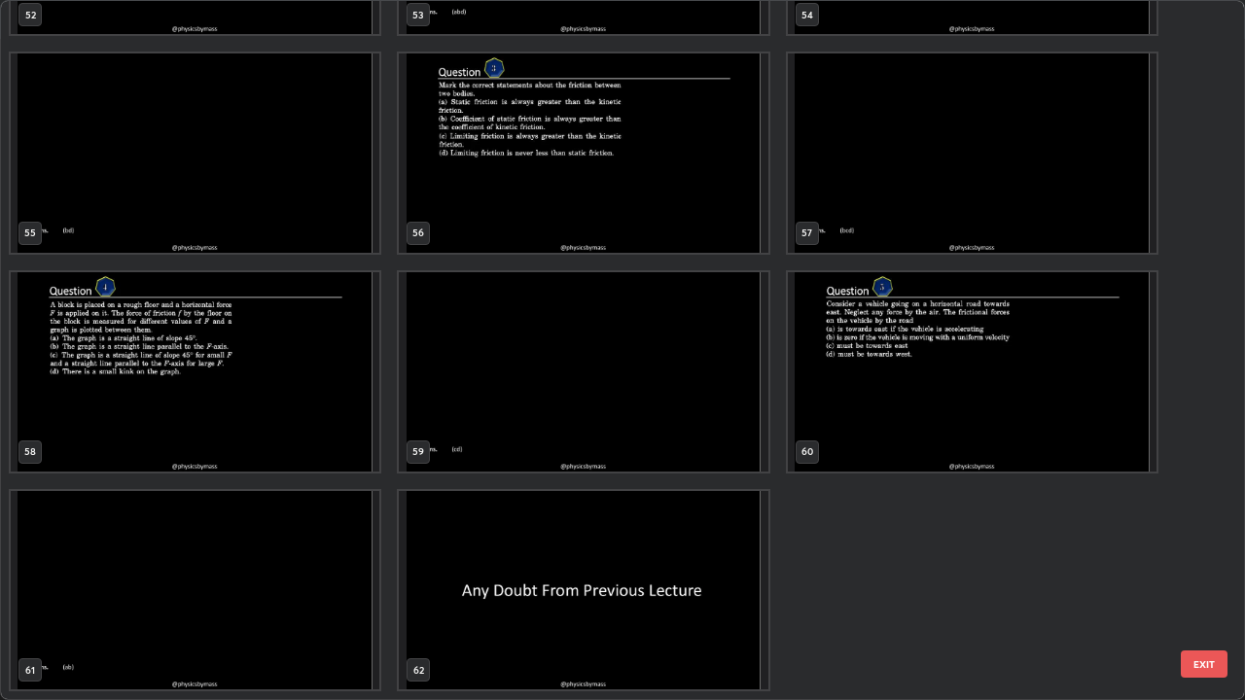
click at [664, 534] on img "grid" at bounding box center [583, 590] width 369 height 199
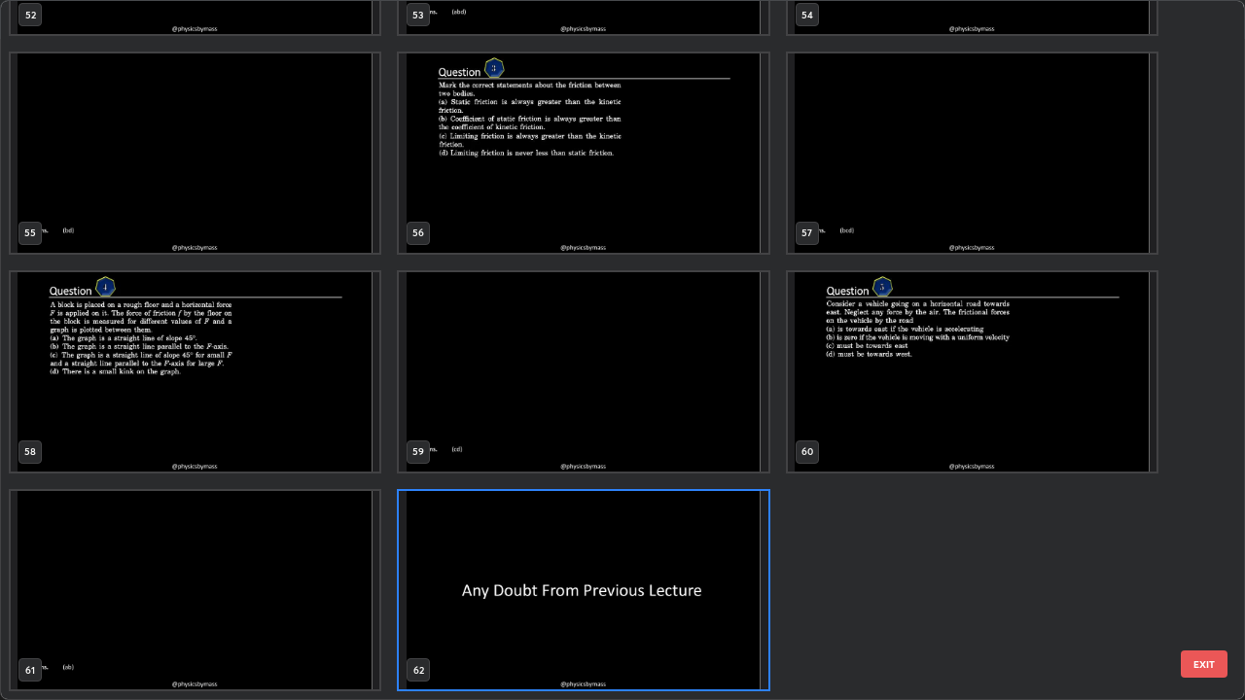
click at [662, 534] on img "grid" at bounding box center [583, 590] width 369 height 199
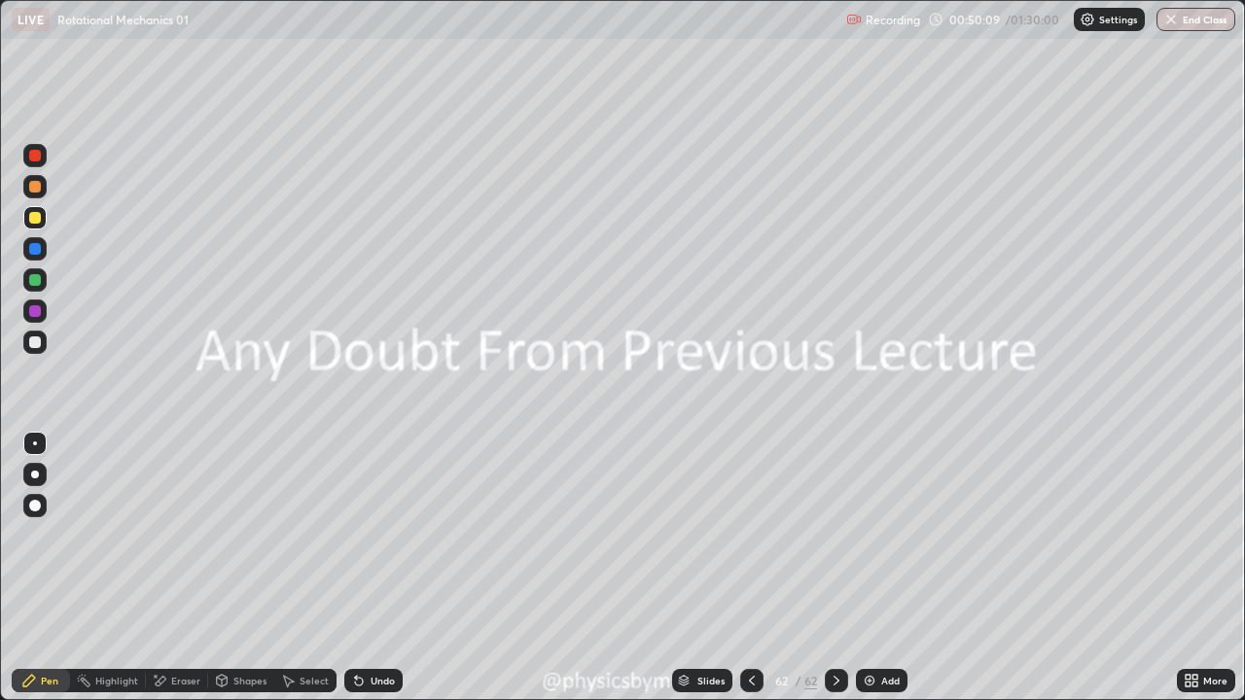
click at [881, 535] on div "Add" at bounding box center [890, 681] width 18 height 10
click at [234, 535] on div "Shapes" at bounding box center [249, 681] width 33 height 10
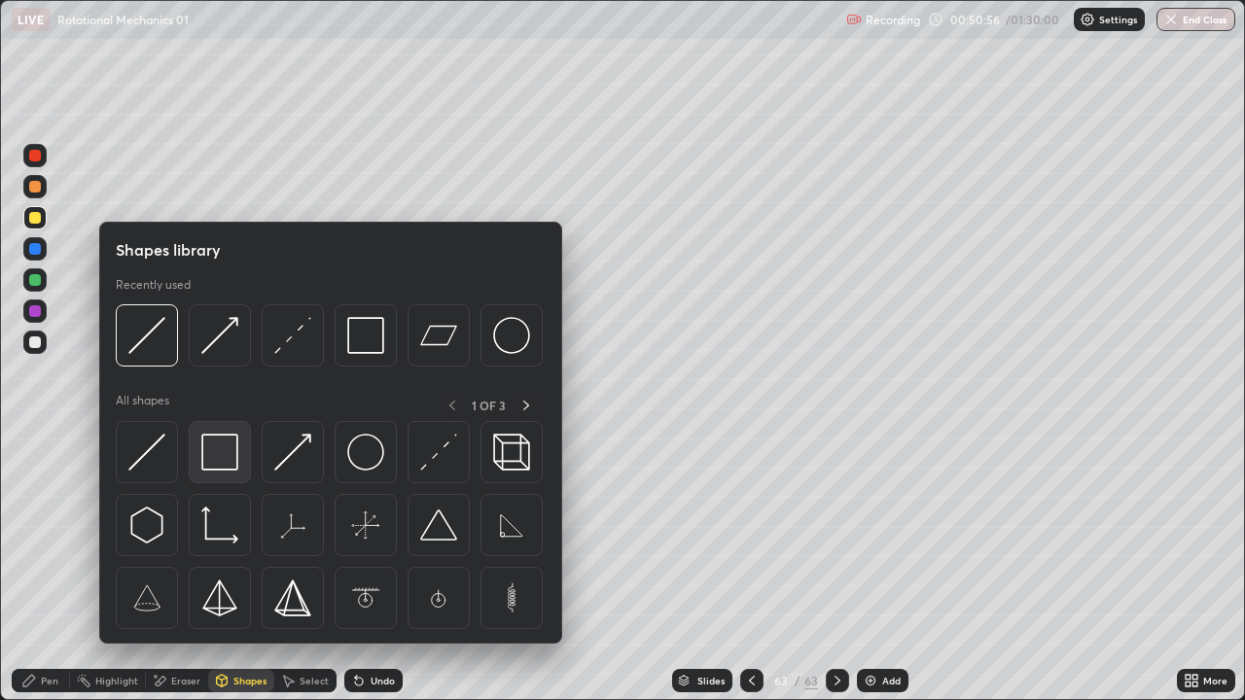
click at [224, 456] on img at bounding box center [219, 452] width 37 height 37
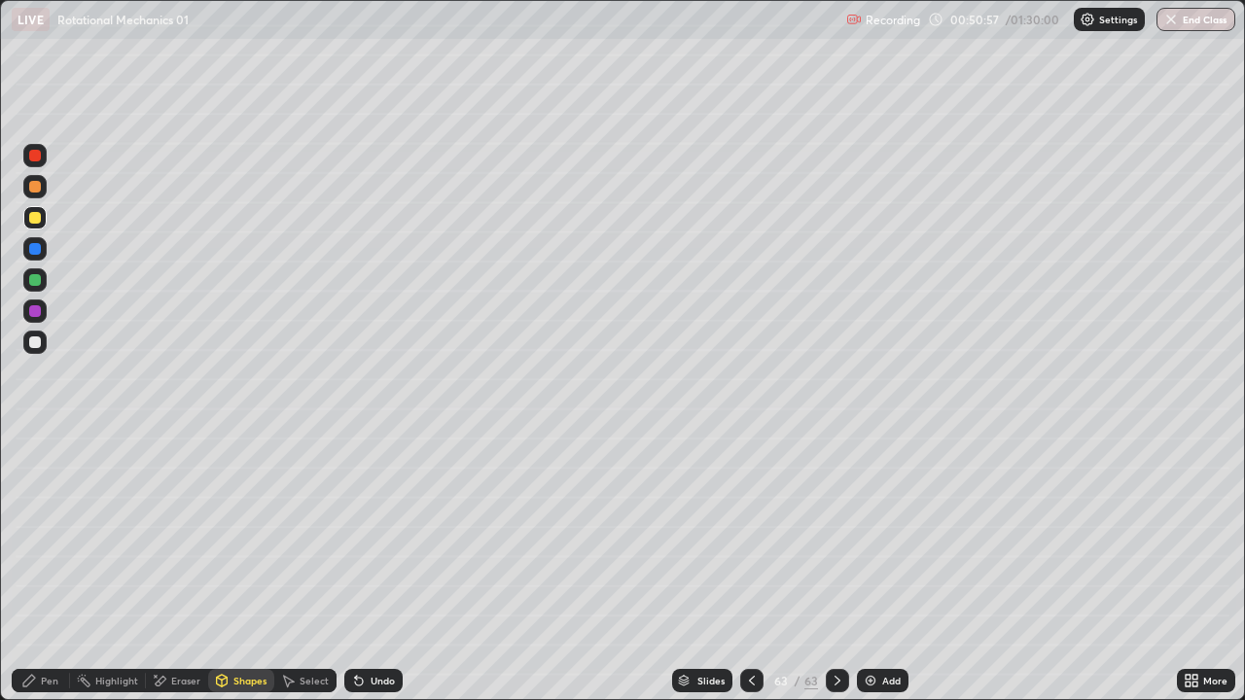
click at [44, 253] on div at bounding box center [34, 248] width 23 height 23
click at [38, 284] on div at bounding box center [35, 280] width 12 height 12
click at [177, 535] on div "Eraser" at bounding box center [185, 681] width 29 height 10
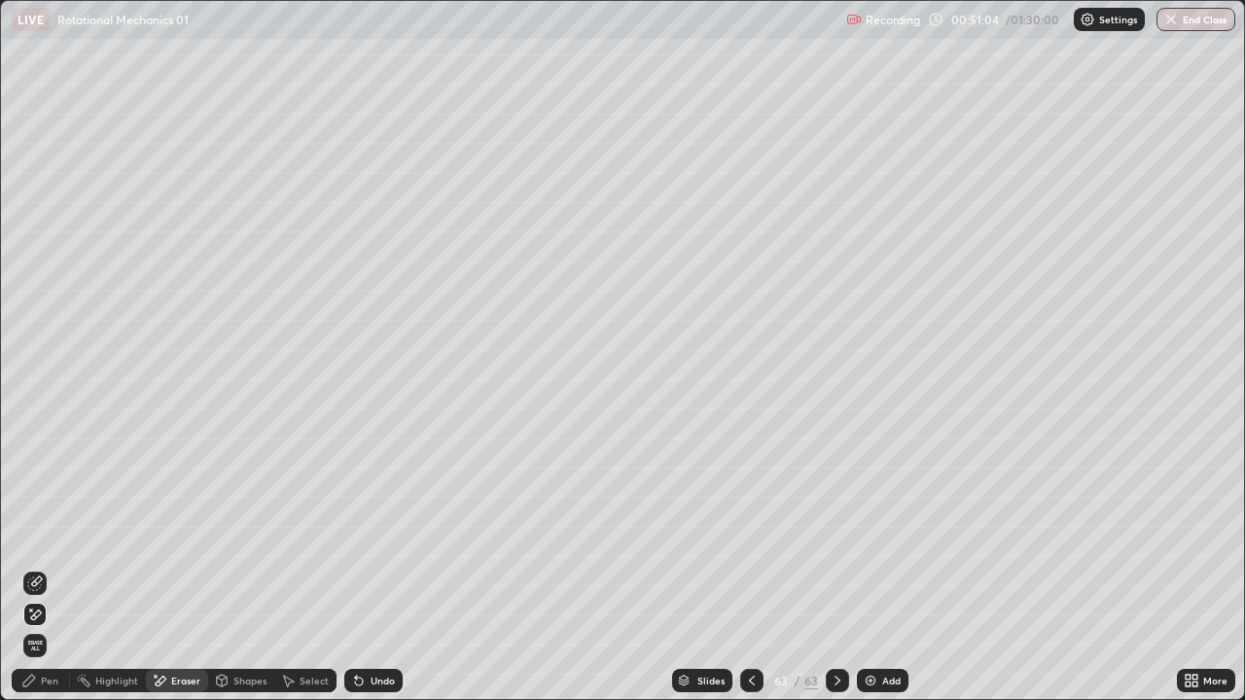
click at [382, 535] on div "Undo" at bounding box center [373, 680] width 58 height 23
click at [37, 535] on icon at bounding box center [35, 584] width 16 height 16
click at [44, 535] on div "Pen" at bounding box center [50, 681] width 18 height 10
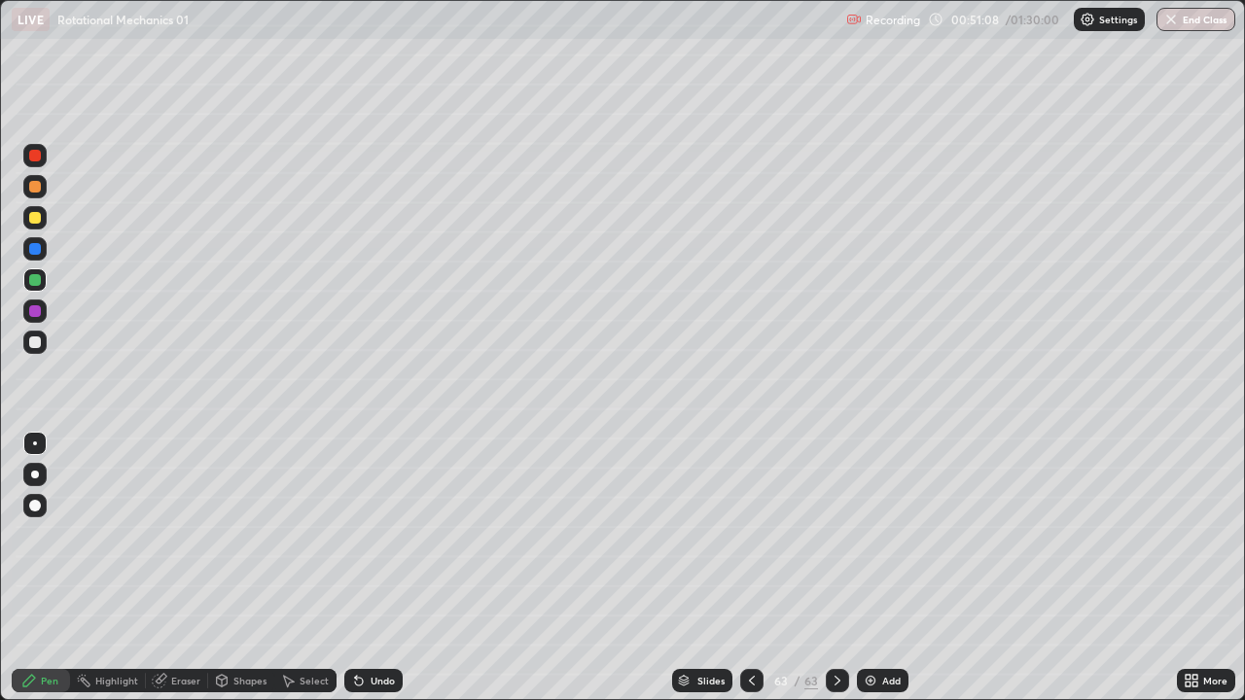
click at [36, 214] on div at bounding box center [35, 218] width 12 height 12
click at [384, 535] on div "Undo" at bounding box center [373, 680] width 58 height 23
click at [164, 535] on icon at bounding box center [160, 681] width 16 height 16
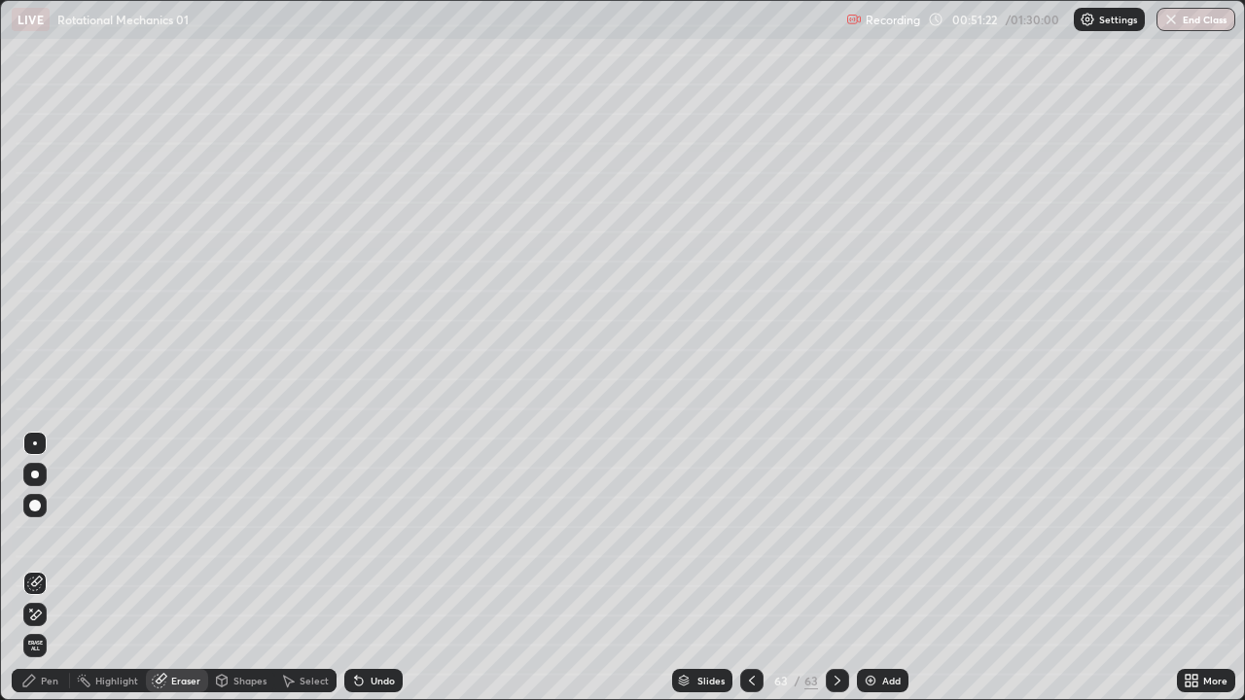
click at [44, 535] on div "Pen" at bounding box center [50, 681] width 18 height 10
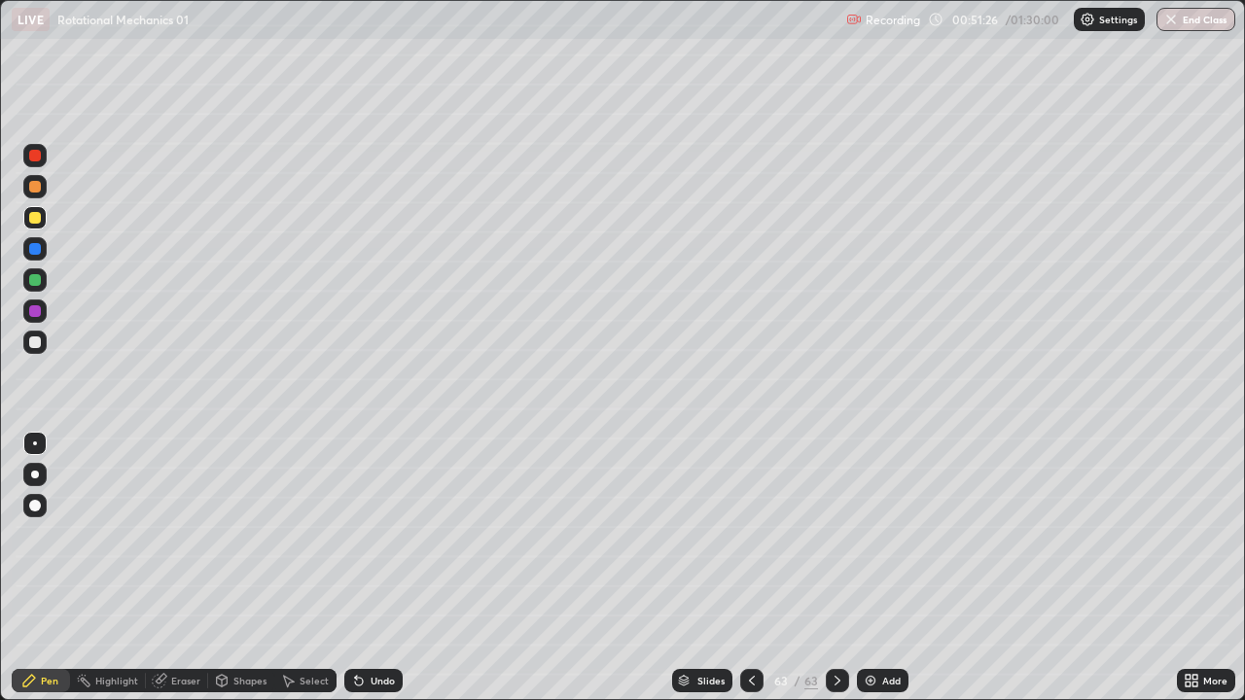
click at [37, 284] on div at bounding box center [35, 280] width 12 height 12
click at [36, 347] on div at bounding box center [35, 342] width 12 height 12
click at [430, 21] on div "LIVE Rotational Mechanics 01" at bounding box center [425, 19] width 827 height 39
click at [321, 13] on div "LIVE Rotational Mechanics 01" at bounding box center [425, 19] width 827 height 39
click at [286, 22] on div "LIVE Rotational Mechanics 01" at bounding box center [425, 19] width 827 height 39
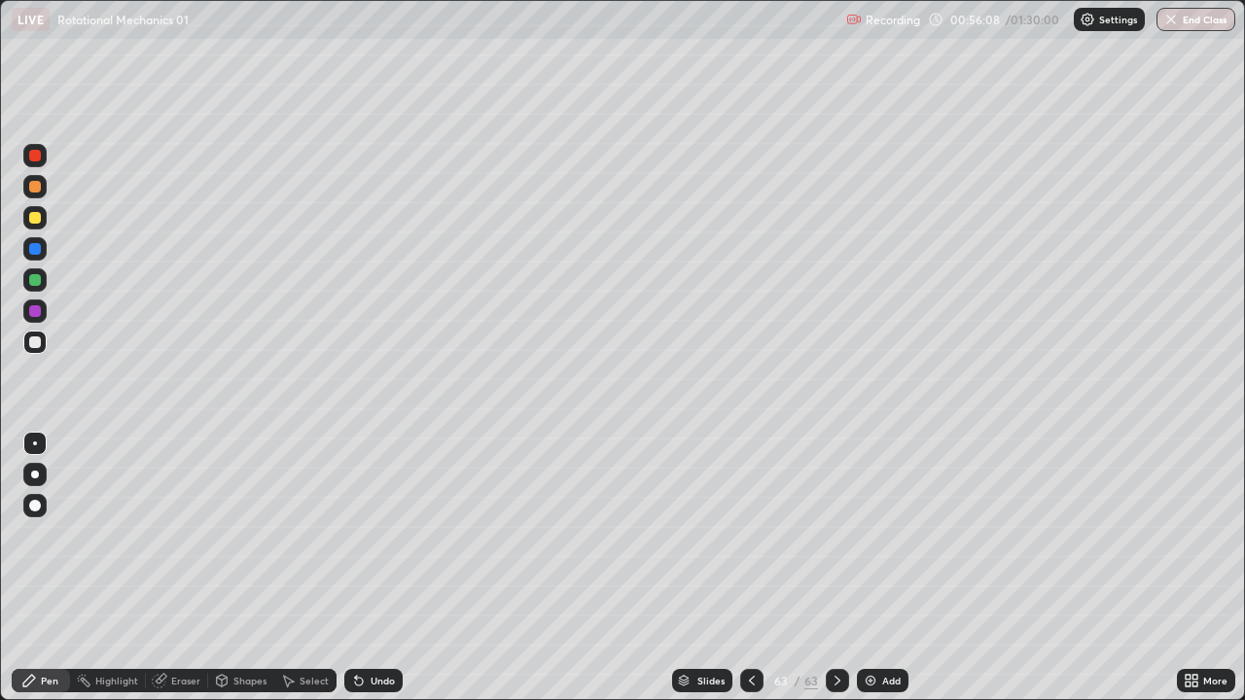
click at [367, 535] on div "Undo" at bounding box center [373, 680] width 58 height 23
click at [369, 535] on div "Undo" at bounding box center [373, 680] width 58 height 23
click at [368, 535] on div "Undo" at bounding box center [373, 680] width 58 height 23
click at [366, 535] on div "Undo" at bounding box center [373, 680] width 58 height 23
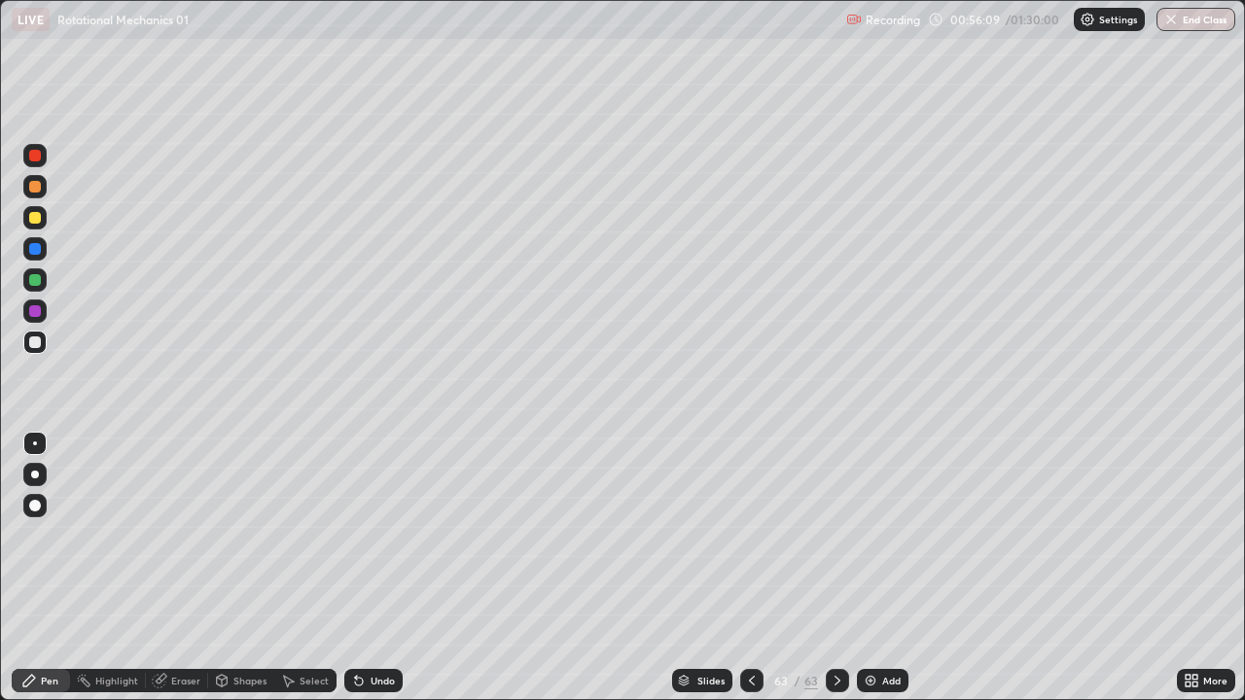
click at [370, 535] on div "Undo" at bounding box center [382, 681] width 24 height 10
click at [367, 535] on div "Undo" at bounding box center [373, 680] width 58 height 23
click at [794, 535] on div "/" at bounding box center [797, 681] width 6 height 12
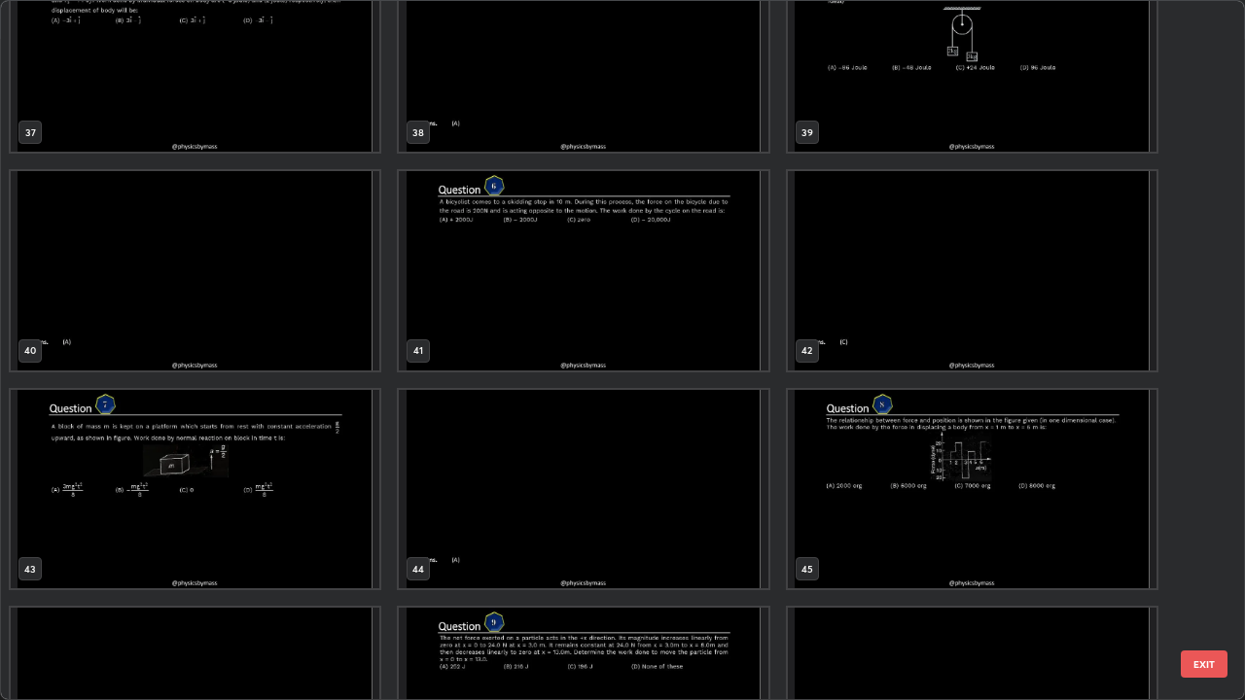
scroll to position [2664, 0]
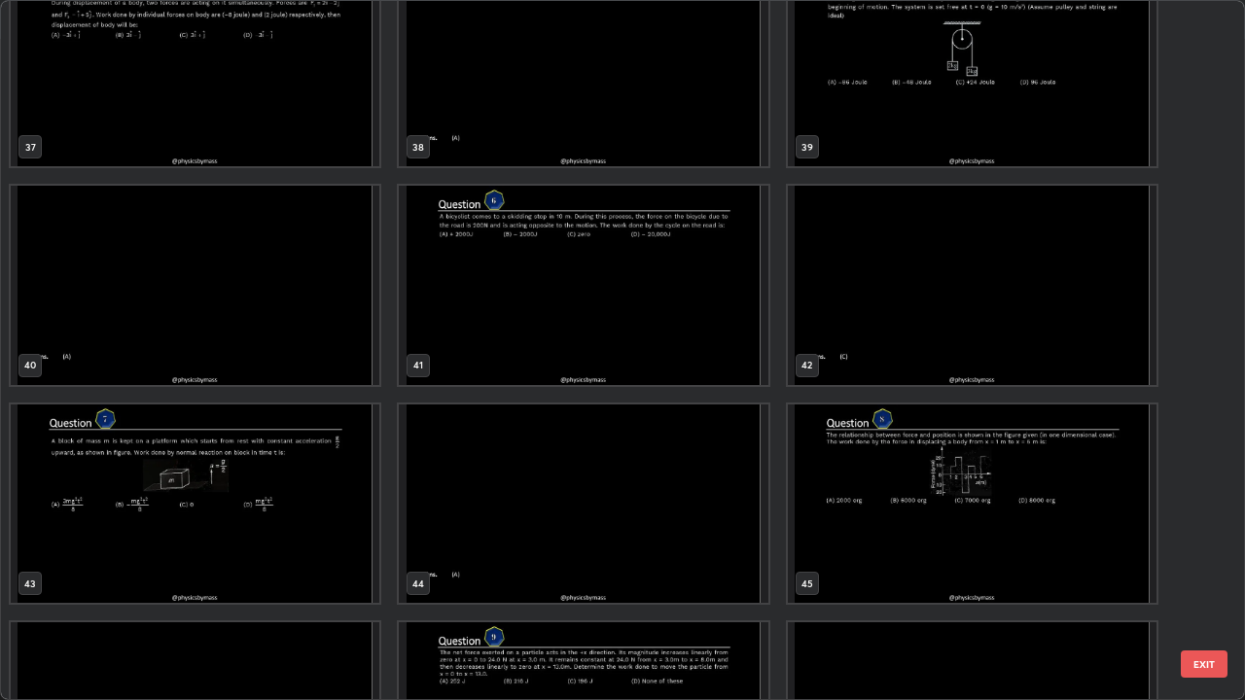
click at [320, 523] on img "grid" at bounding box center [195, 504] width 369 height 199
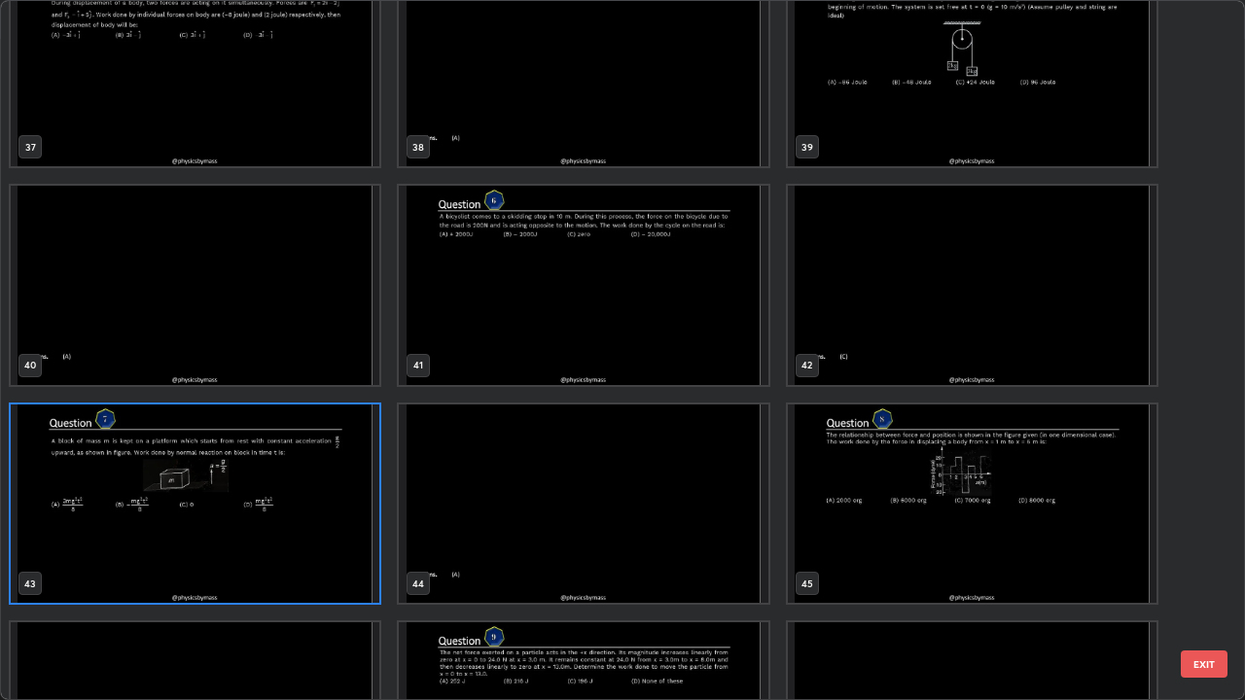
click at [318, 528] on img "grid" at bounding box center [195, 504] width 369 height 199
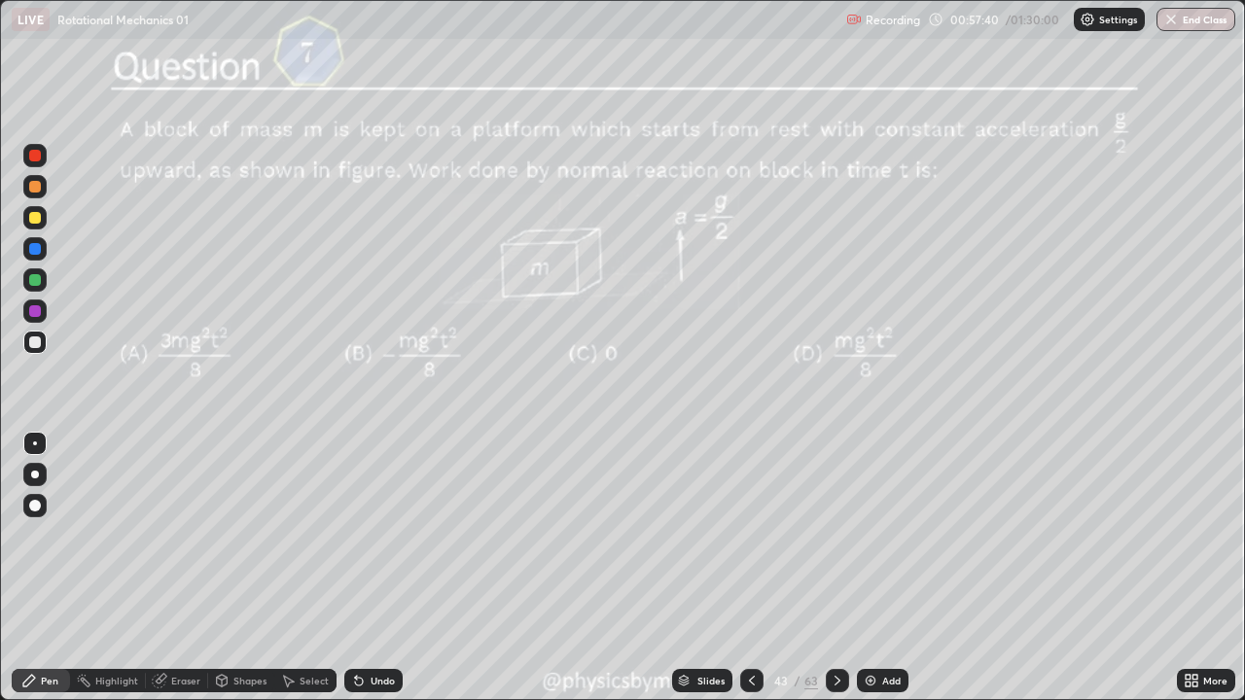
click at [794, 535] on div "/" at bounding box center [797, 681] width 6 height 12
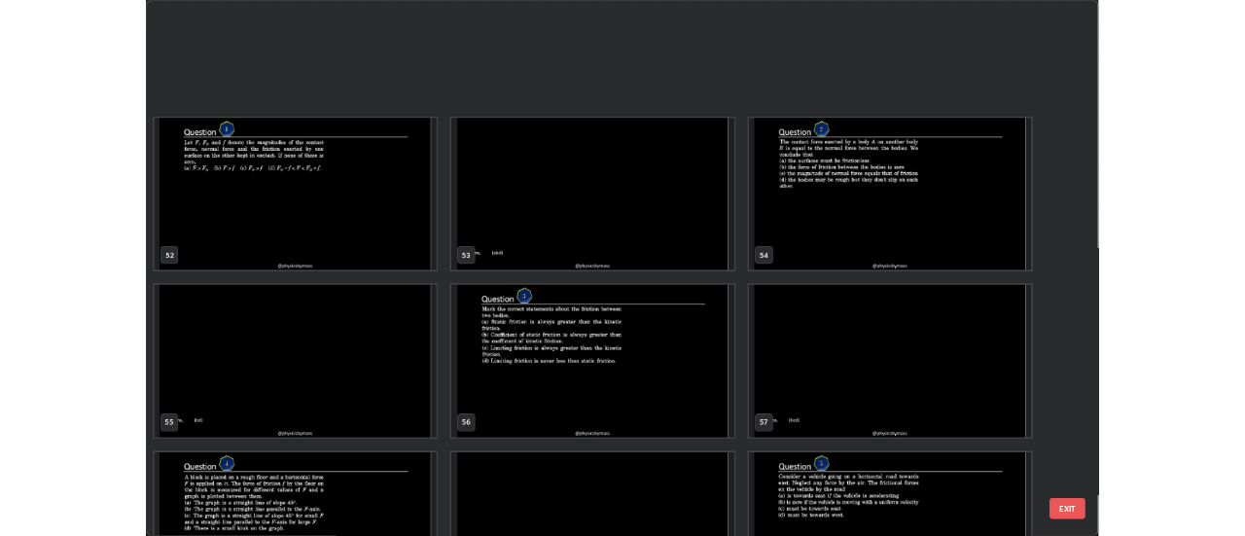
scroll to position [3889, 0]
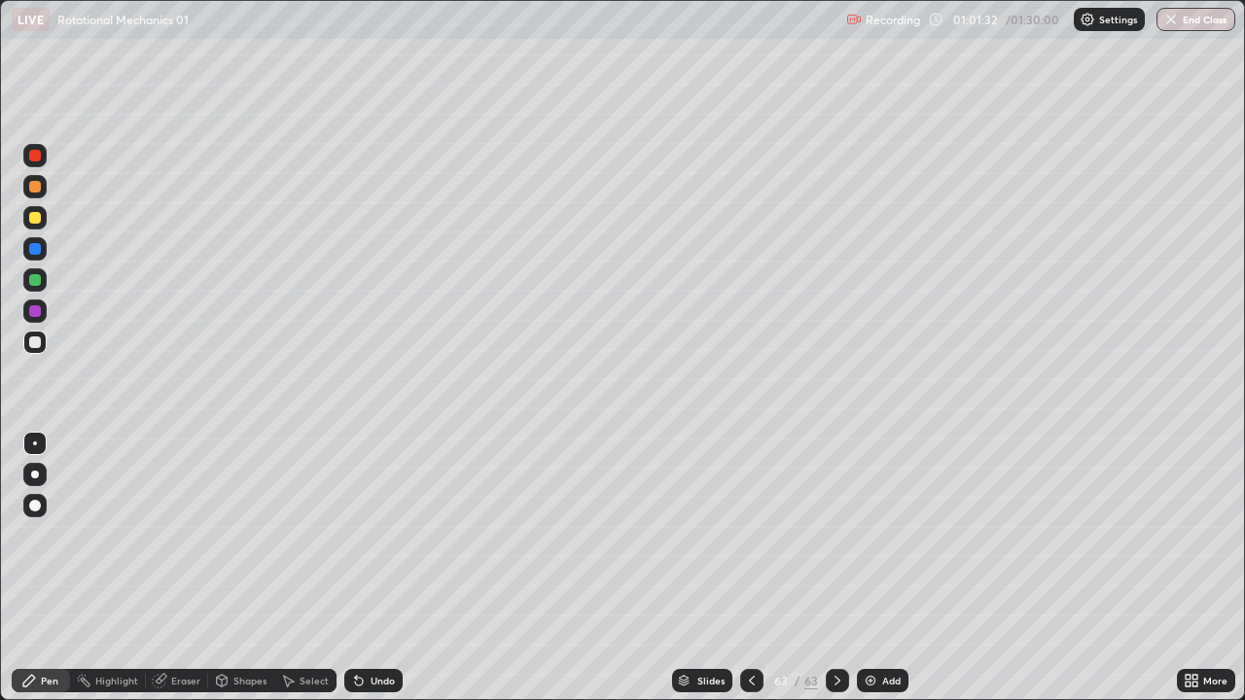
click at [318, 535] on div "Select" at bounding box center [314, 681] width 29 height 10
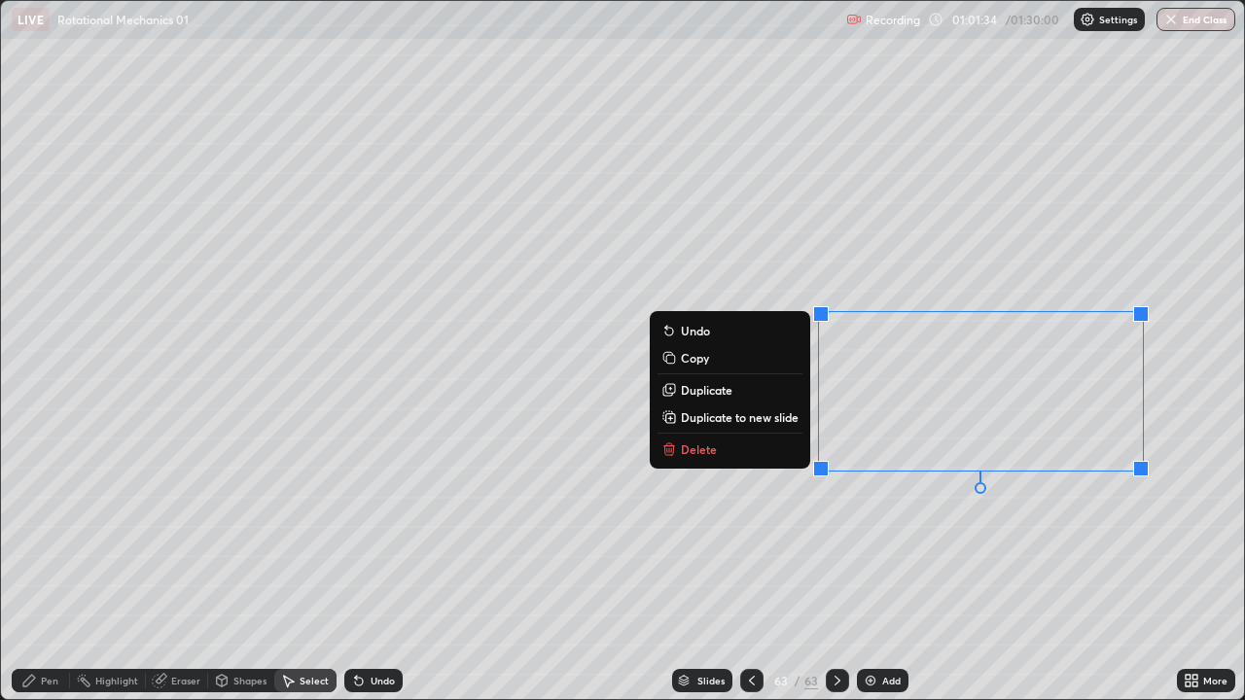
click at [690, 447] on p "Delete" at bounding box center [699, 449] width 36 height 16
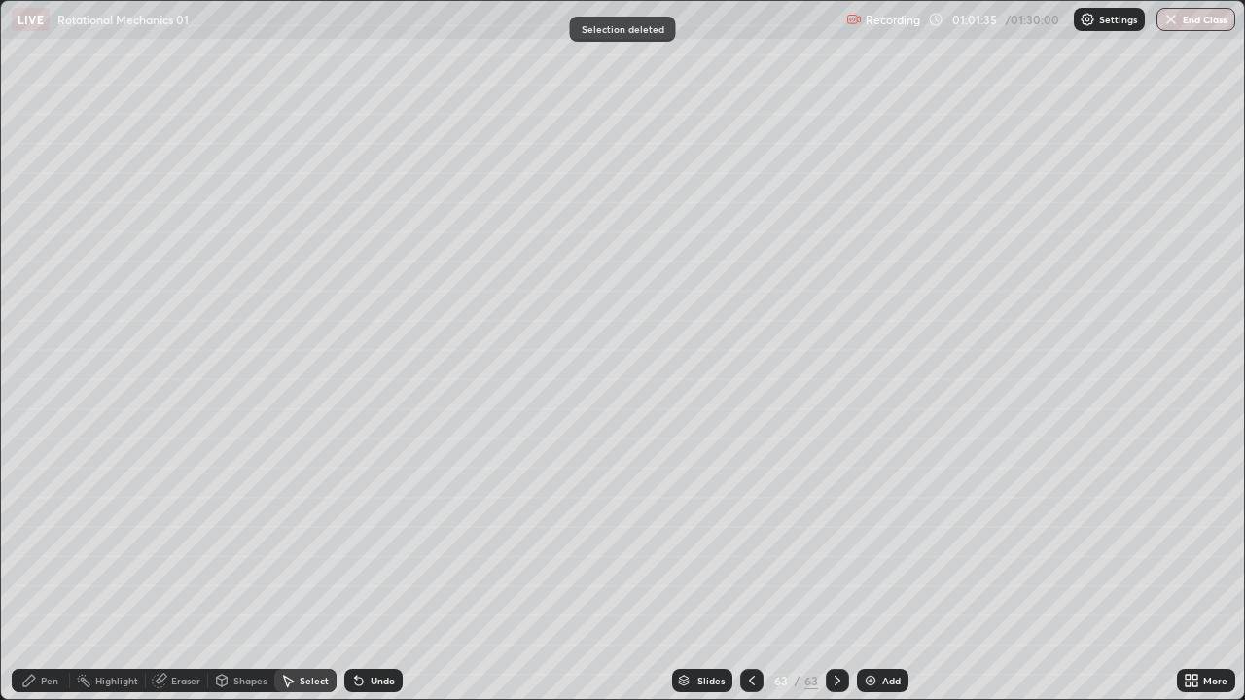
click at [54, 535] on div "Pen" at bounding box center [50, 681] width 18 height 10
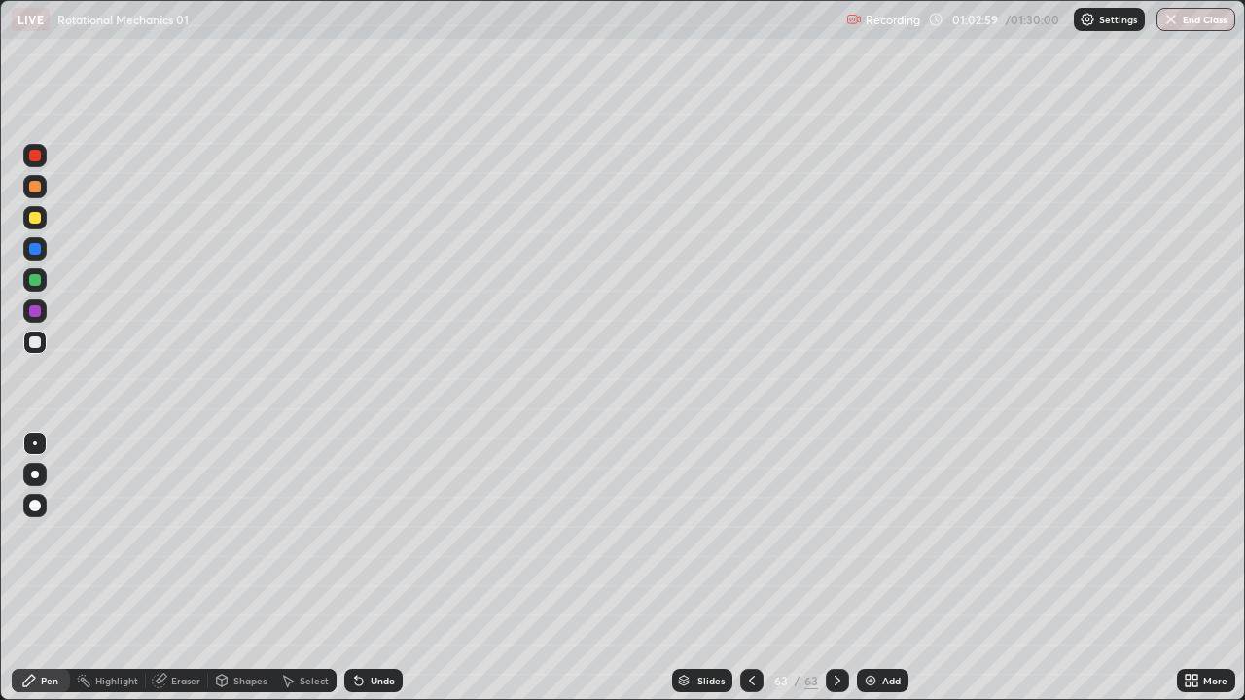
click at [360, 535] on icon at bounding box center [359, 681] width 16 height 16
click at [888, 535] on div "Add" at bounding box center [891, 681] width 18 height 10
click at [43, 285] on div at bounding box center [34, 279] width 23 height 23
click at [35, 194] on div at bounding box center [34, 186] width 23 height 23
click at [381, 535] on div "Undo" at bounding box center [382, 681] width 24 height 10
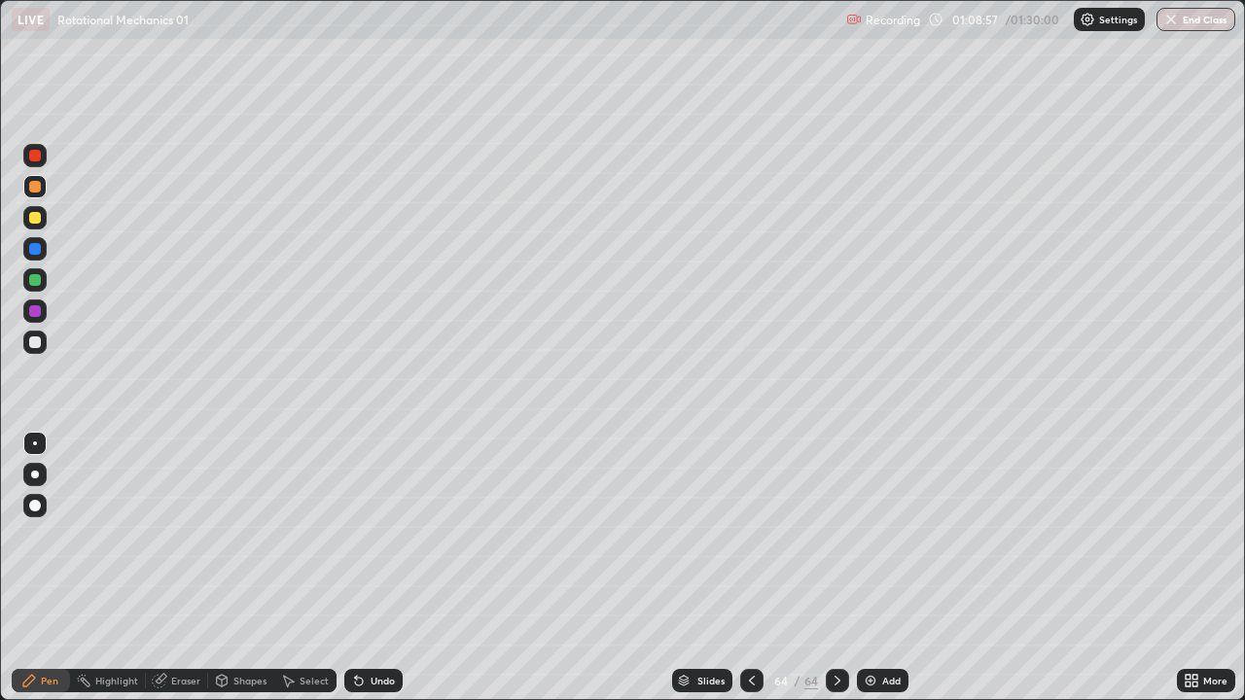
click at [36, 280] on div at bounding box center [35, 280] width 12 height 12
click at [40, 219] on div at bounding box center [35, 218] width 12 height 12
click at [35, 345] on div at bounding box center [35, 342] width 12 height 12
click at [381, 535] on div "Undo" at bounding box center [382, 681] width 24 height 10
click at [382, 535] on div "Undo" at bounding box center [373, 680] width 58 height 23
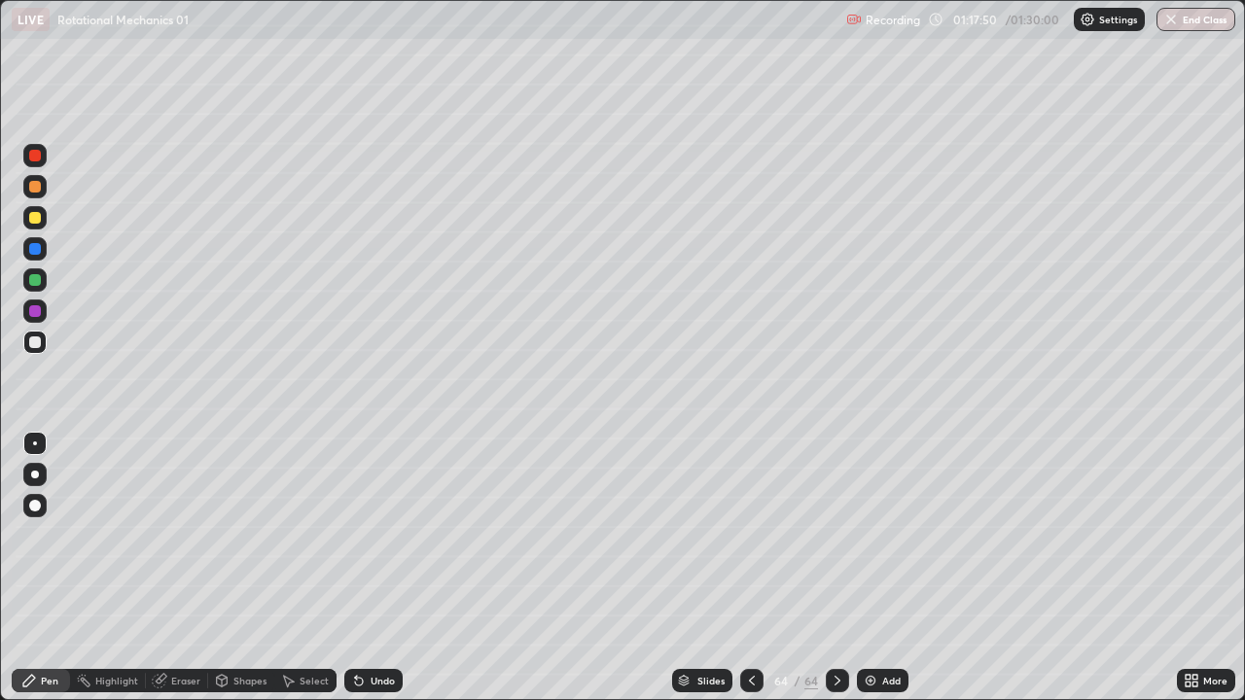
click at [885, 535] on div "Add" at bounding box center [891, 681] width 18 height 10
click at [35, 281] on div at bounding box center [35, 280] width 12 height 12
click at [235, 535] on div "Shapes" at bounding box center [241, 680] width 66 height 23
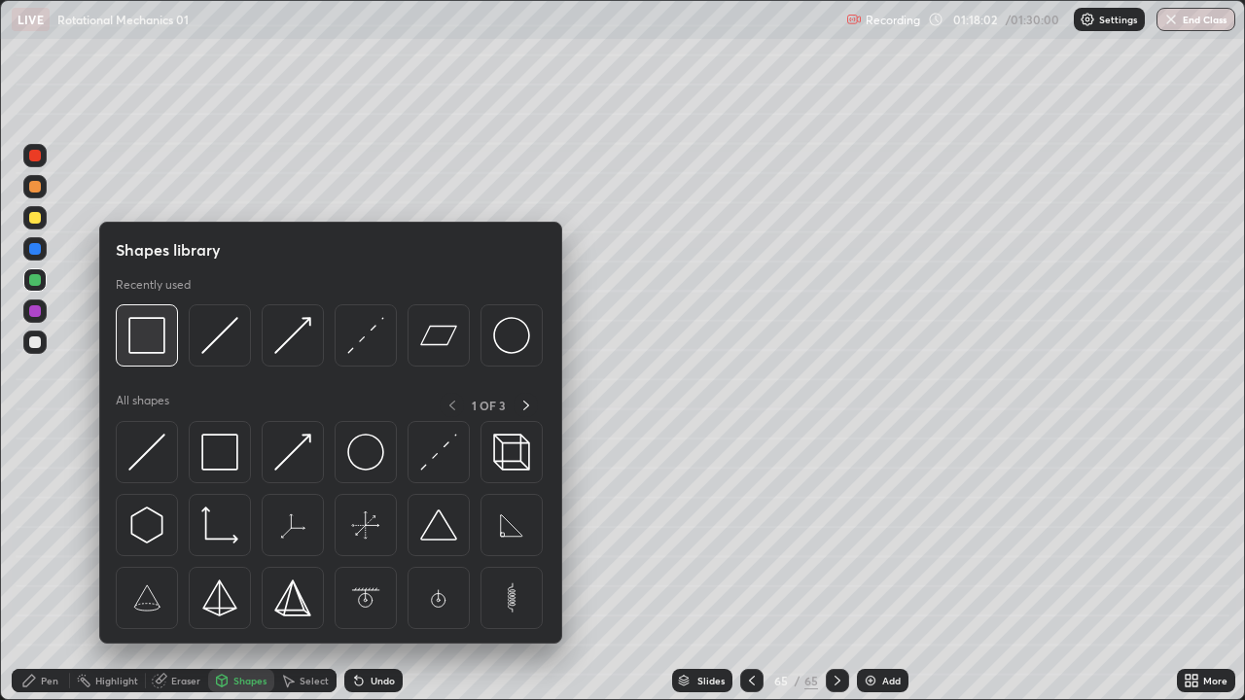
click at [154, 349] on img at bounding box center [146, 335] width 37 height 37
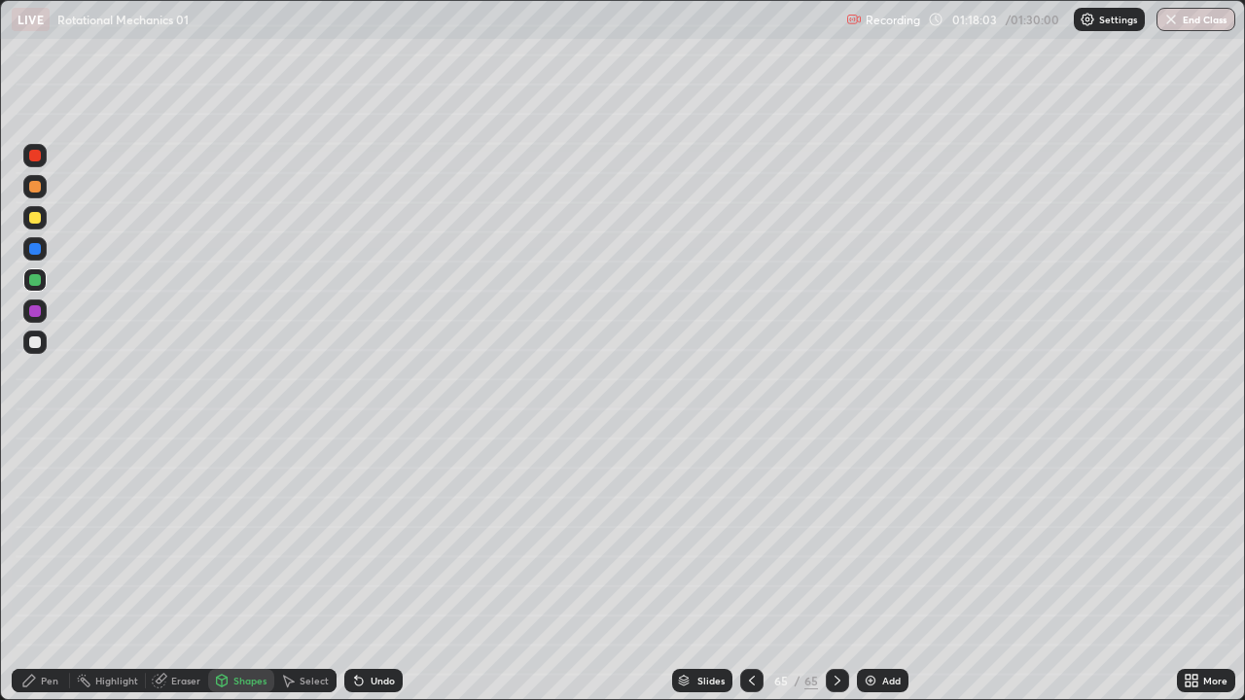
click at [244, 535] on div "Shapes" at bounding box center [241, 680] width 66 height 23
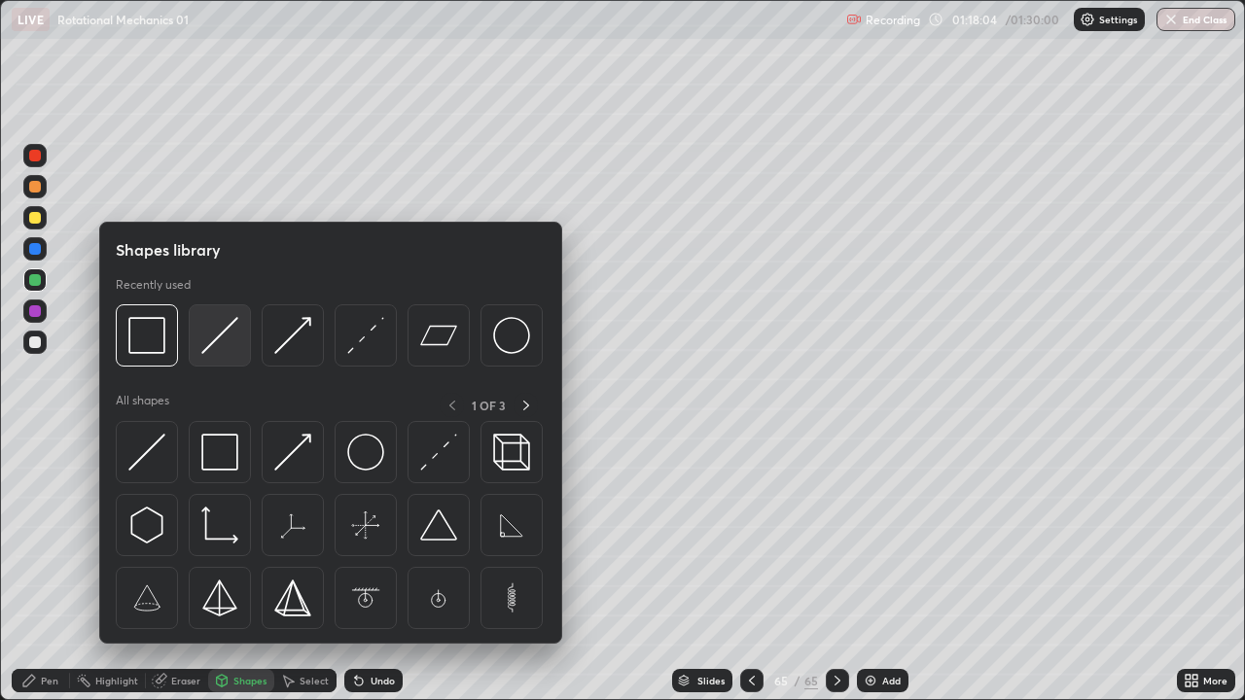
click at [221, 351] on img at bounding box center [219, 335] width 37 height 37
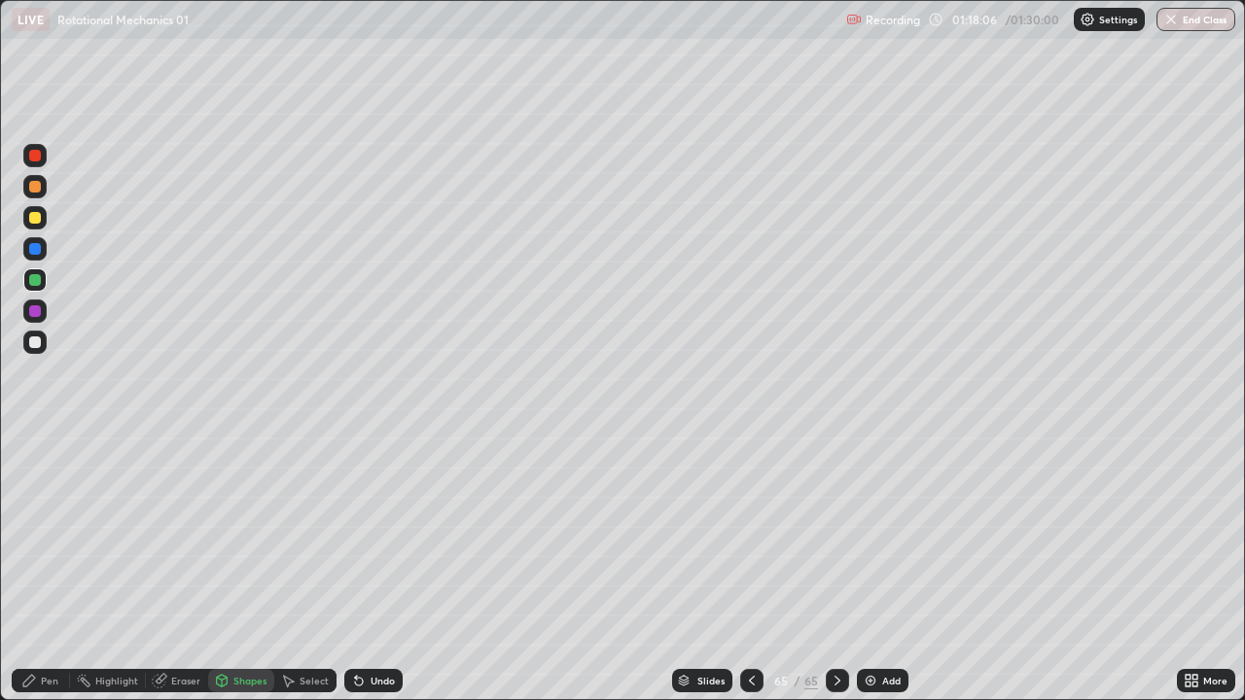
click at [42, 196] on div at bounding box center [34, 186] width 23 height 23
click at [382, 535] on div "Undo" at bounding box center [373, 680] width 58 height 23
click at [229, 535] on div "Shapes" at bounding box center [241, 680] width 66 height 23
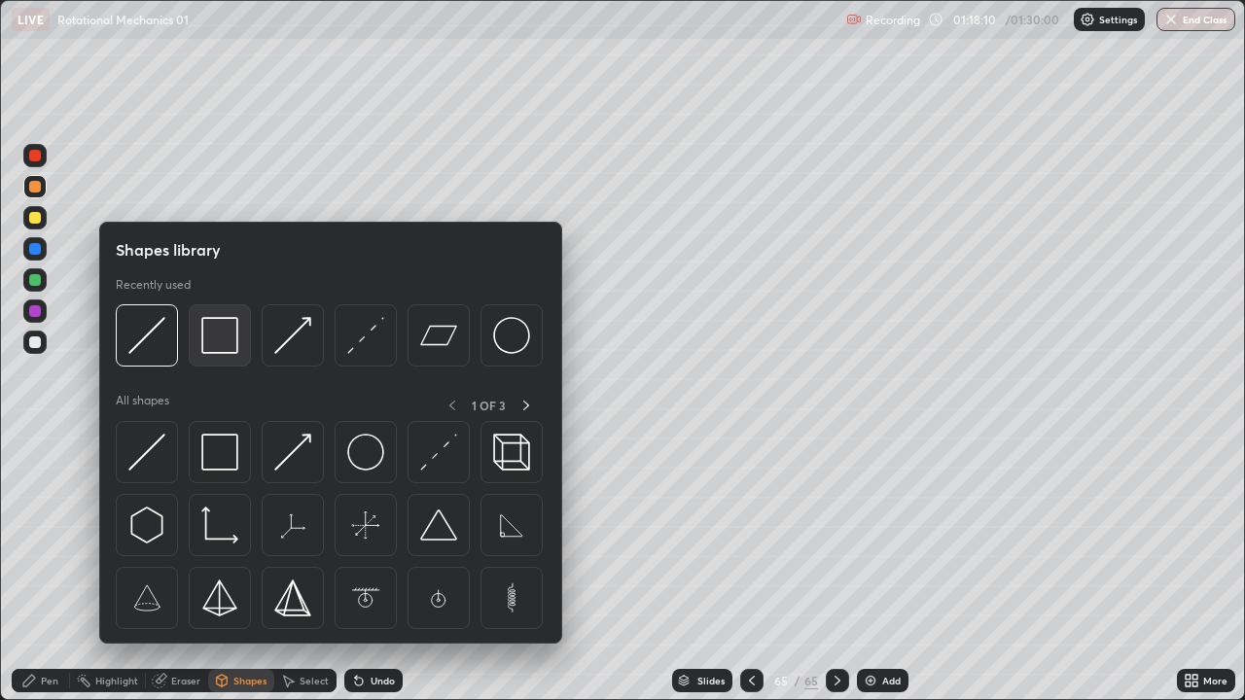
click at [224, 351] on img at bounding box center [219, 335] width 37 height 37
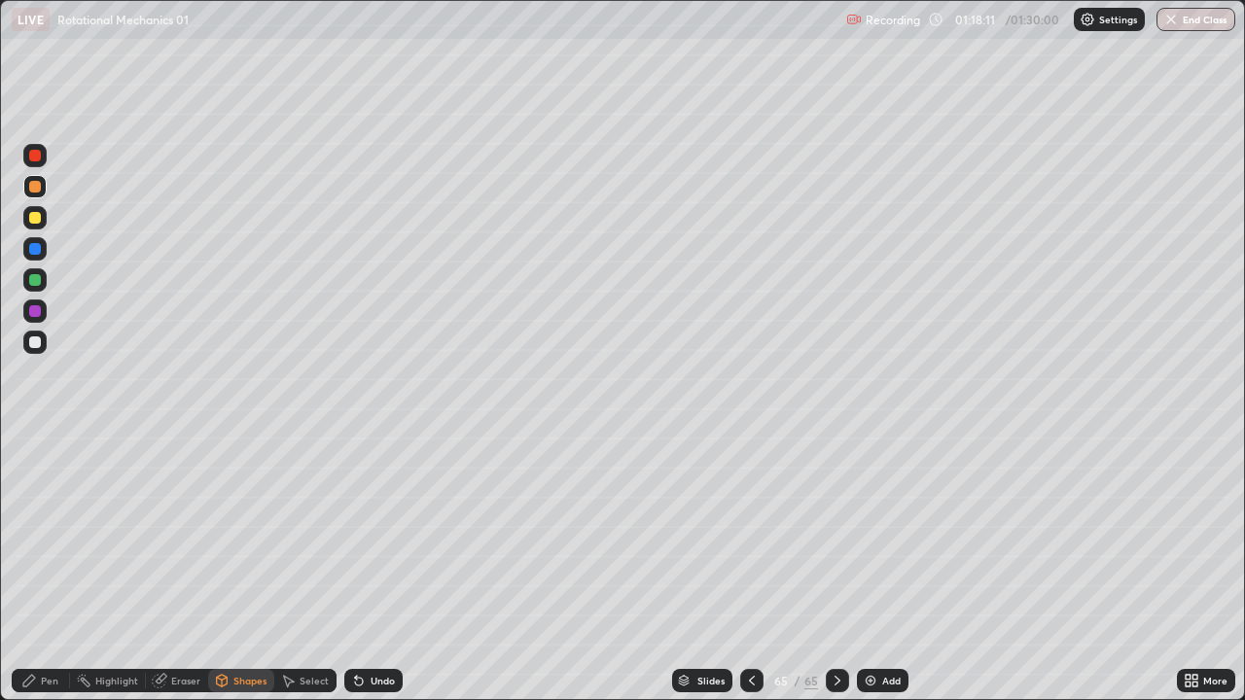
click at [43, 280] on div at bounding box center [34, 279] width 23 height 23
click at [245, 535] on div "Shapes" at bounding box center [249, 681] width 33 height 10
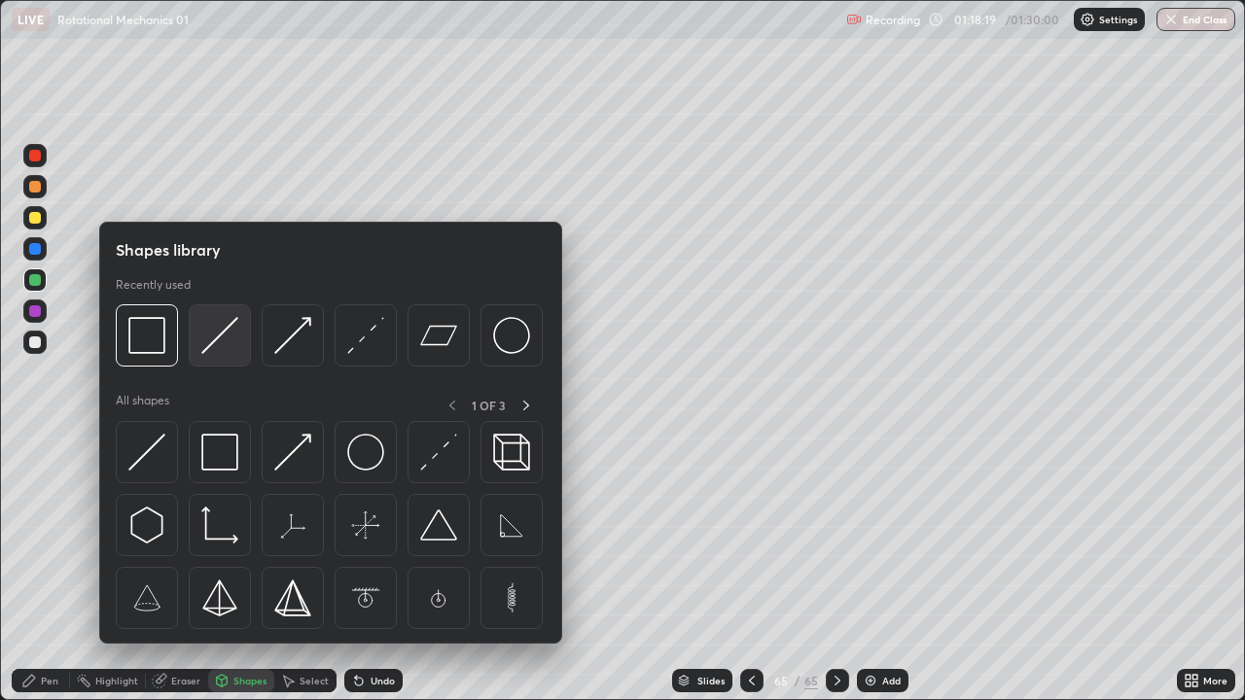
click at [230, 339] on img at bounding box center [219, 335] width 37 height 37
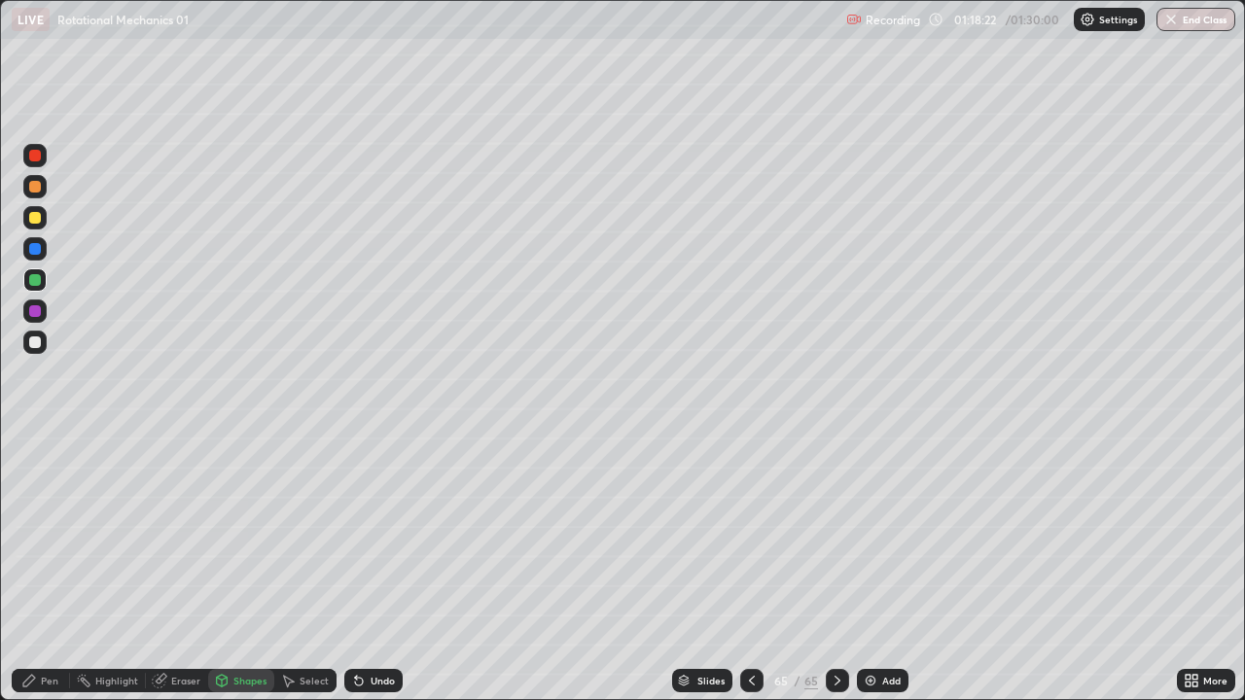
click at [44, 535] on div "Pen" at bounding box center [50, 681] width 18 height 10
click at [29, 216] on div at bounding box center [35, 218] width 12 height 12
click at [35, 343] on div at bounding box center [35, 342] width 12 height 12
click at [380, 535] on div "Undo" at bounding box center [373, 680] width 58 height 23
click at [377, 535] on div "Undo" at bounding box center [382, 681] width 24 height 10
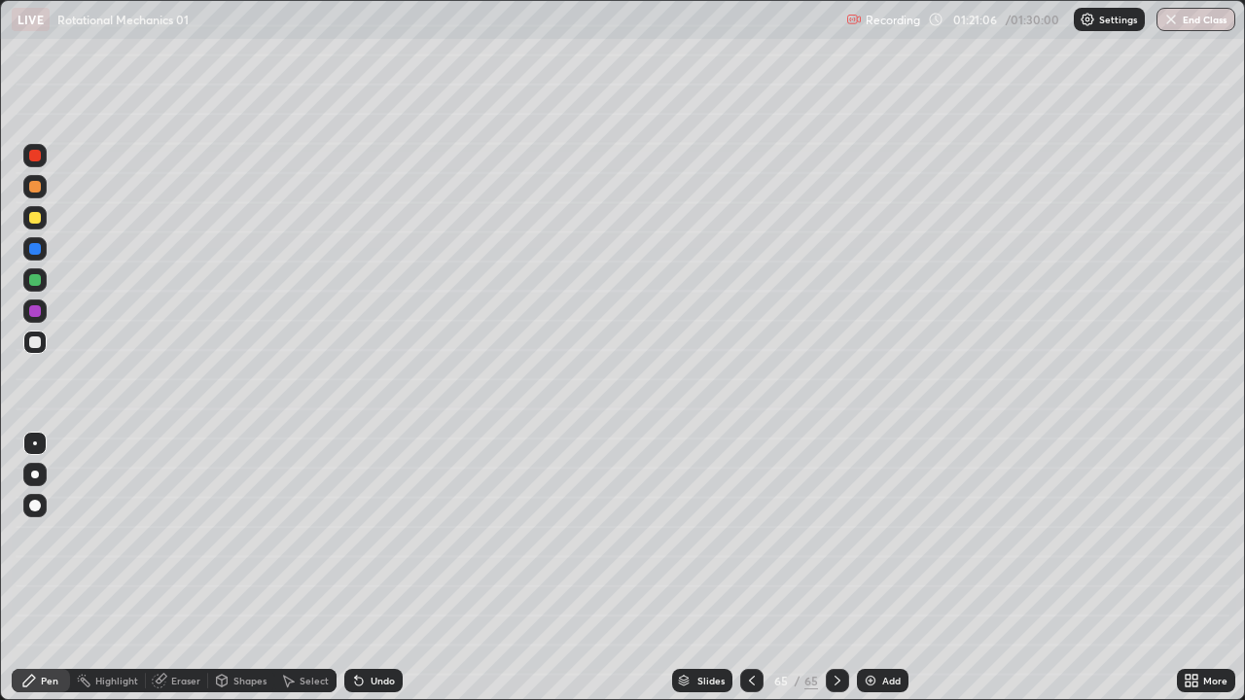
click at [378, 535] on div "Undo" at bounding box center [382, 681] width 24 height 10
click at [388, 535] on div "Undo" at bounding box center [382, 681] width 24 height 10
click at [398, 535] on div "Undo" at bounding box center [373, 680] width 58 height 23
click at [179, 535] on div "Eraser" at bounding box center [185, 681] width 29 height 10
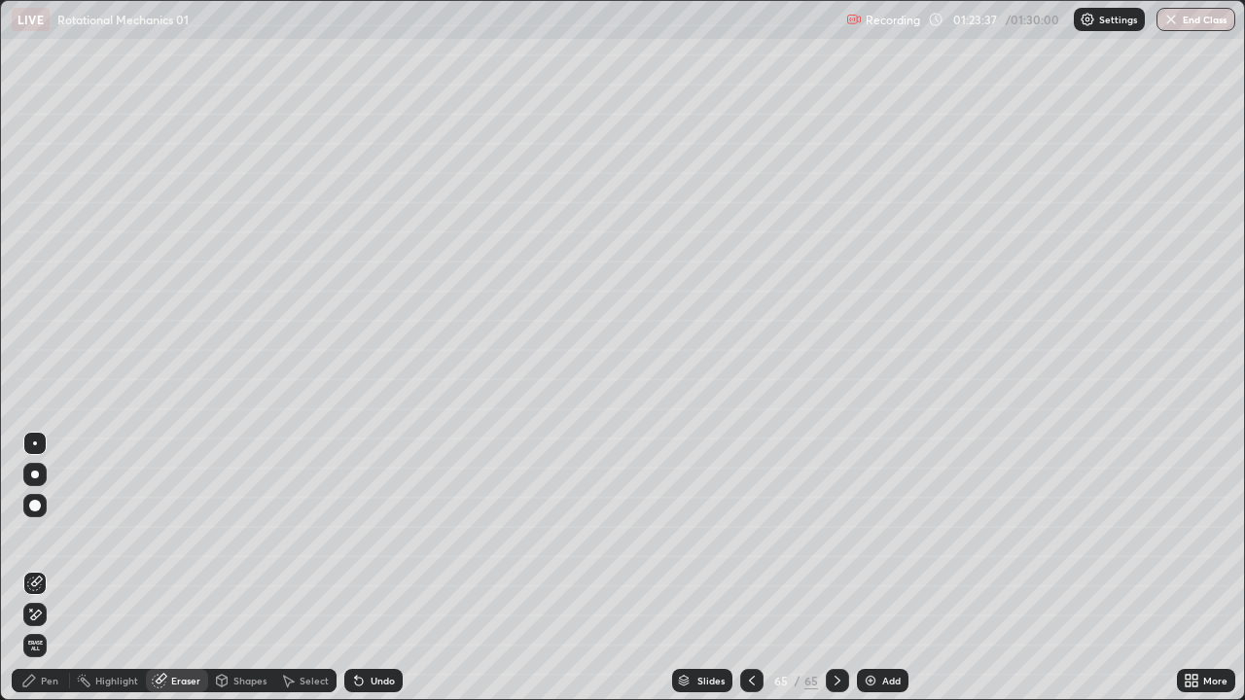
click at [51, 535] on div "Pen" at bounding box center [50, 681] width 18 height 10
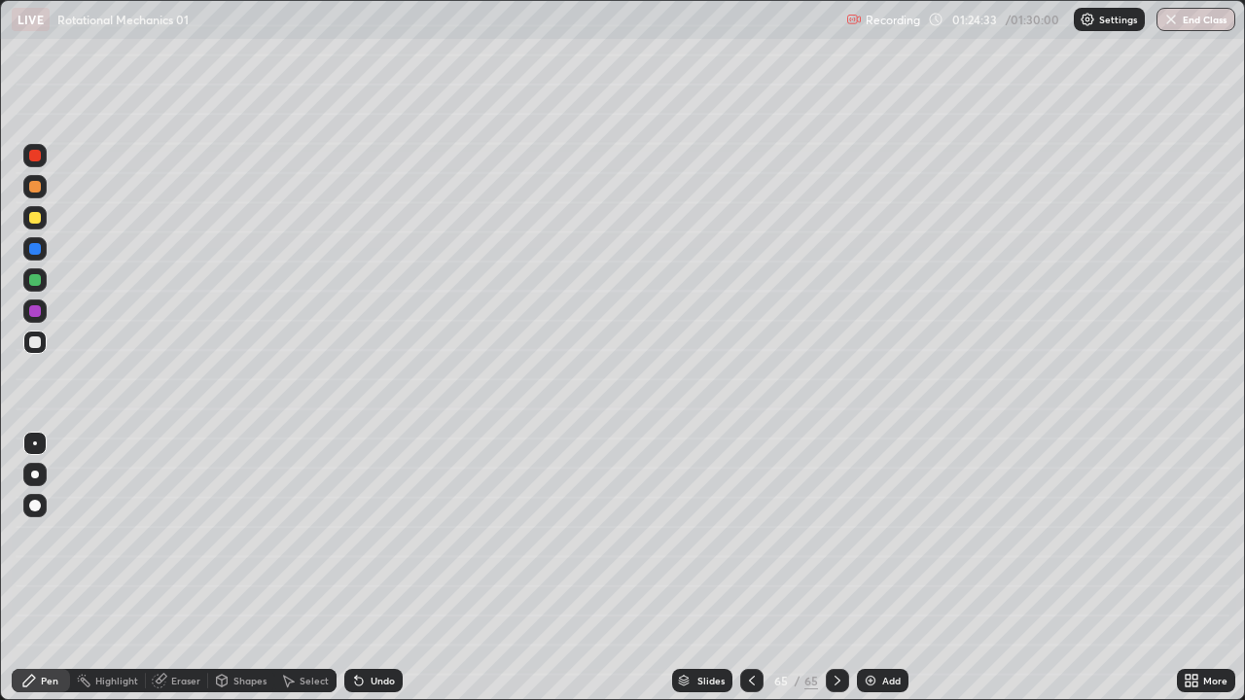
click at [873, 535] on img at bounding box center [871, 681] width 16 height 16
click at [39, 194] on div at bounding box center [34, 186] width 23 height 23
click at [229, 535] on div "Shapes" at bounding box center [241, 680] width 66 height 23
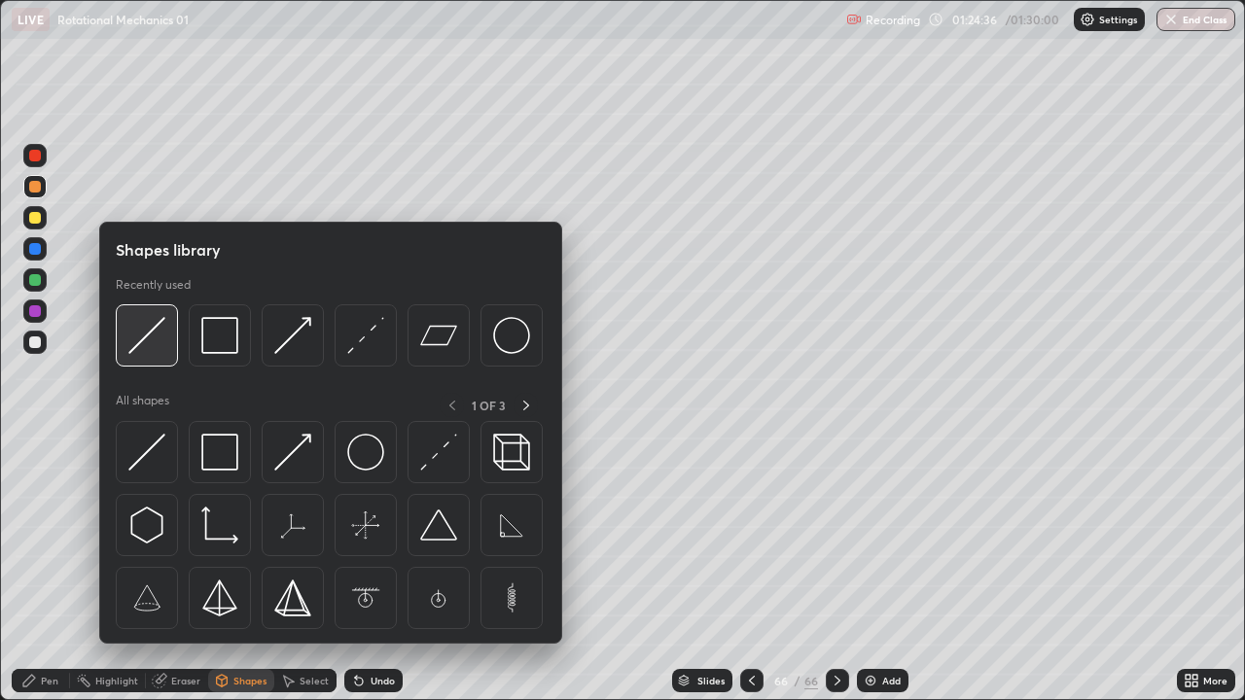
click at [158, 344] on img at bounding box center [146, 335] width 37 height 37
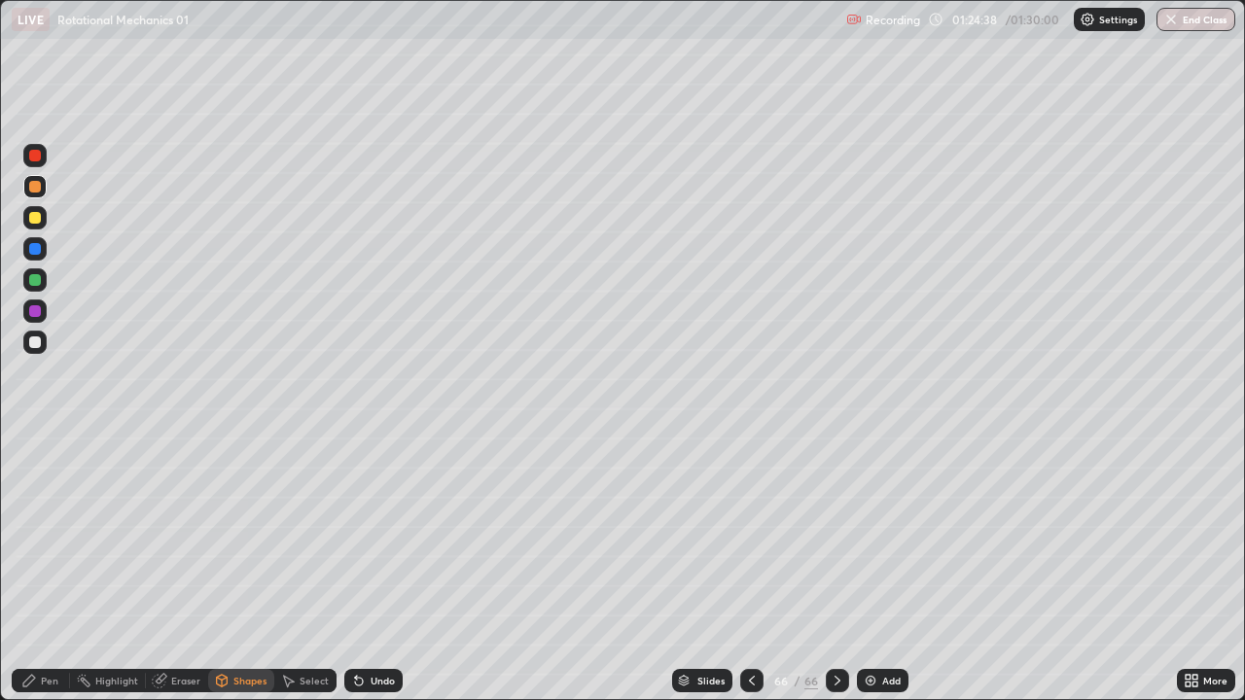
click at [33, 535] on div "Pen" at bounding box center [41, 680] width 58 height 23
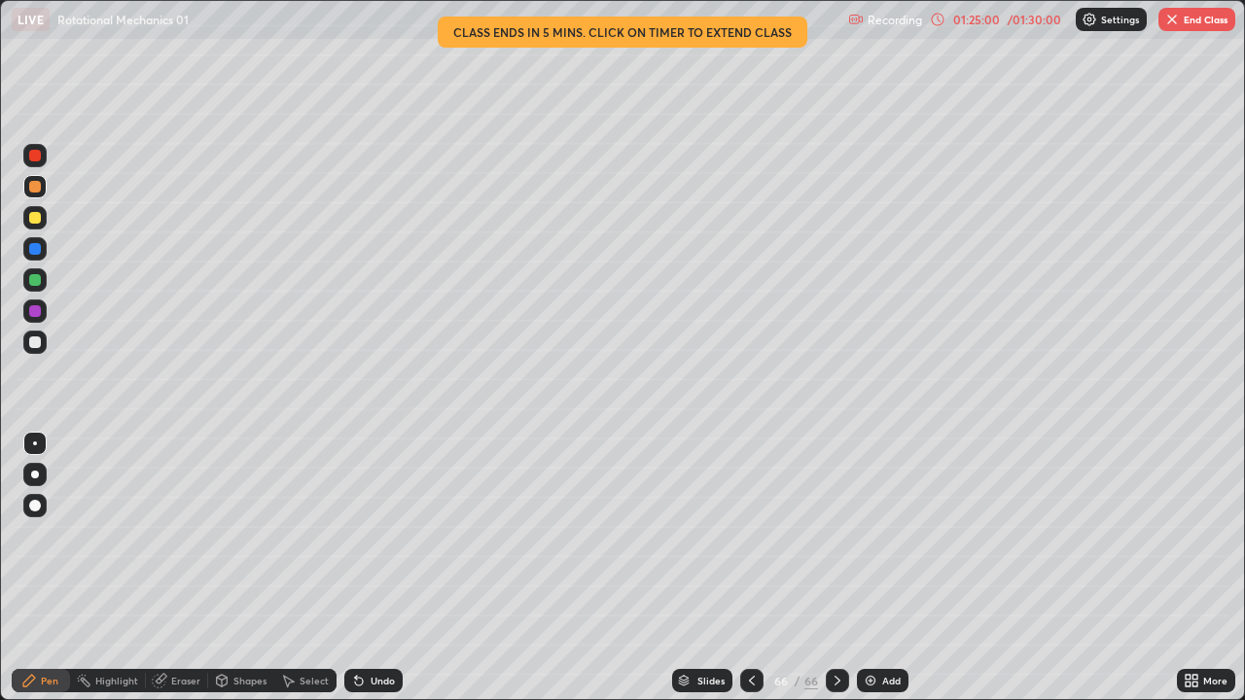
click at [42, 279] on div at bounding box center [34, 279] width 23 height 23
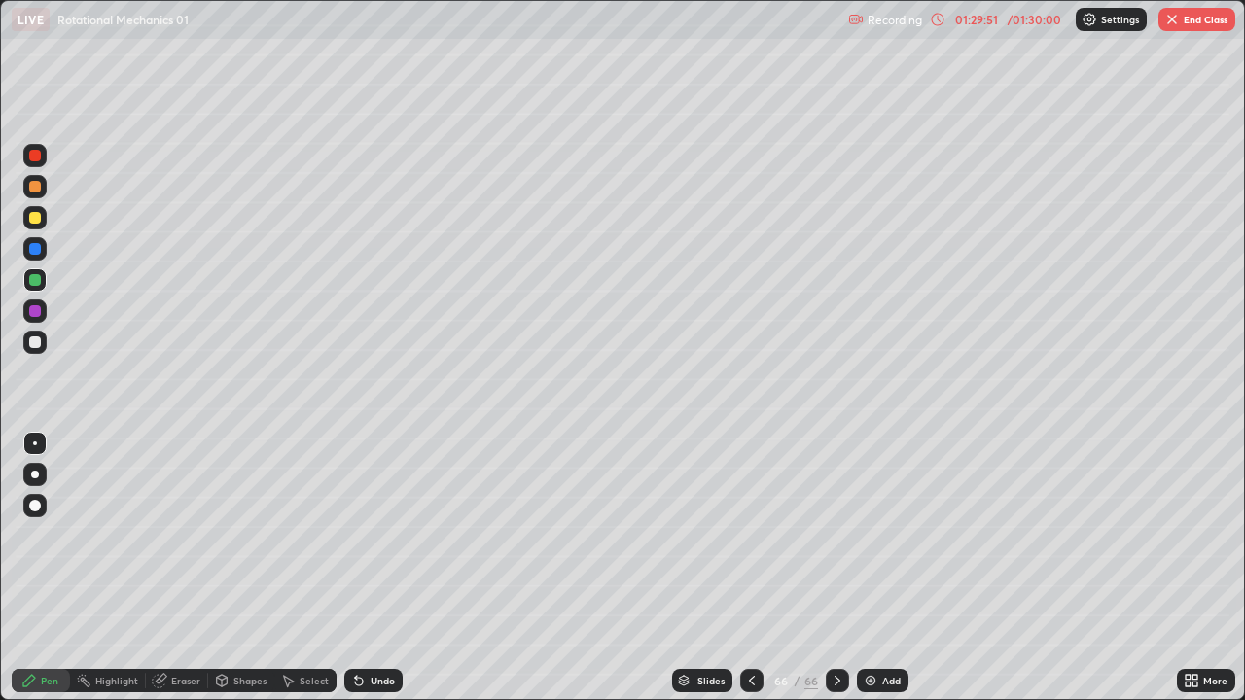
click at [1192, 17] on button "End Class" at bounding box center [1196, 19] width 77 height 23
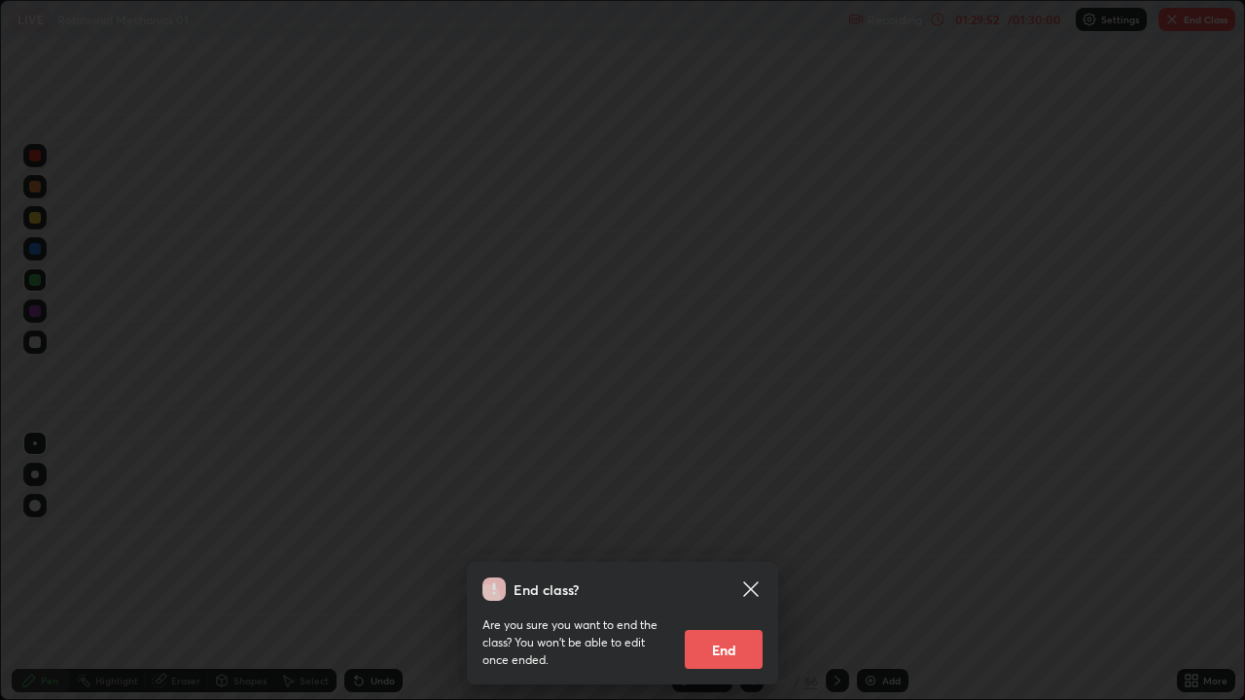
click at [721, 535] on button "End" at bounding box center [724, 649] width 78 height 39
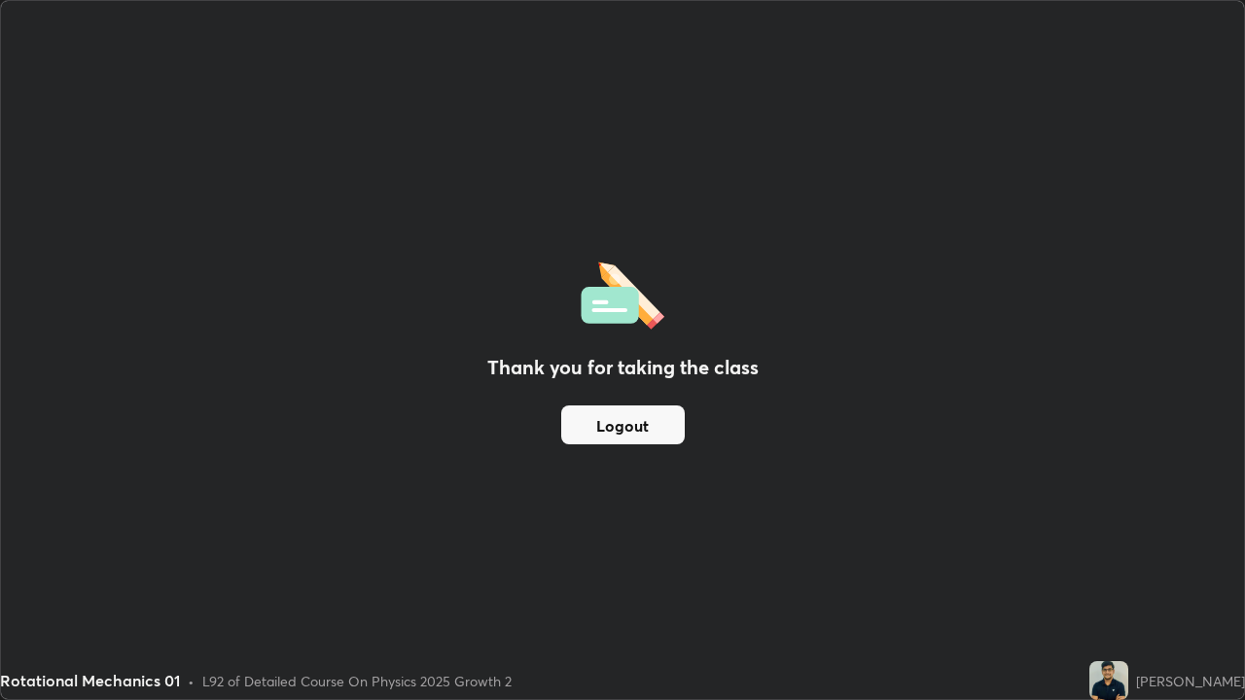
click at [615, 421] on button "Logout" at bounding box center [622, 425] width 123 height 39
click at [617, 421] on button "Logout" at bounding box center [622, 425] width 123 height 39
click at [618, 421] on button "Logout" at bounding box center [622, 425] width 123 height 39
click at [621, 422] on button "Logout" at bounding box center [622, 425] width 123 height 39
click at [623, 423] on button "Logout" at bounding box center [622, 425] width 123 height 39
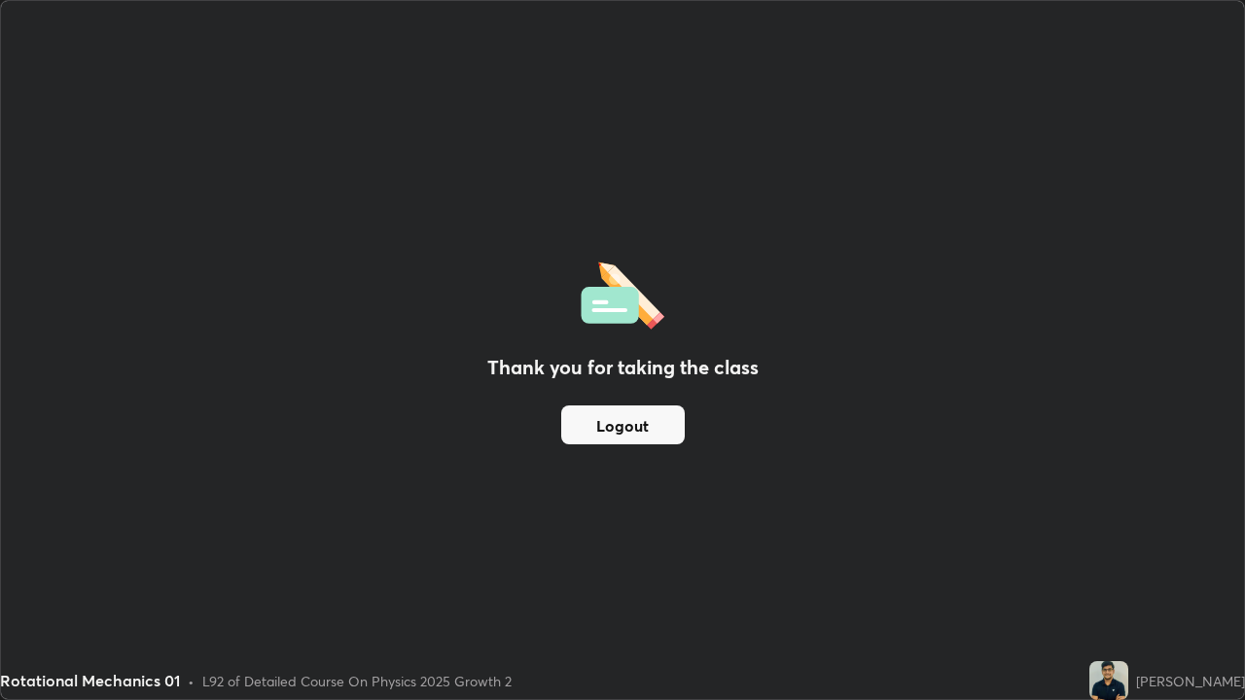
click at [623, 424] on button "Logout" at bounding box center [622, 425] width 123 height 39
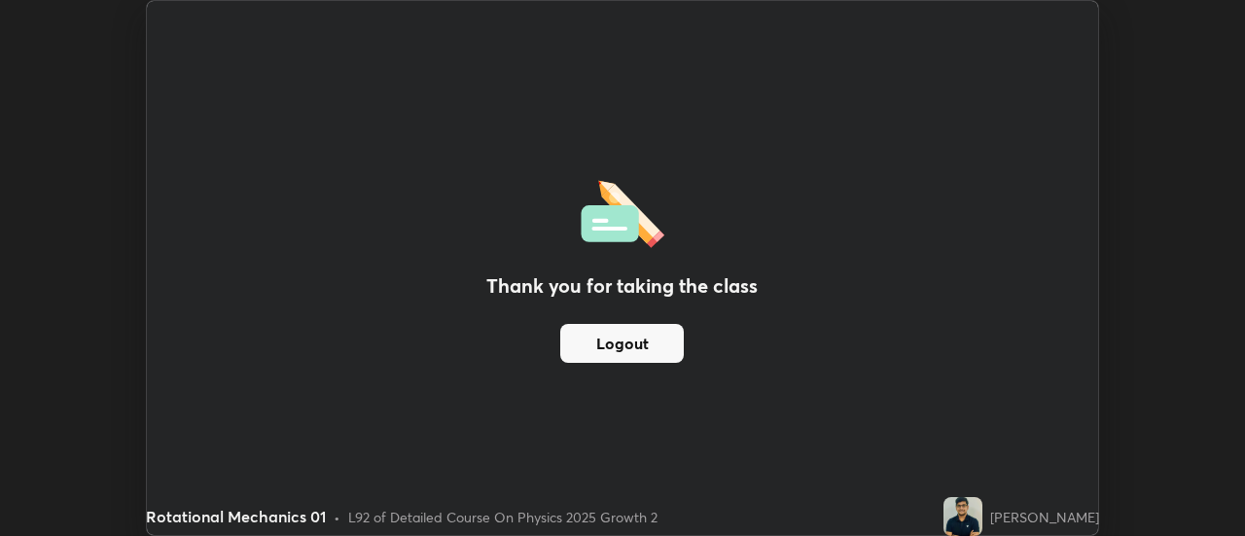
scroll to position [96707, 95998]
